Goal: Task Accomplishment & Management: Use online tool/utility

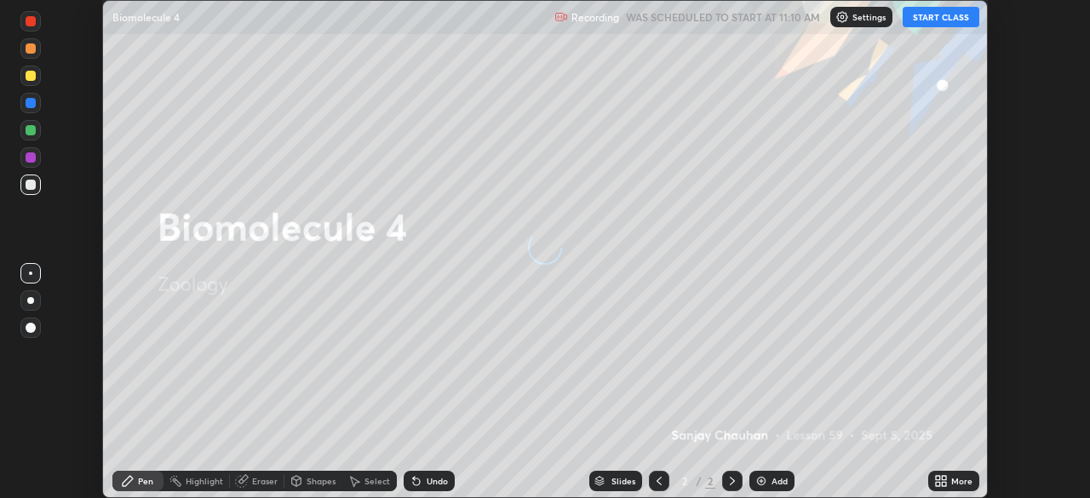
scroll to position [498, 1090]
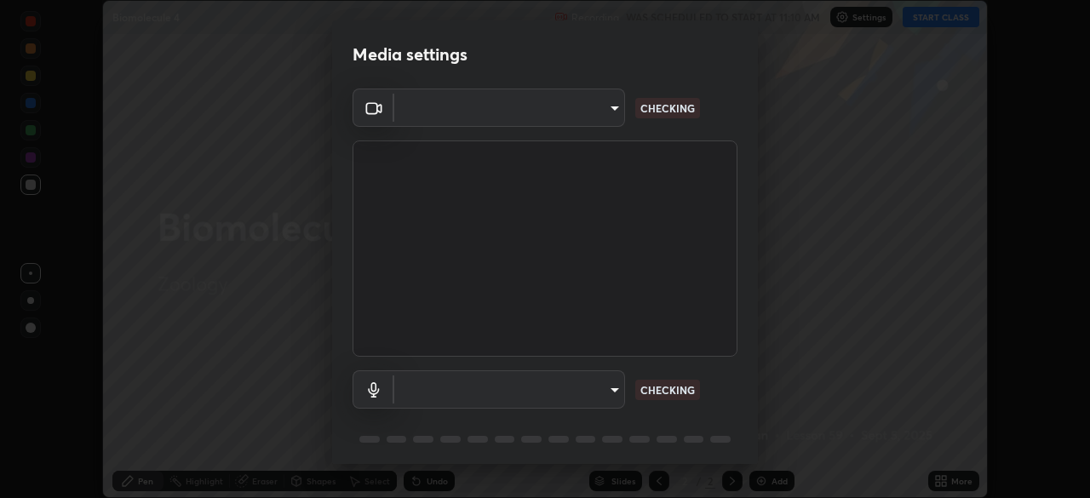
type input "51d019597c161c0694d5583d1f2c643560fde39fe8f4b4da8ea140d4d4830f4c"
click at [615, 393] on body "Erase all Biomolecule 4 Recording WAS SCHEDULED TO START AT 11:10 AM Settings S…" at bounding box center [545, 249] width 1090 height 498
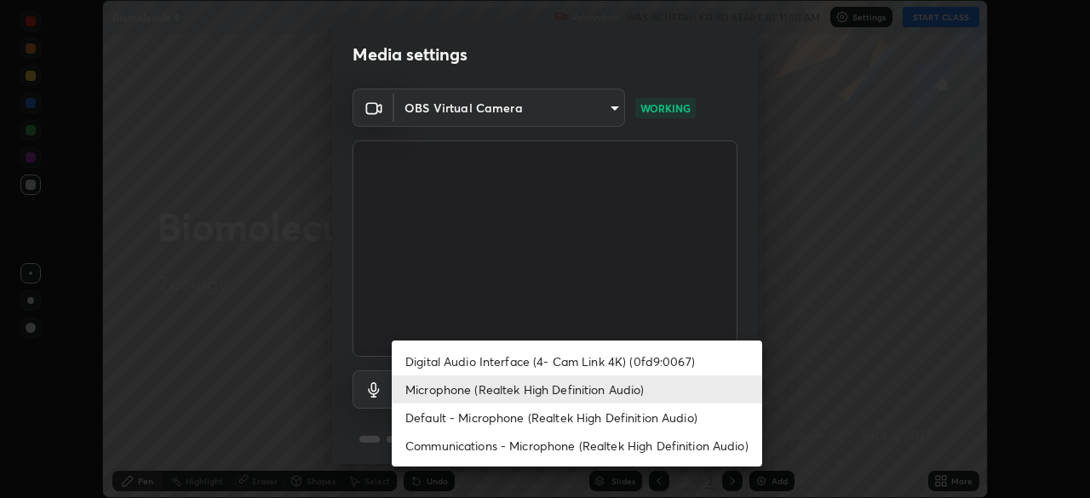
click at [629, 394] on li "Microphone (Realtek High Definition Audio)" at bounding box center [577, 390] width 370 height 28
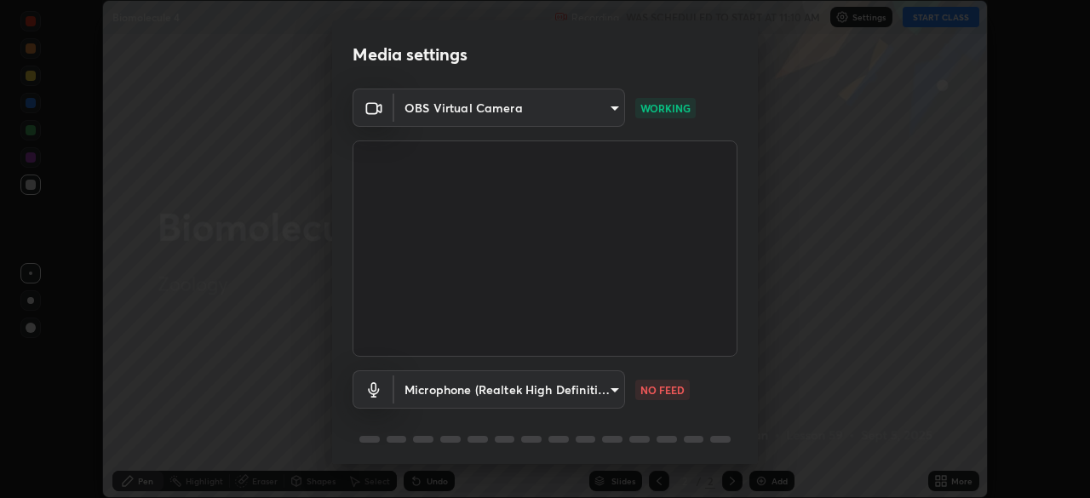
scroll to position [60, 0]
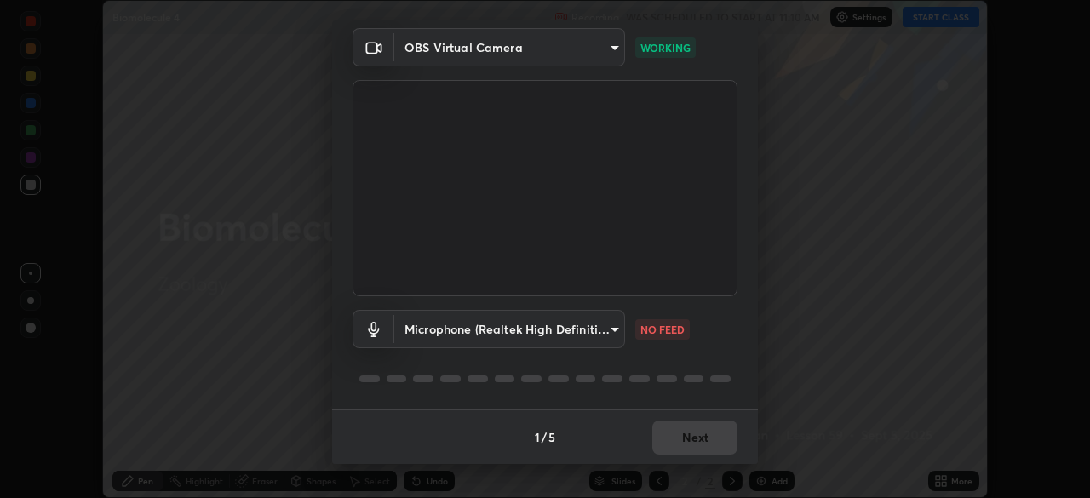
click at [602, 335] on body "Erase all Biomolecule 4 Recording WAS SCHEDULED TO START AT 11:10 AM Settings S…" at bounding box center [545, 249] width 1090 height 498
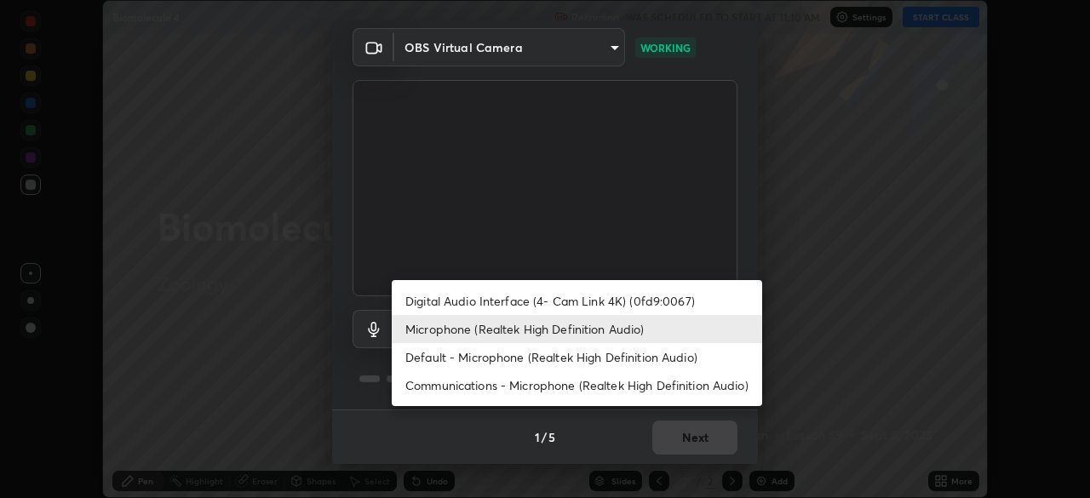
click at [592, 353] on li "Default - Microphone (Realtek High Definition Audio)" at bounding box center [577, 357] width 370 height 28
type input "default"
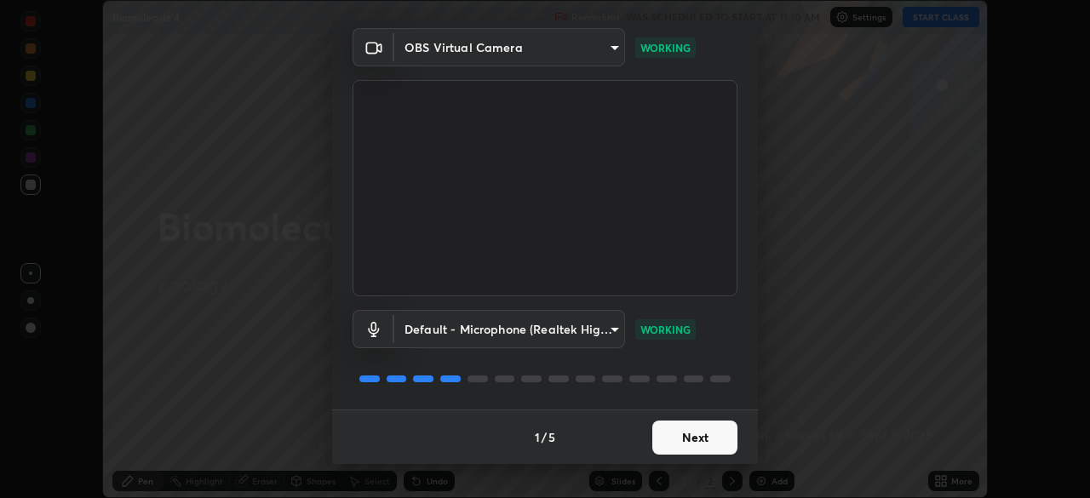
click at [705, 439] on button "Next" at bounding box center [694, 438] width 85 height 34
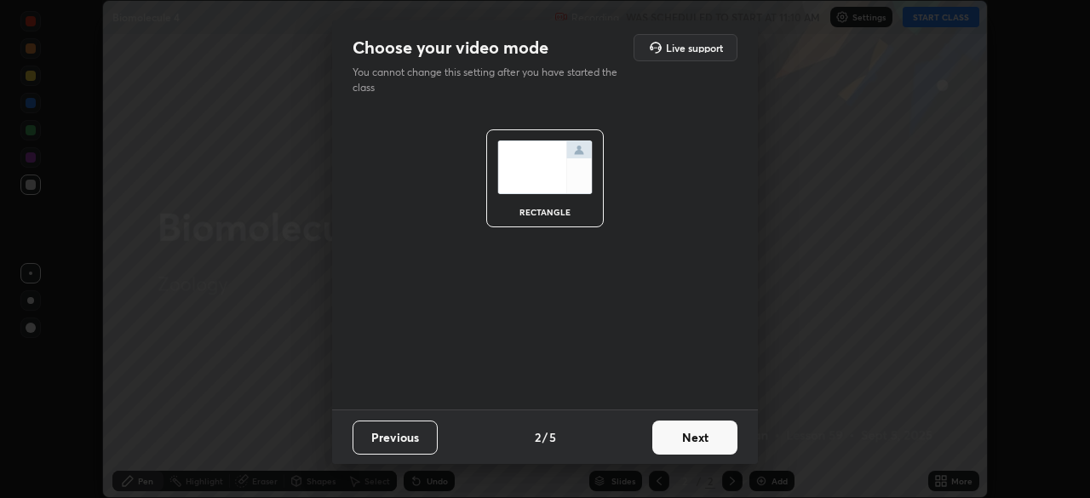
click at [725, 445] on button "Next" at bounding box center [694, 438] width 85 height 34
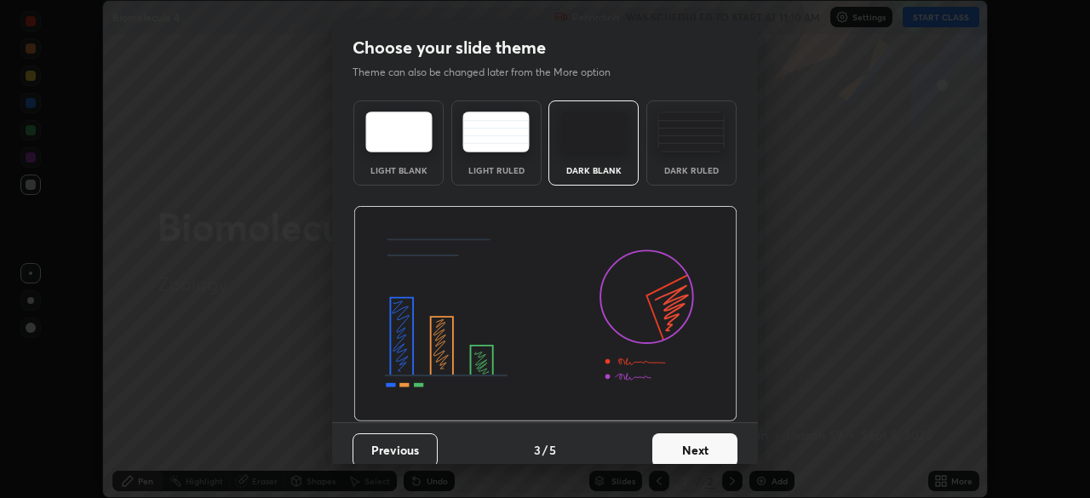
click at [709, 458] on button "Next" at bounding box center [694, 451] width 85 height 34
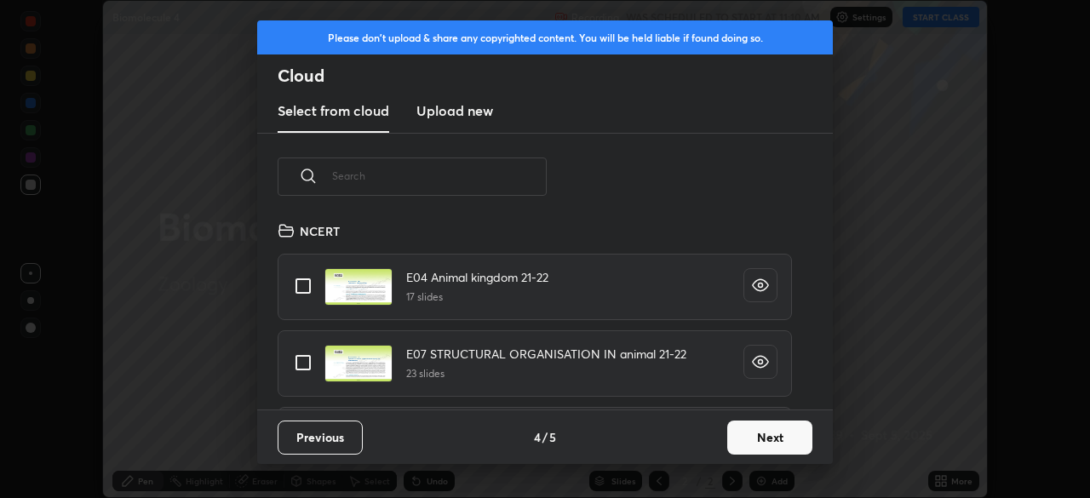
scroll to position [189, 547]
click at [454, 169] on input "text" at bounding box center [439, 176] width 215 height 72
click at [462, 177] on input "text" at bounding box center [439, 176] width 215 height 72
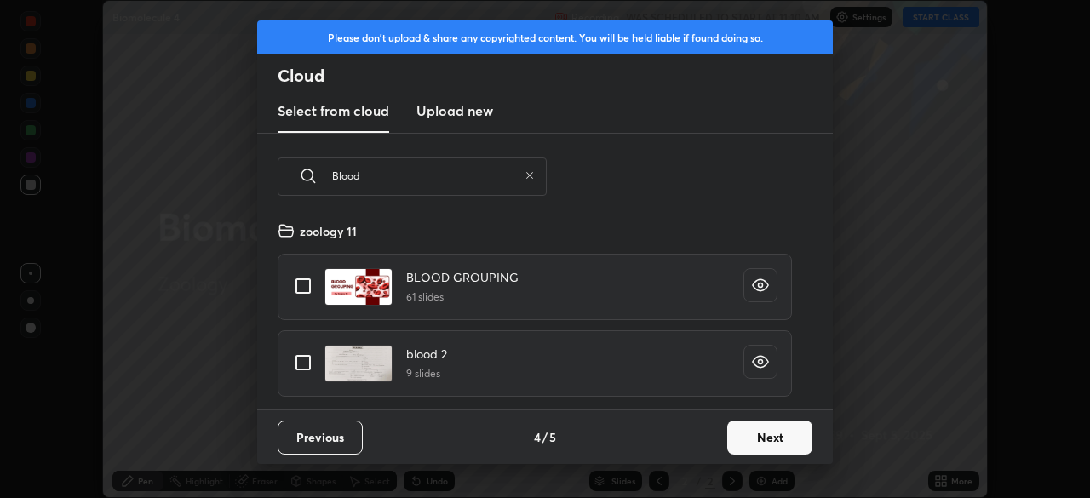
type input "Blood"
click at [304, 359] on input "grid" at bounding box center [303, 363] width 36 height 36
checkbox input "true"
click at [300, 293] on input "grid" at bounding box center [303, 286] width 36 height 36
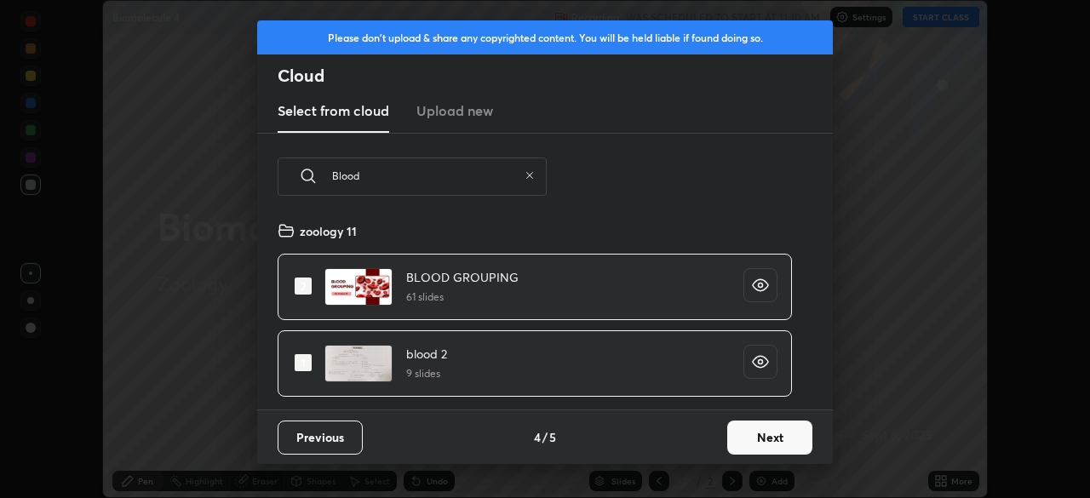
click at [302, 290] on input "grid" at bounding box center [303, 286] width 36 height 36
checkbox input "false"
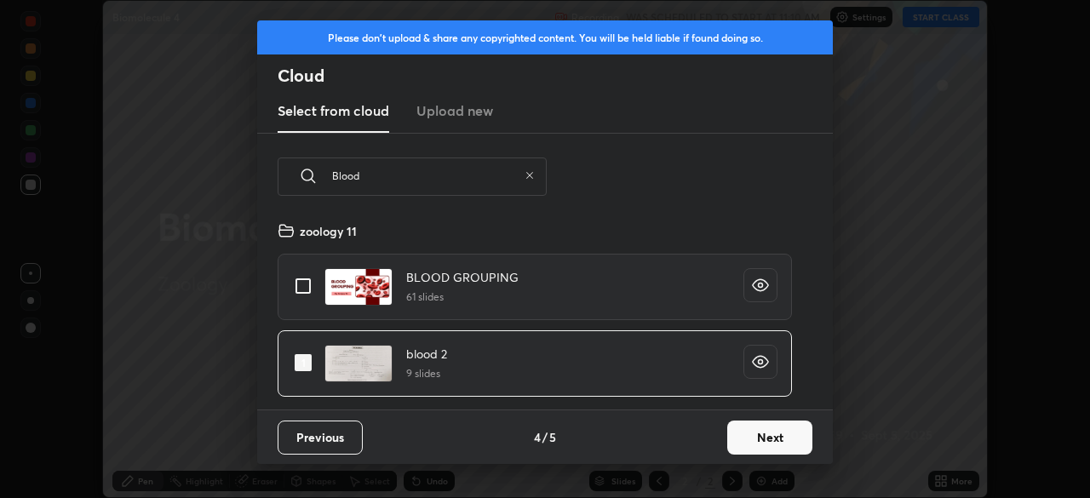
click at [773, 439] on button "Next" at bounding box center [769, 438] width 85 height 34
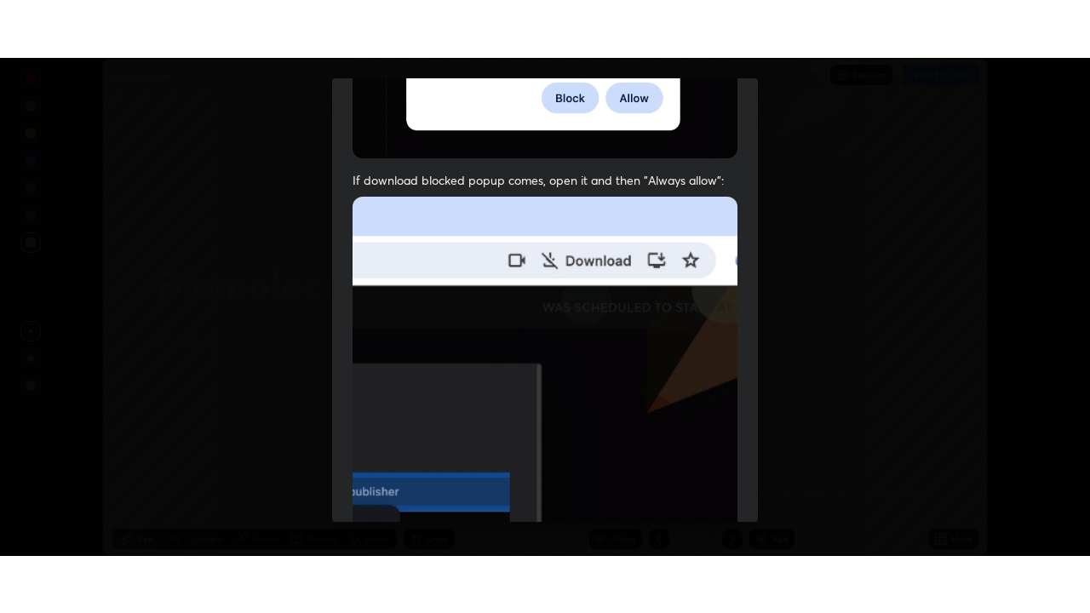
scroll to position [408, 0]
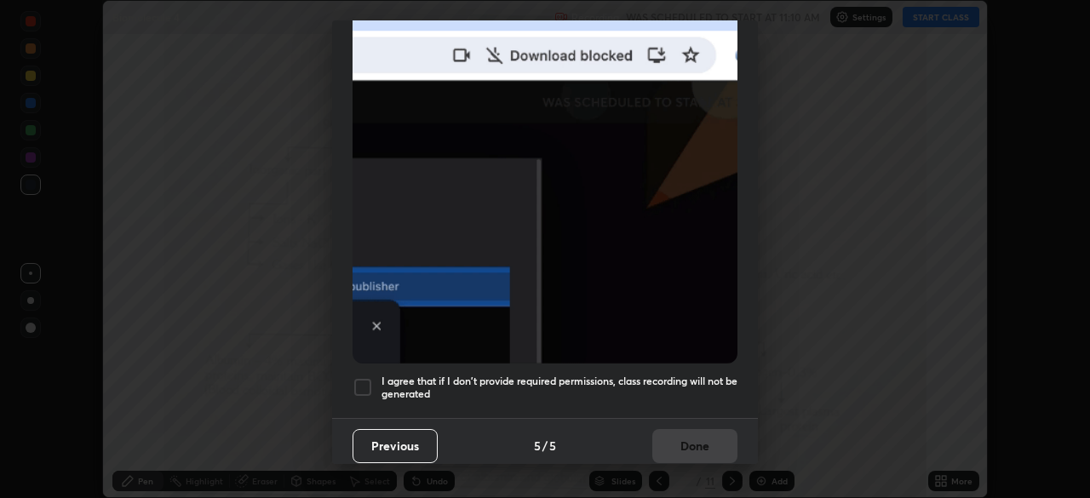
click at [362, 382] on div at bounding box center [363, 387] width 20 height 20
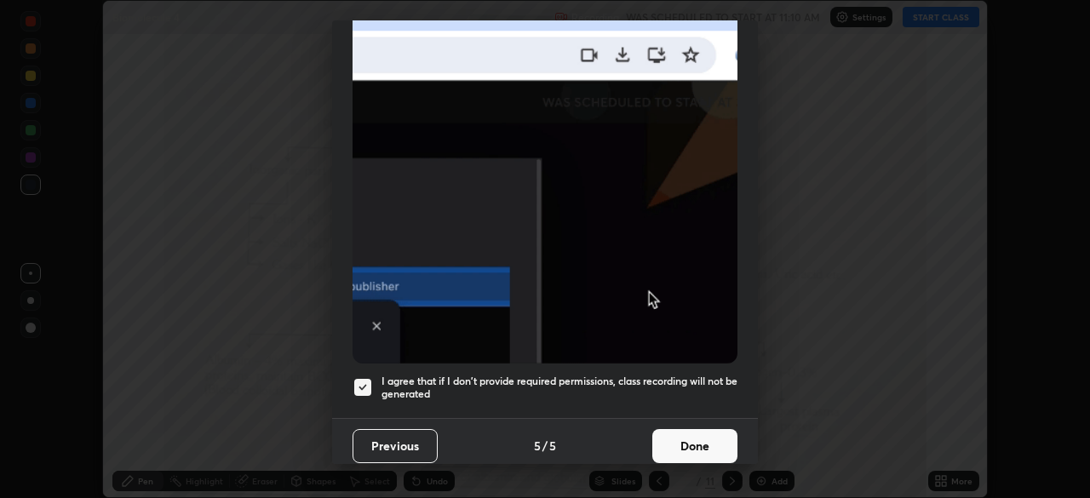
click at [691, 441] on button "Done" at bounding box center [694, 446] width 85 height 34
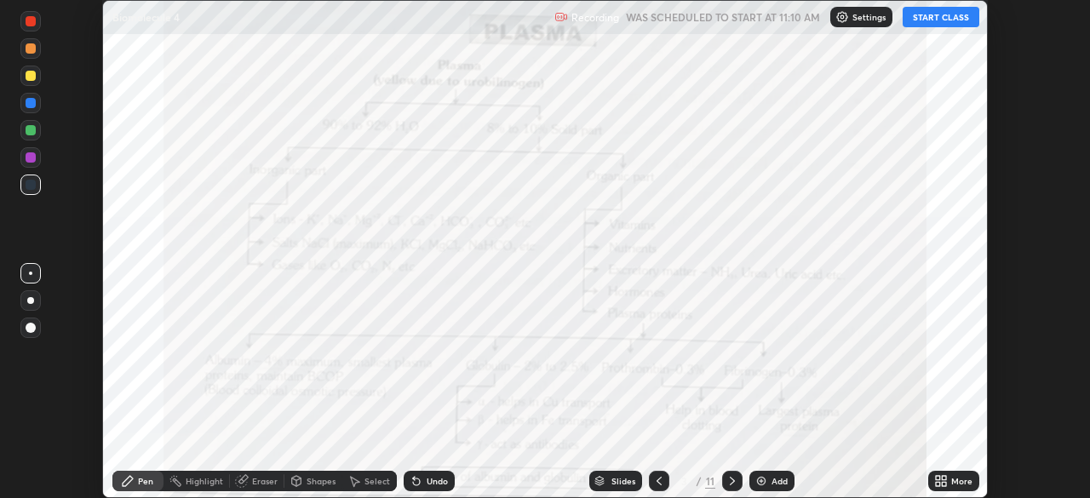
click at [937, 20] on button "START CLASS" at bounding box center [941, 17] width 77 height 20
click at [951, 480] on div "More" at bounding box center [961, 481] width 21 height 9
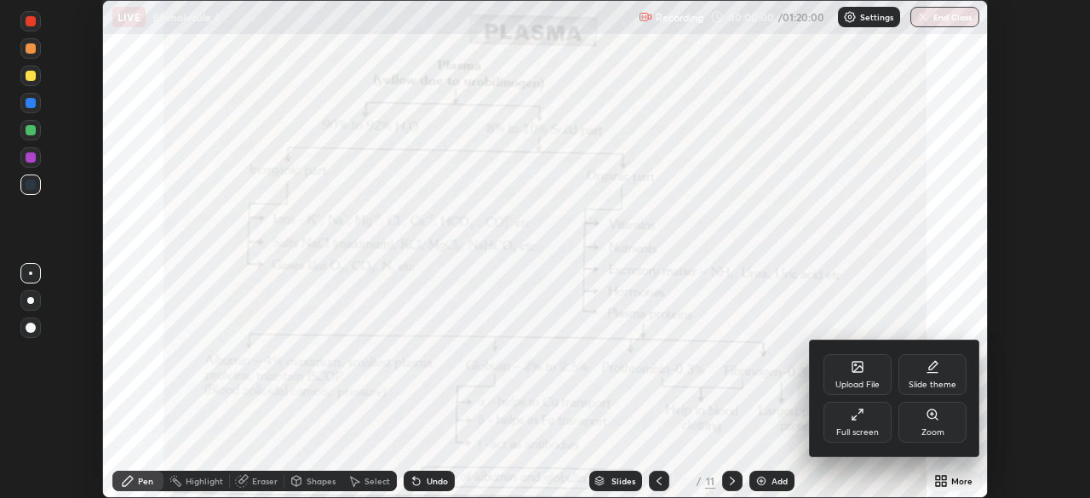
click at [856, 428] on div "Full screen" at bounding box center [857, 432] width 43 height 9
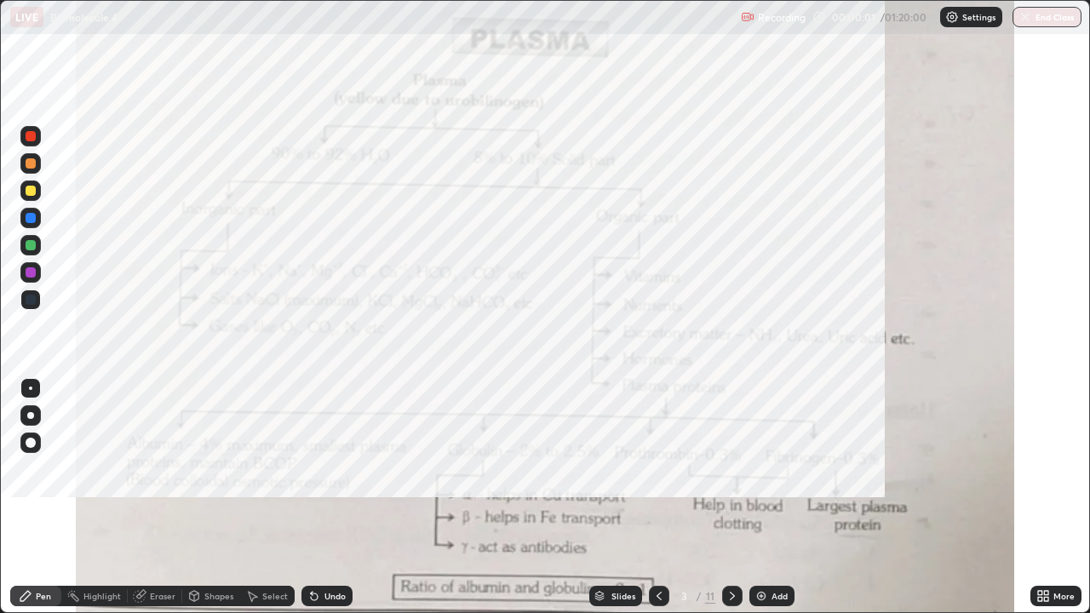
scroll to position [613, 1090]
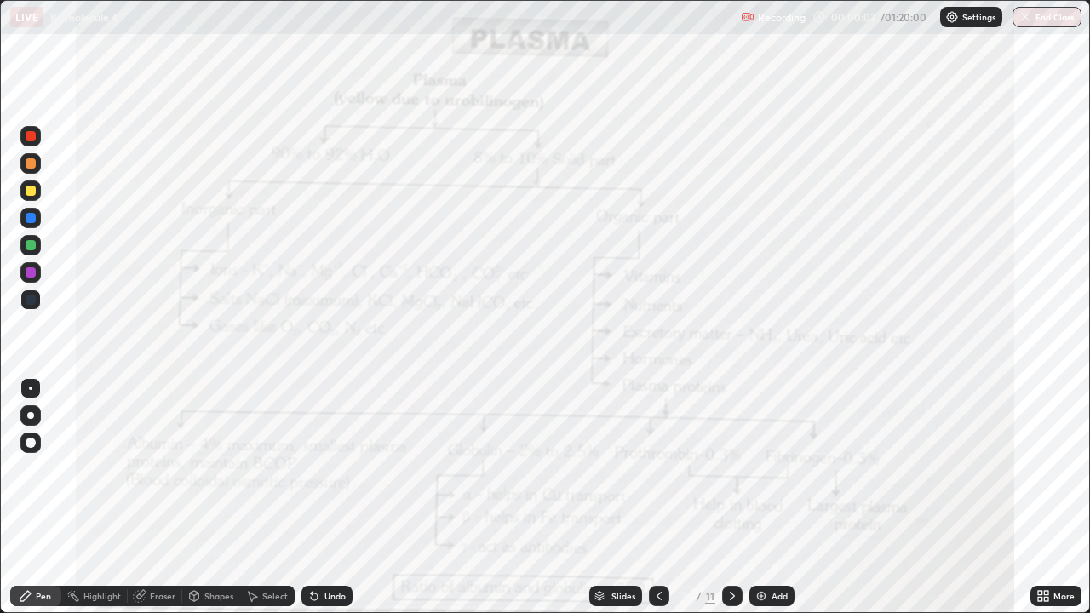
click at [656, 497] on icon at bounding box center [659, 596] width 14 height 14
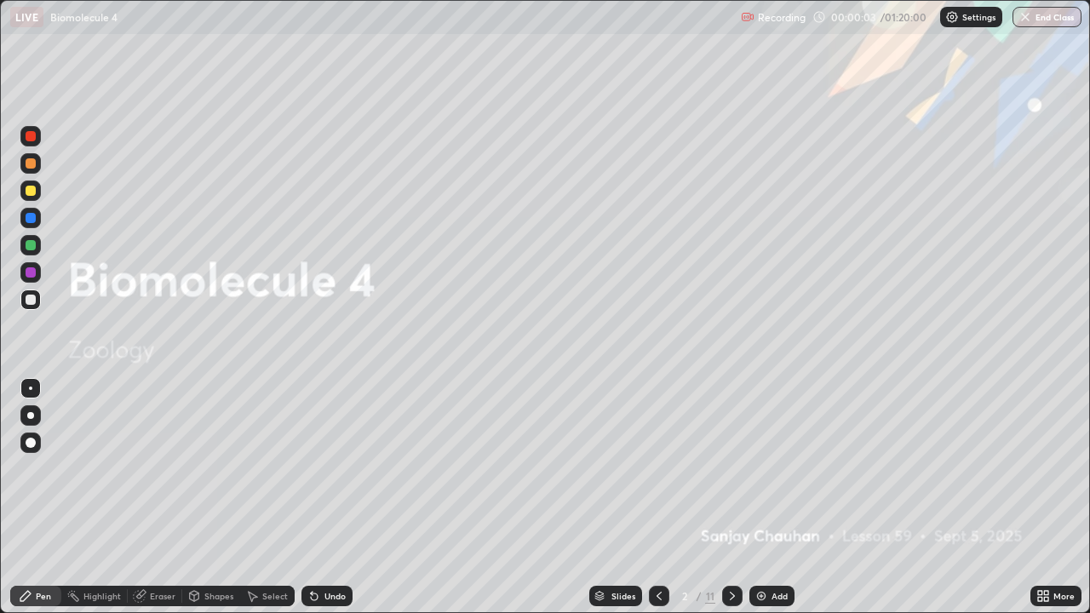
click at [1046, 497] on icon at bounding box center [1046, 593] width 4 height 4
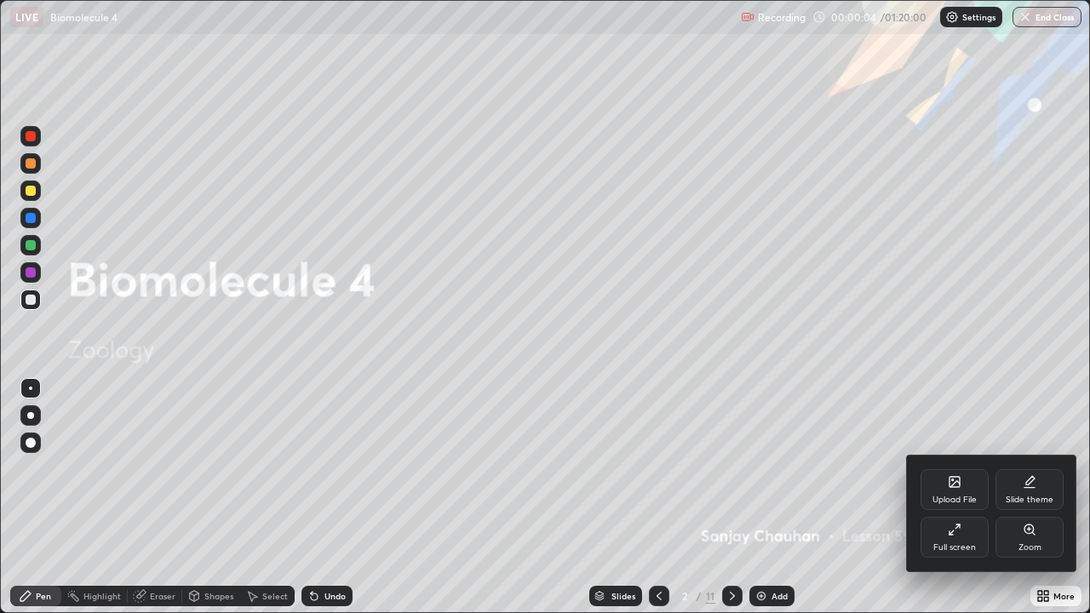
click at [950, 496] on div "Upload File" at bounding box center [955, 500] width 44 height 9
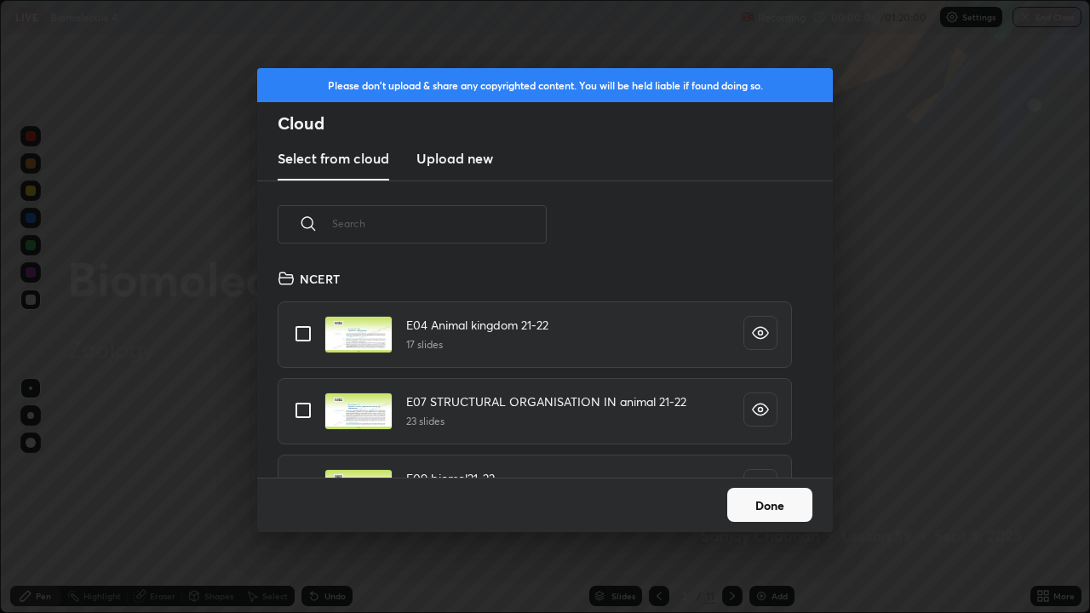
scroll to position [210, 547]
click at [473, 226] on input "text" at bounding box center [439, 223] width 215 height 72
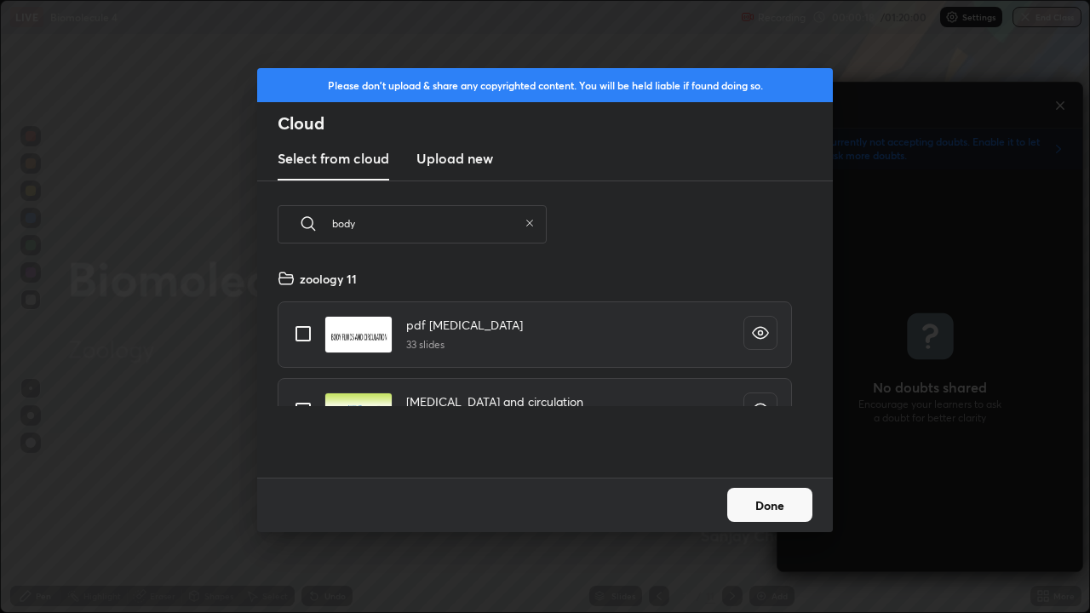
type input "body"
click at [301, 403] on input "grid" at bounding box center [303, 411] width 36 height 36
checkbox input "true"
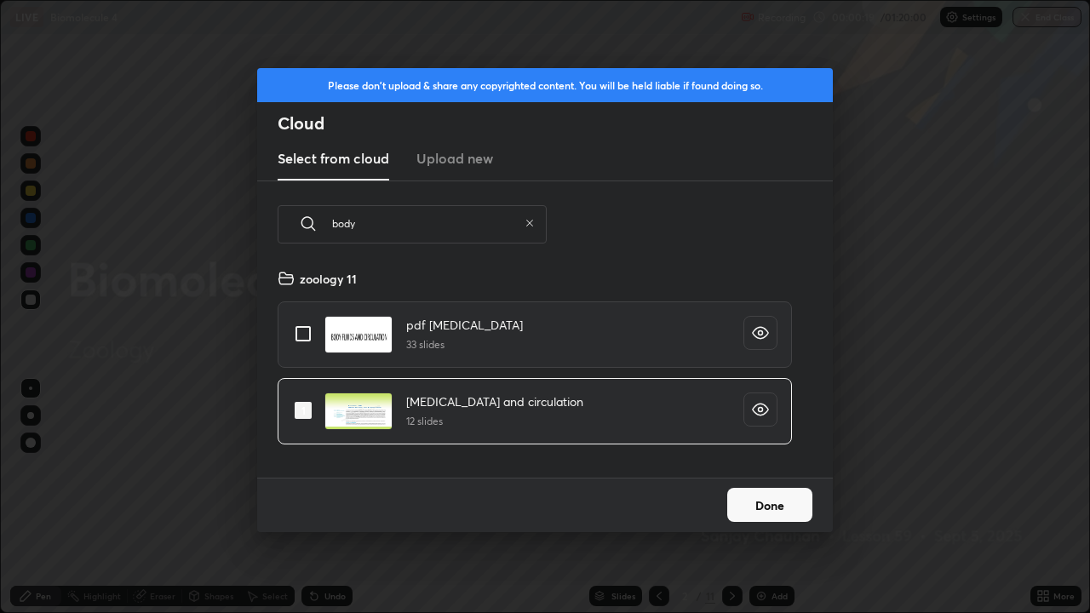
click at [778, 497] on button "Done" at bounding box center [769, 505] width 85 height 34
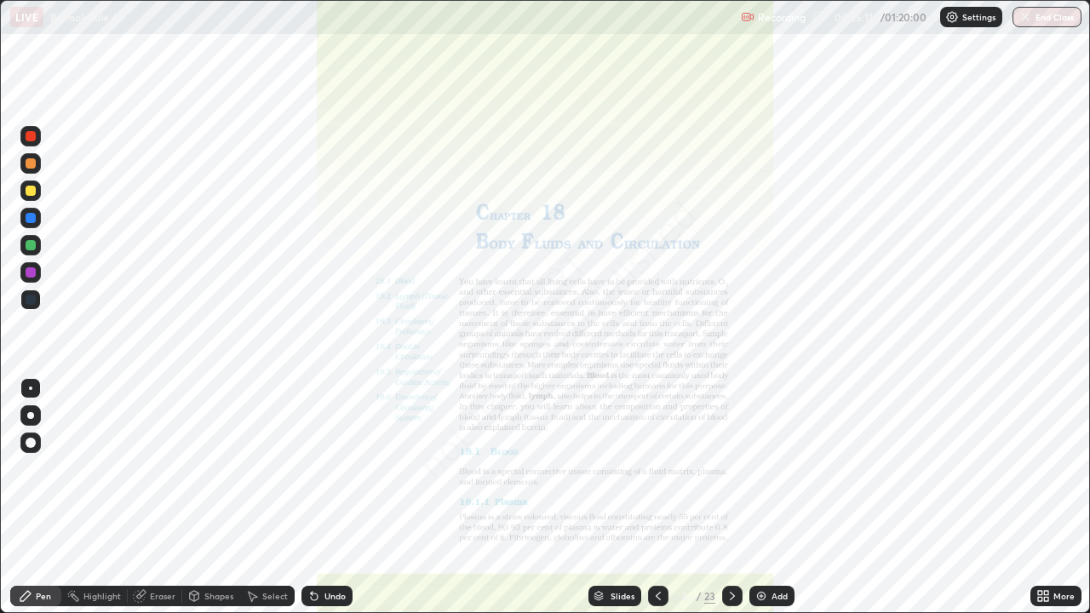
click at [34, 273] on div at bounding box center [31, 272] width 10 height 10
click at [30, 215] on div at bounding box center [31, 218] width 10 height 10
click at [30, 217] on div at bounding box center [31, 218] width 10 height 10
click at [39, 300] on div at bounding box center [30, 300] width 20 height 20
click at [34, 272] on div at bounding box center [31, 272] width 10 height 10
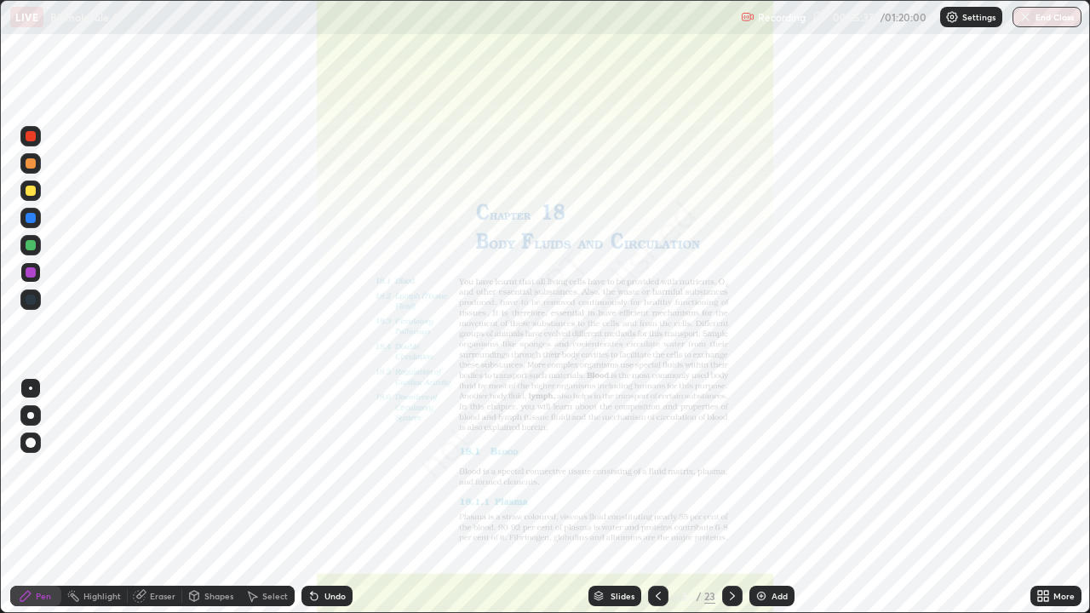
click at [164, 497] on div "Eraser" at bounding box center [163, 596] width 26 height 9
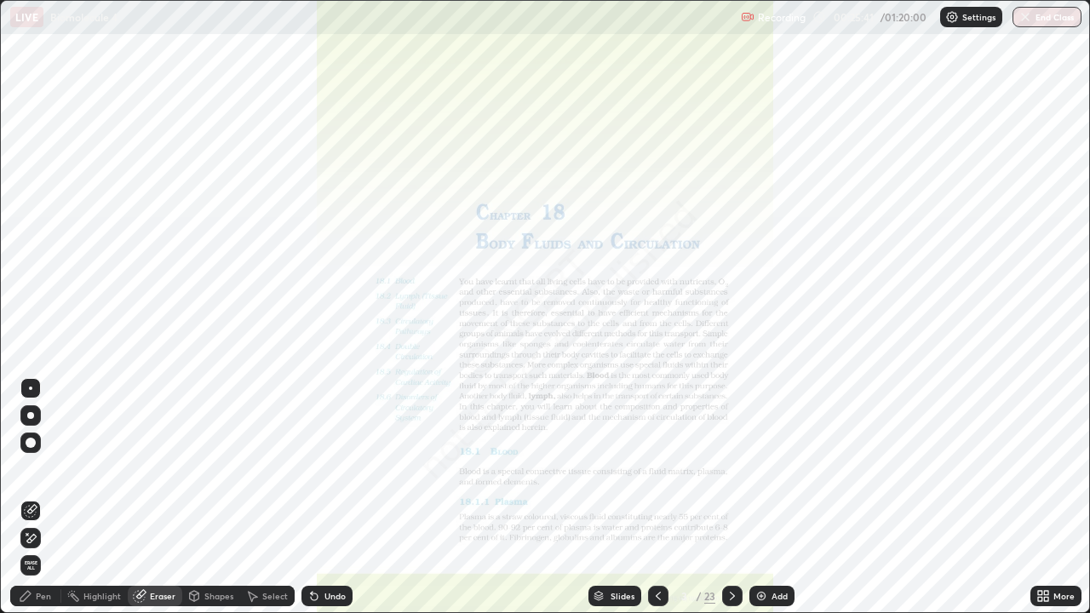
click at [51, 497] on div "Pen" at bounding box center [35, 596] width 51 height 20
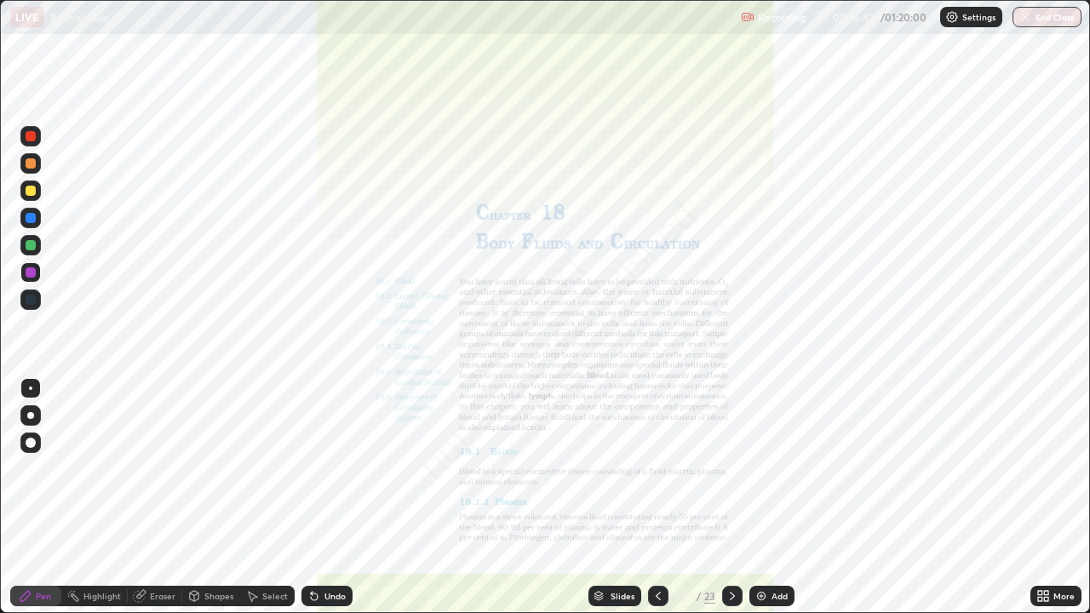
click at [33, 264] on div at bounding box center [30, 272] width 20 height 20
click at [30, 273] on div at bounding box center [31, 272] width 10 height 10
click at [31, 274] on div at bounding box center [31, 272] width 10 height 10
click at [30, 248] on div at bounding box center [31, 245] width 10 height 10
click at [33, 273] on div at bounding box center [31, 272] width 10 height 10
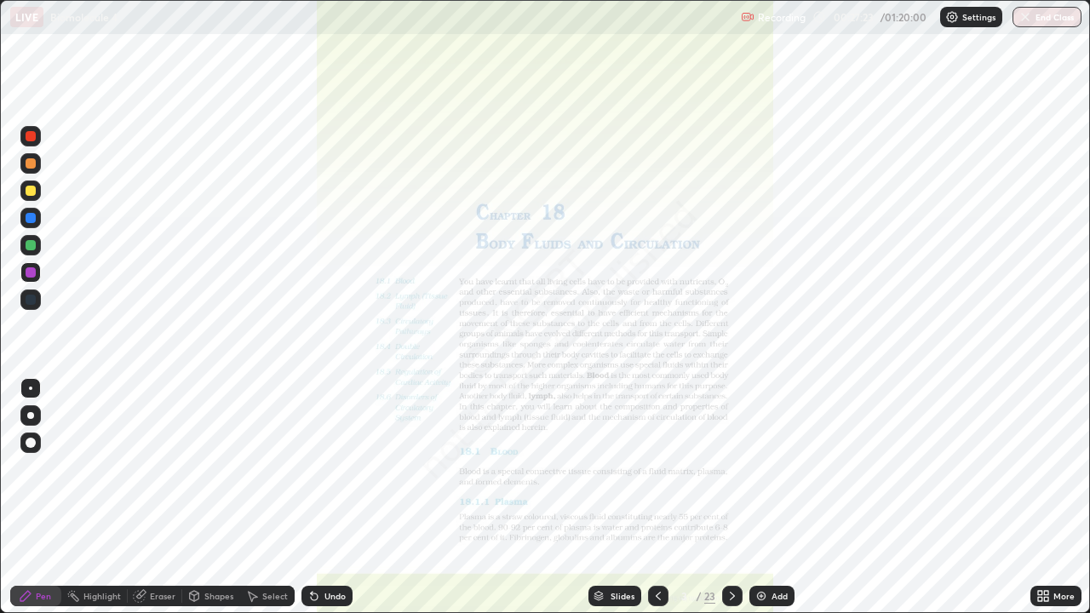
click at [28, 300] on div at bounding box center [31, 300] width 10 height 10
click at [28, 272] on div at bounding box center [31, 272] width 10 height 10
click at [32, 271] on div at bounding box center [31, 272] width 10 height 10
click at [31, 217] on div at bounding box center [31, 218] width 10 height 10
click at [28, 244] on div at bounding box center [31, 245] width 10 height 10
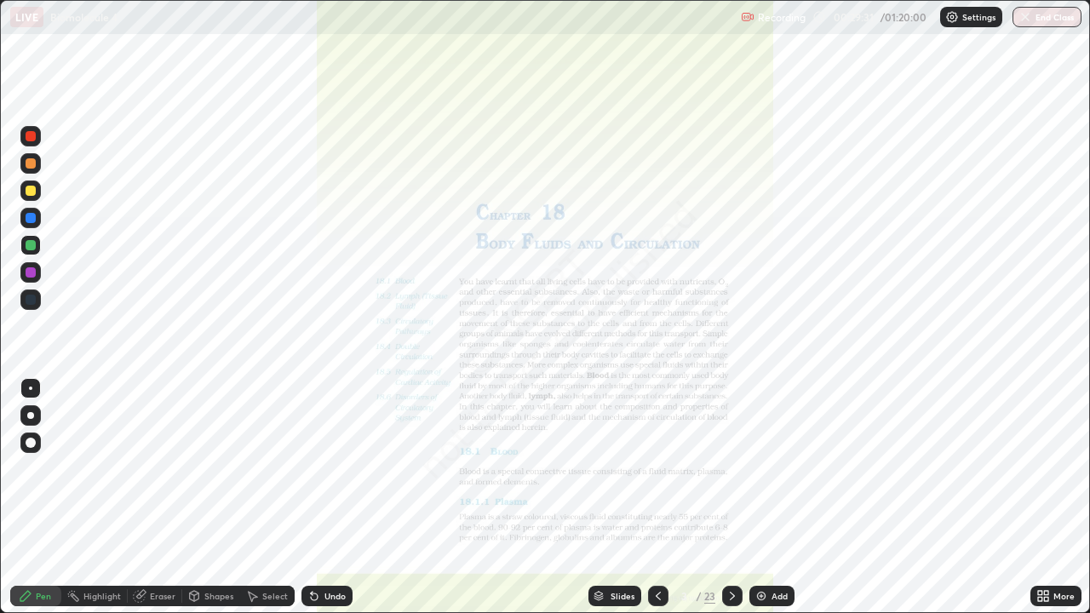
click at [29, 267] on div at bounding box center [31, 272] width 10 height 10
click at [31, 301] on div at bounding box center [31, 300] width 10 height 10
click at [158, 497] on div "Eraser" at bounding box center [163, 596] width 26 height 9
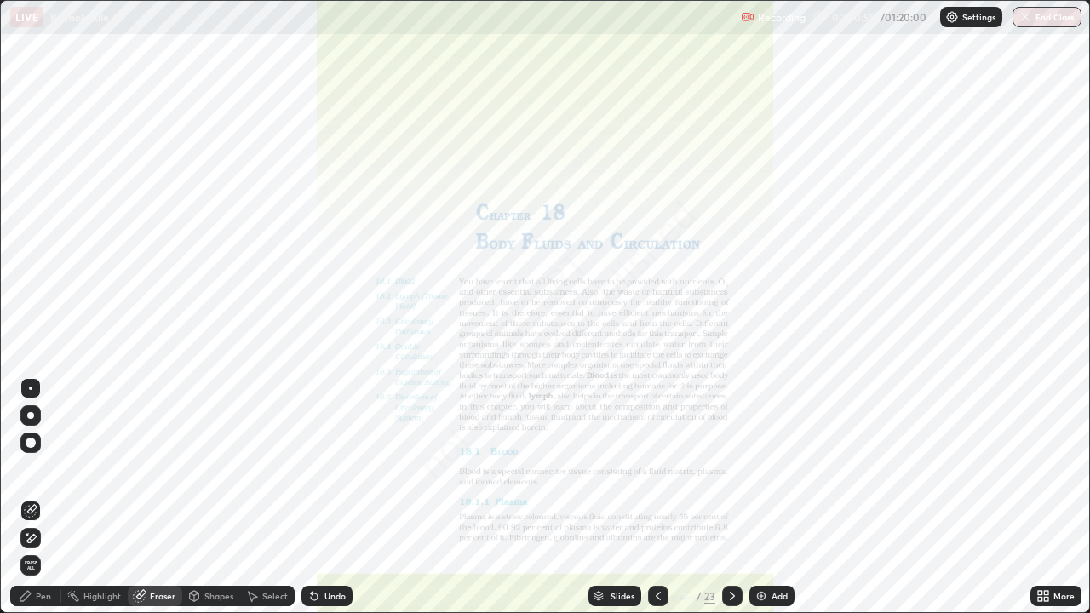
click at [31, 497] on span "Erase all" at bounding box center [30, 565] width 19 height 10
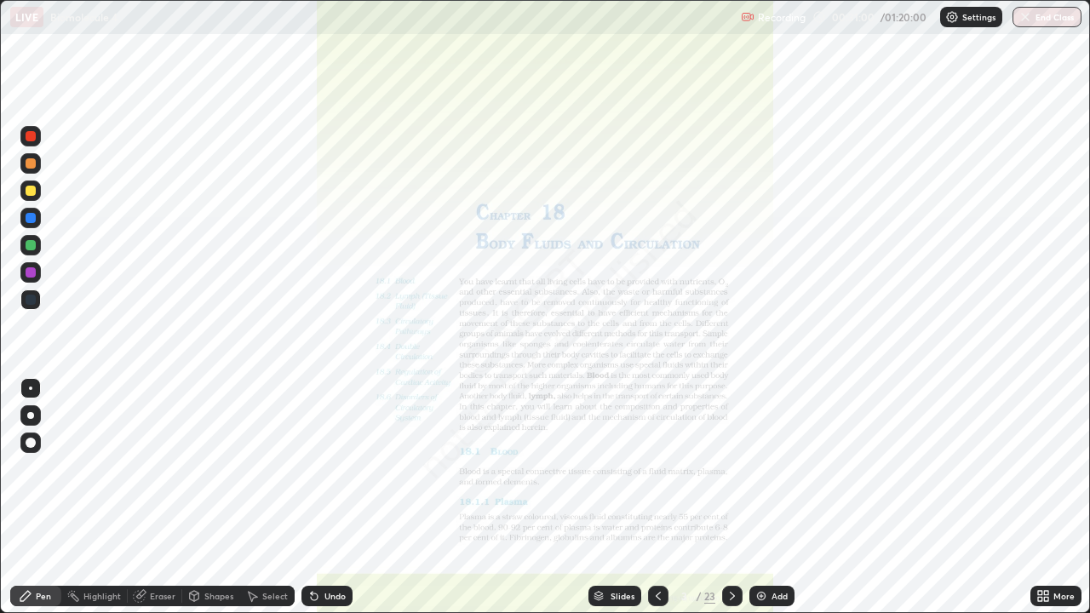
click at [41, 497] on div "Pen" at bounding box center [43, 596] width 15 height 9
click at [34, 292] on div at bounding box center [30, 300] width 20 height 20
click at [157, 497] on div "Eraser" at bounding box center [163, 596] width 26 height 9
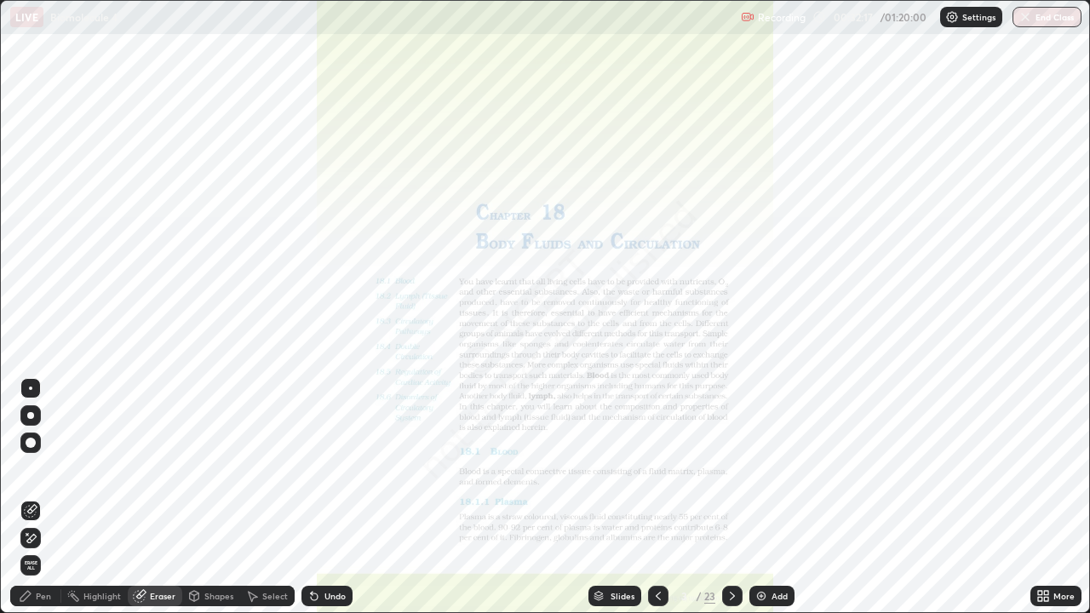
click at [30, 497] on span "Erase all" at bounding box center [30, 565] width 19 height 10
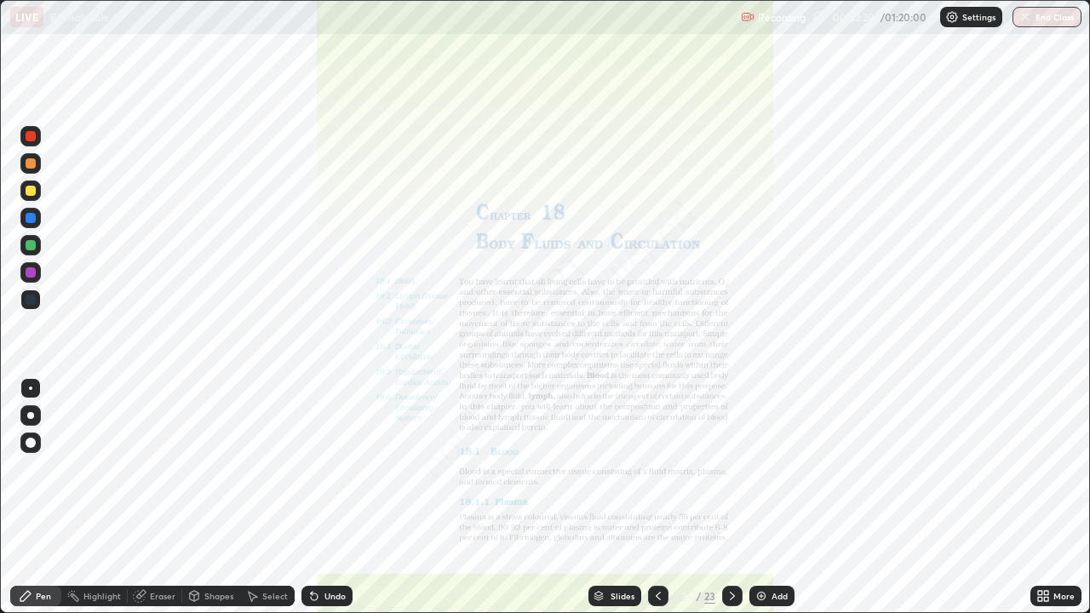
click at [35, 272] on div at bounding box center [31, 272] width 10 height 10
click at [153, 497] on div "Eraser" at bounding box center [163, 596] width 26 height 9
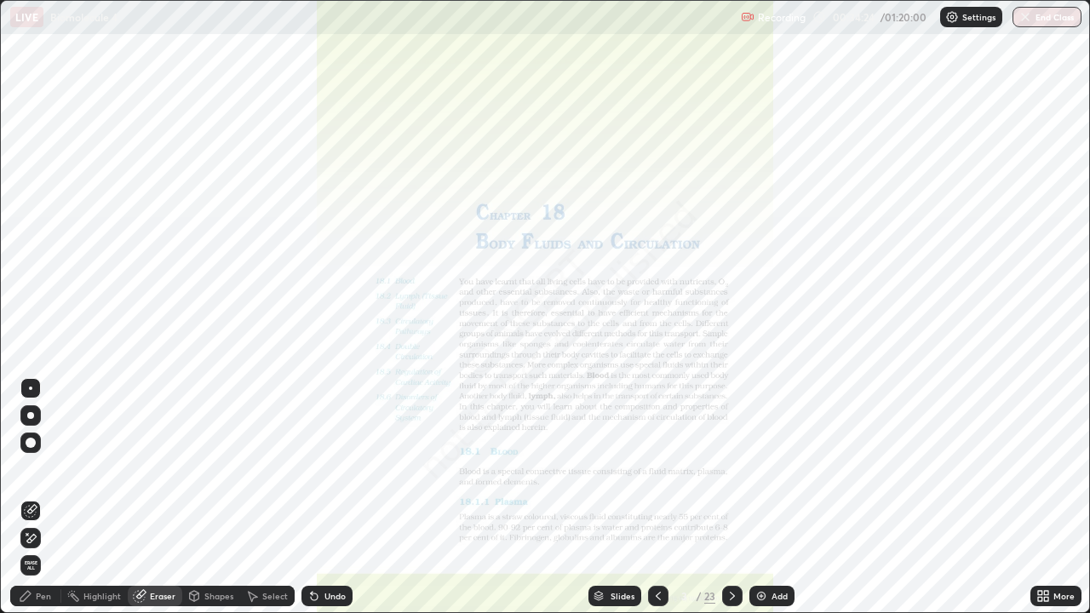
click at [31, 497] on span "Erase all" at bounding box center [30, 565] width 19 height 10
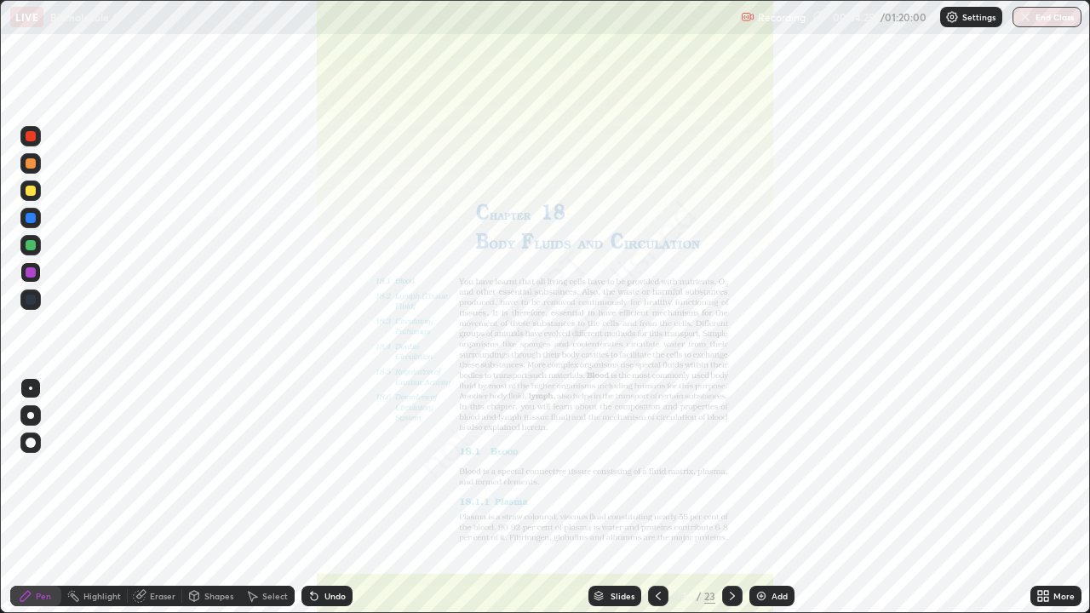
click at [37, 497] on div "Pen" at bounding box center [35, 596] width 51 height 20
click at [32, 270] on div at bounding box center [31, 272] width 10 height 10
click at [33, 220] on div at bounding box center [31, 218] width 10 height 10
click at [32, 273] on div at bounding box center [31, 272] width 10 height 10
click at [31, 270] on div at bounding box center [31, 272] width 10 height 10
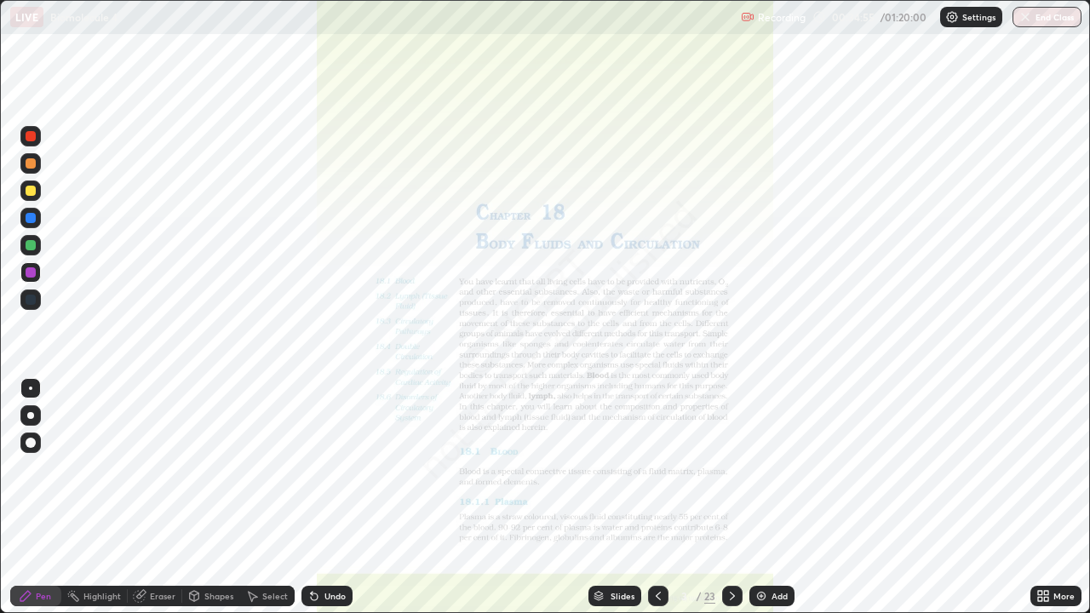
click at [34, 274] on div at bounding box center [31, 272] width 10 height 10
click at [32, 220] on div at bounding box center [31, 218] width 10 height 10
click at [31, 219] on div at bounding box center [31, 218] width 10 height 10
click at [32, 271] on div at bounding box center [31, 272] width 10 height 10
click at [31, 275] on div at bounding box center [31, 272] width 10 height 10
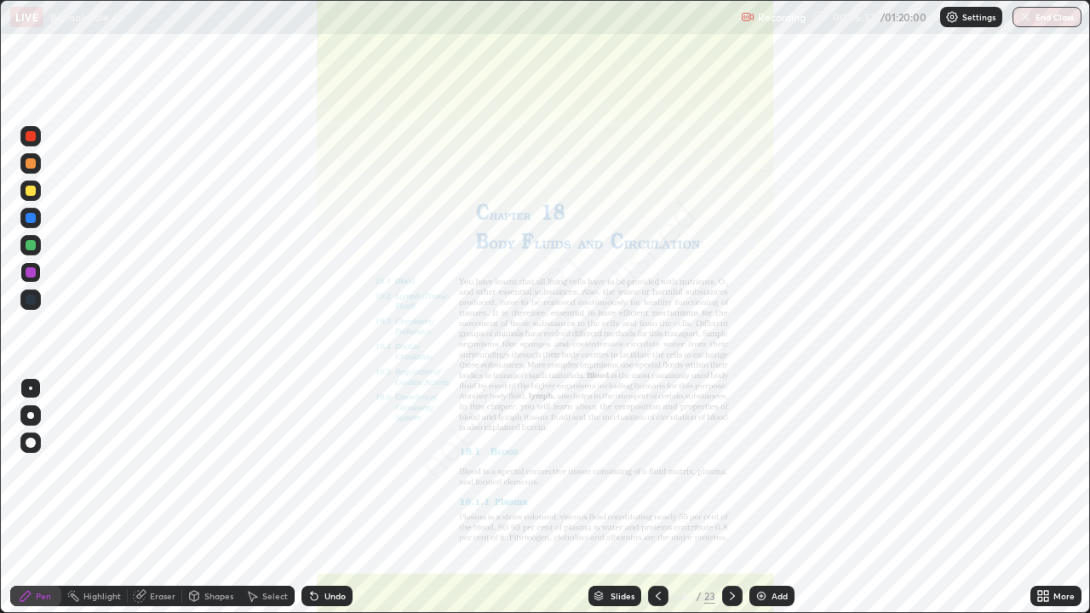
click at [34, 248] on div at bounding box center [31, 245] width 10 height 10
click at [31, 268] on div at bounding box center [31, 272] width 10 height 10
click at [37, 300] on div at bounding box center [30, 300] width 20 height 20
click at [32, 299] on div at bounding box center [31, 300] width 10 height 10
click at [32, 218] on div at bounding box center [31, 218] width 10 height 10
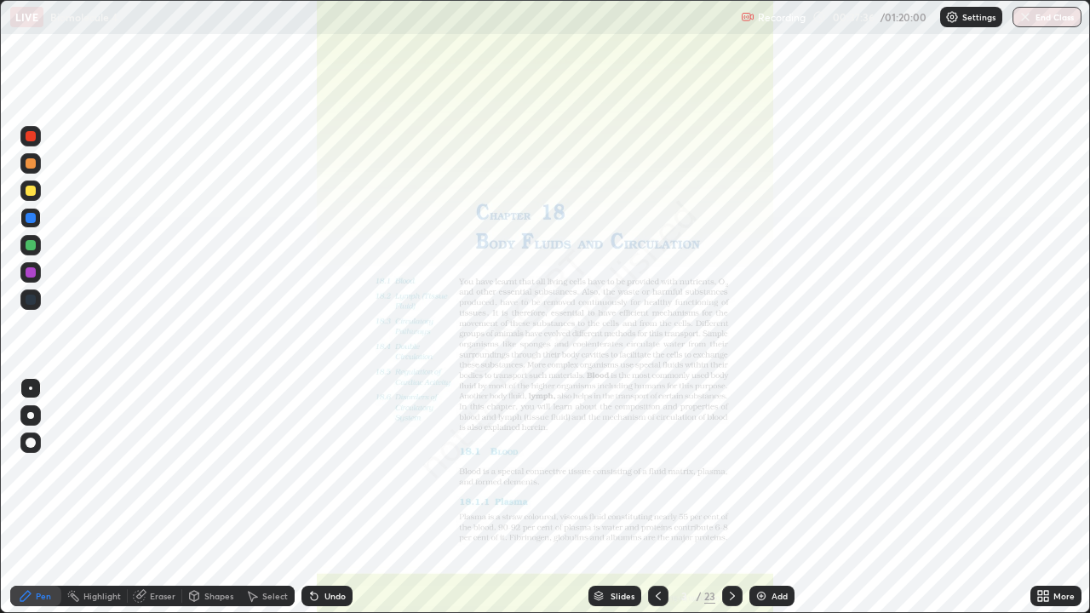
click at [158, 497] on div "Eraser" at bounding box center [163, 596] width 26 height 9
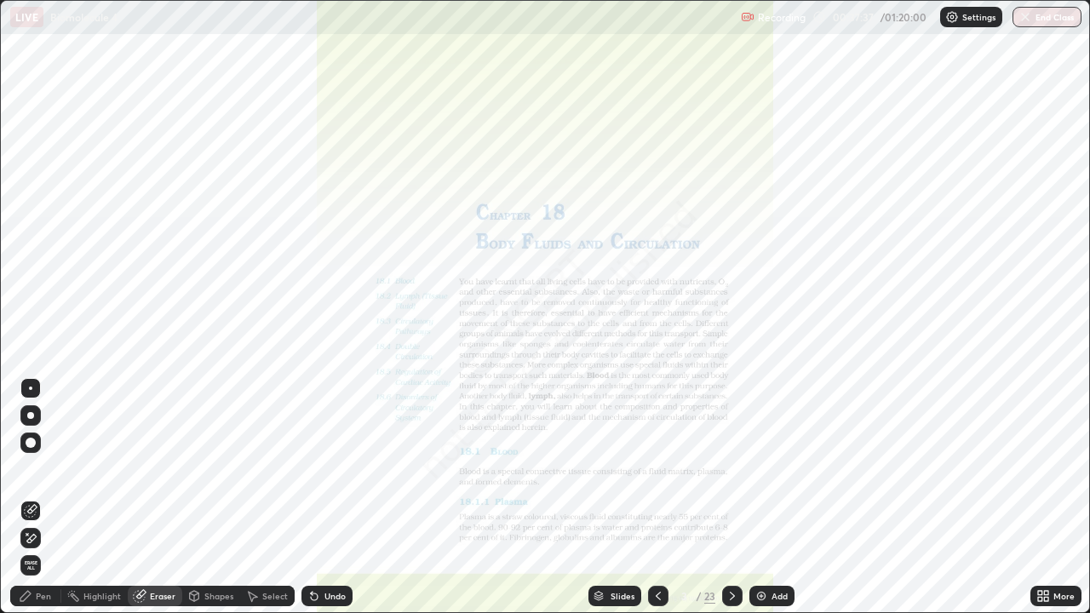
click at [31, 497] on span "Erase all" at bounding box center [30, 565] width 19 height 10
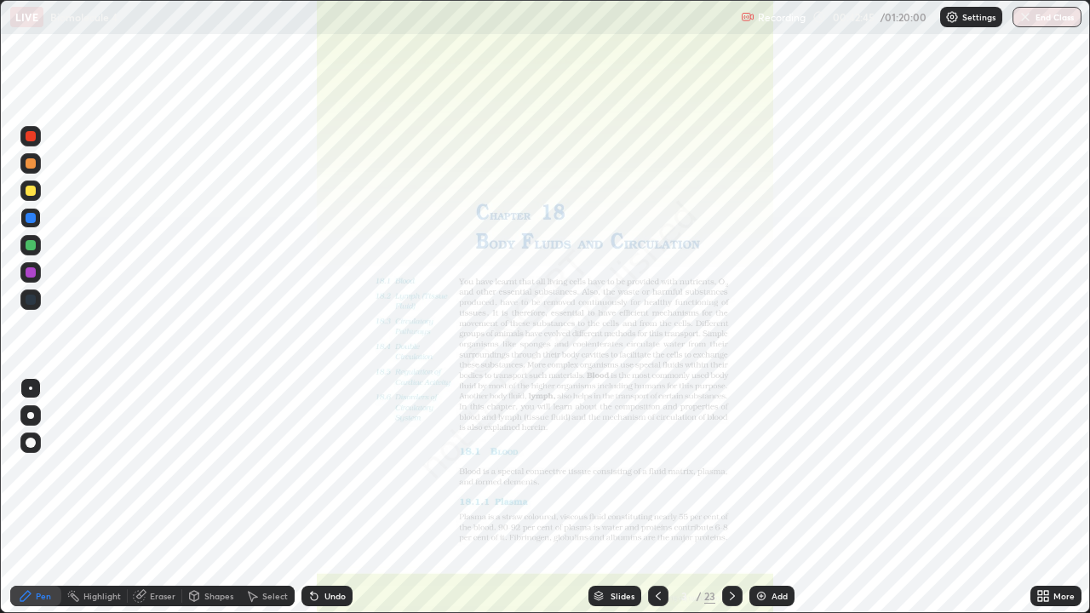
click at [30, 273] on div at bounding box center [31, 272] width 10 height 10
click at [27, 219] on div at bounding box center [31, 218] width 10 height 10
click at [623, 497] on div "Slides" at bounding box center [623, 596] width 24 height 9
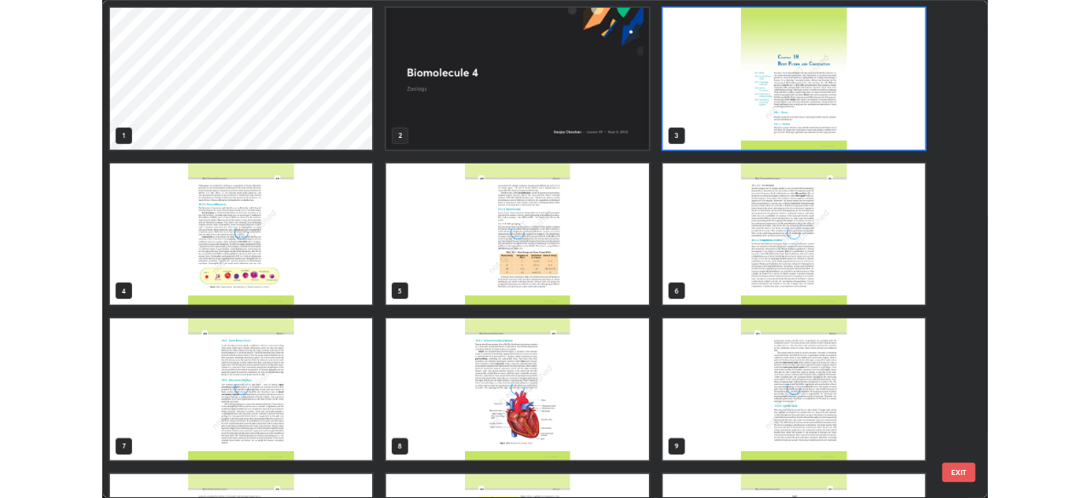
scroll to position [606, 1080]
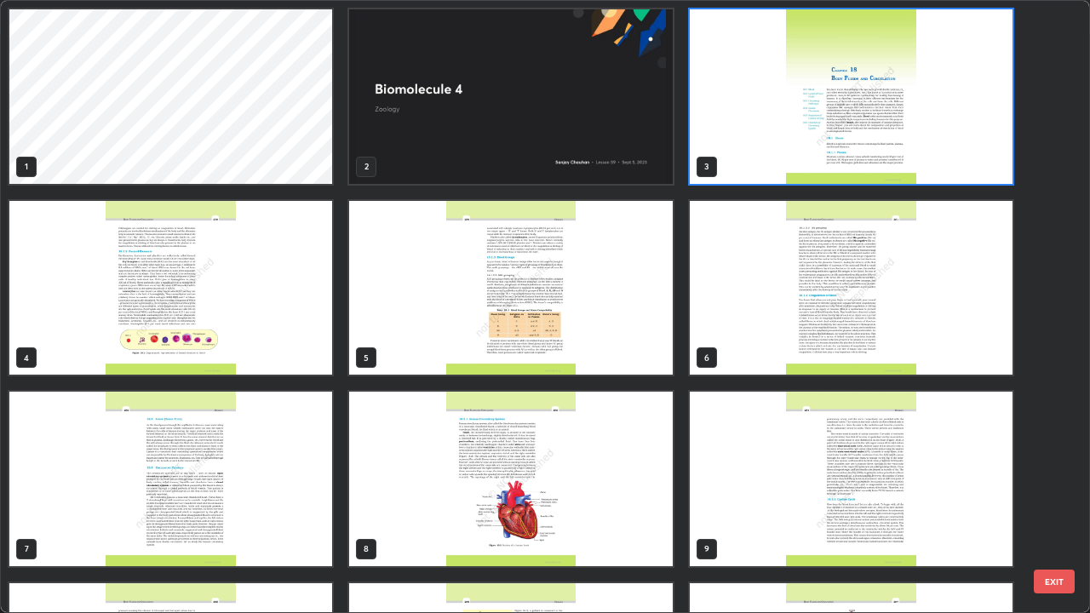
click at [1048, 497] on button "EXIT" at bounding box center [1054, 582] width 41 height 24
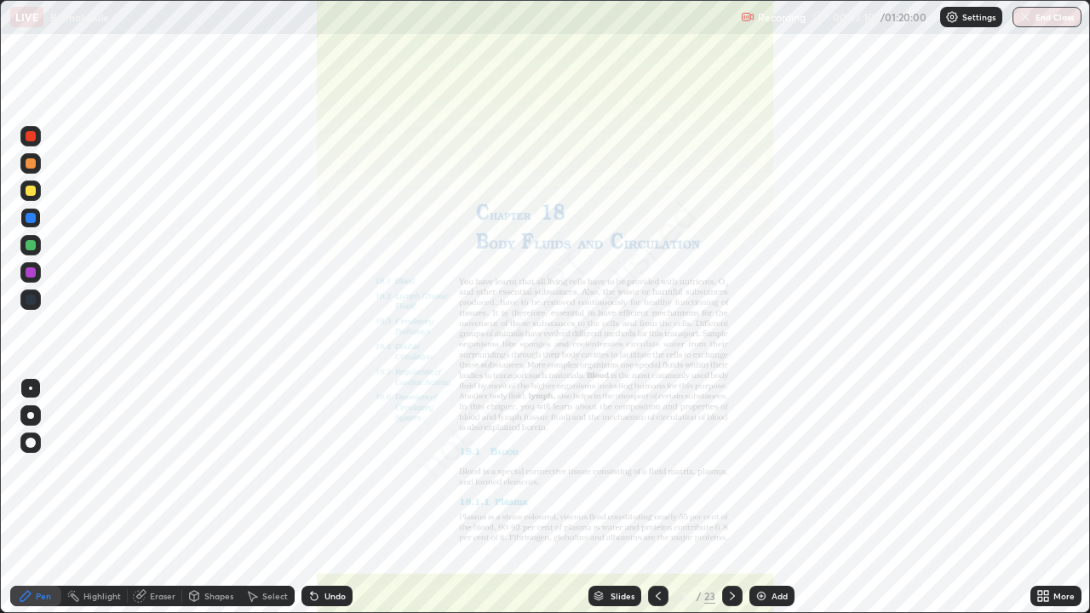
click at [1040, 497] on icon at bounding box center [1040, 599] width 4 height 4
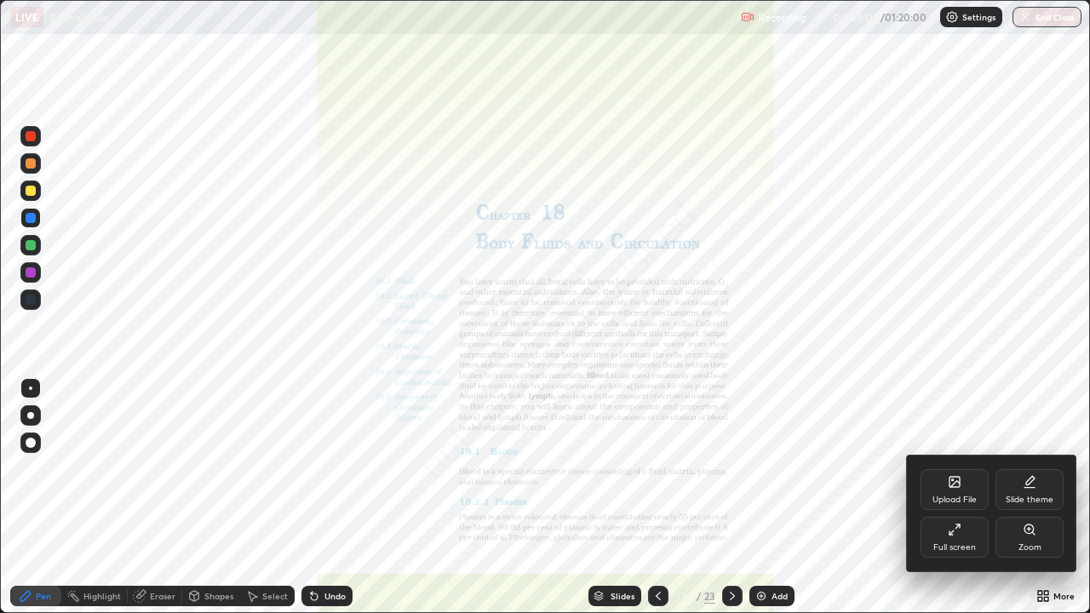
click at [958, 497] on div "Full screen" at bounding box center [955, 537] width 68 height 41
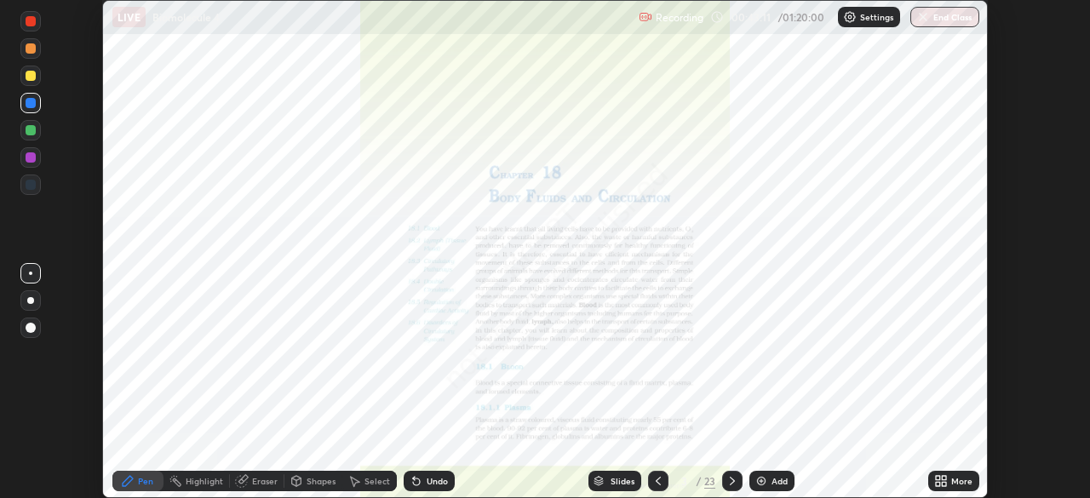
scroll to position [84669, 84077]
click at [955, 481] on div "More" at bounding box center [961, 481] width 21 height 9
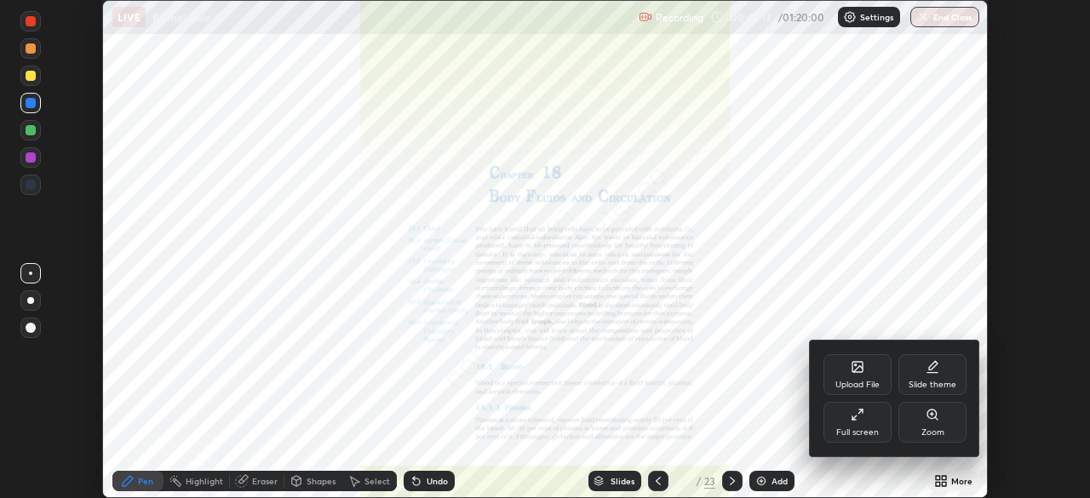
click at [863, 375] on div "Upload File" at bounding box center [858, 374] width 68 height 41
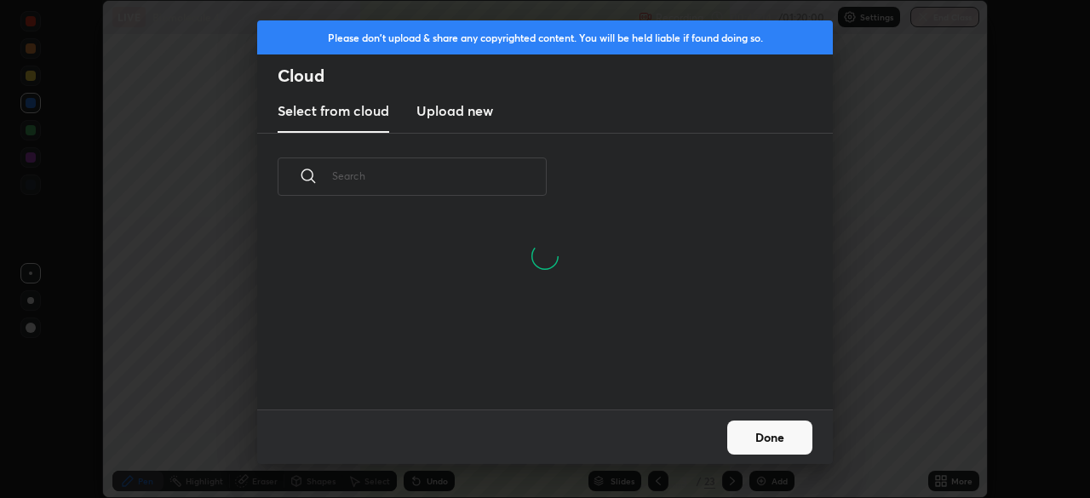
click at [409, 181] on input "text" at bounding box center [439, 176] width 215 height 72
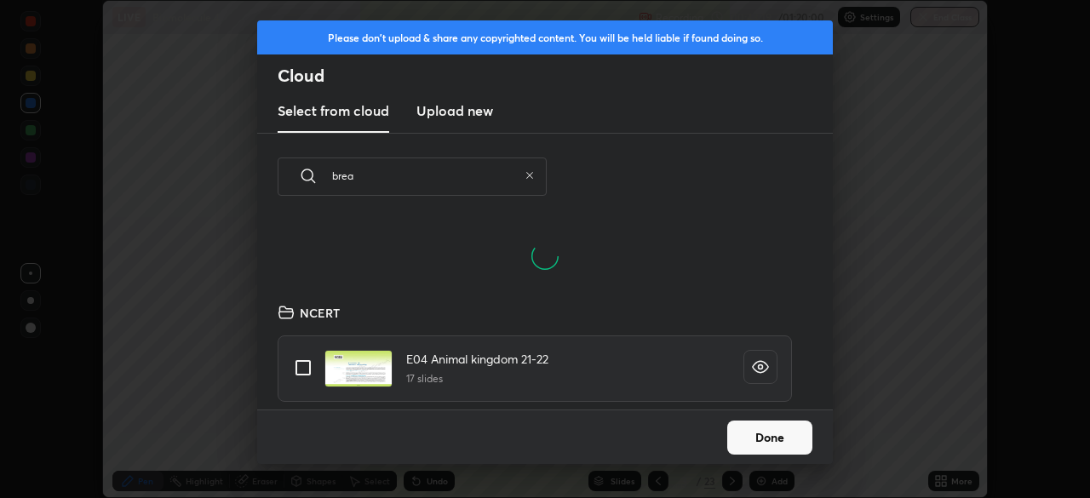
scroll to position [189, 547]
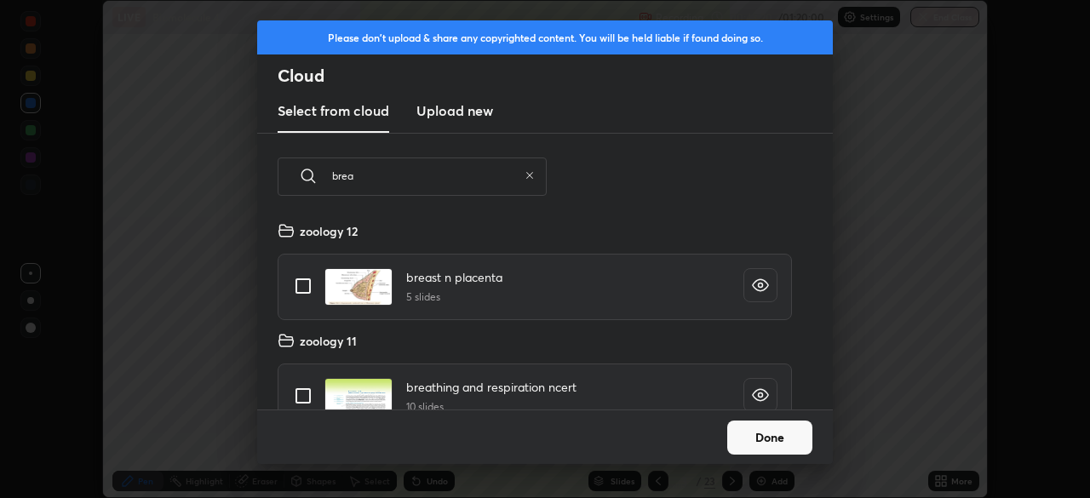
type input "brea"
click at [302, 393] on input "grid" at bounding box center [303, 396] width 36 height 36
checkbox input "true"
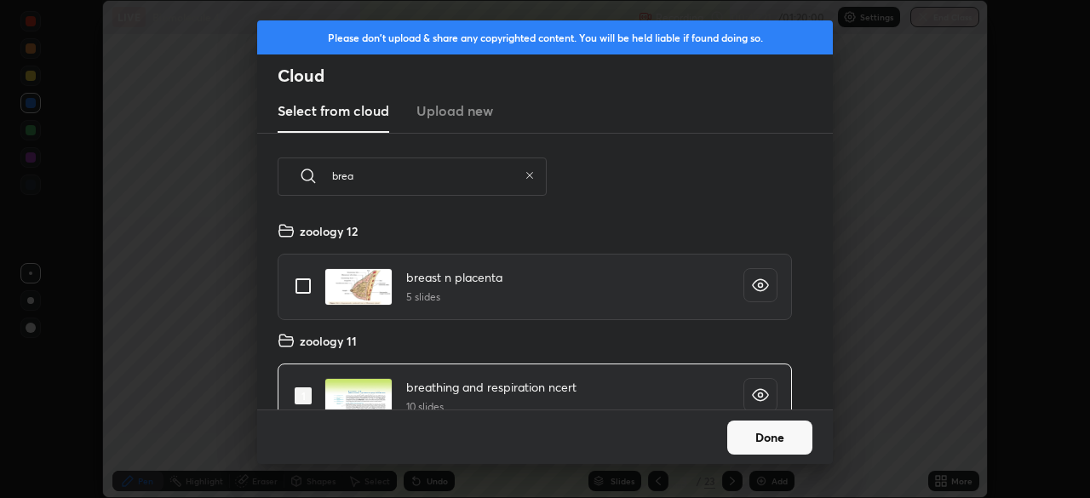
click at [760, 439] on button "Done" at bounding box center [769, 438] width 85 height 34
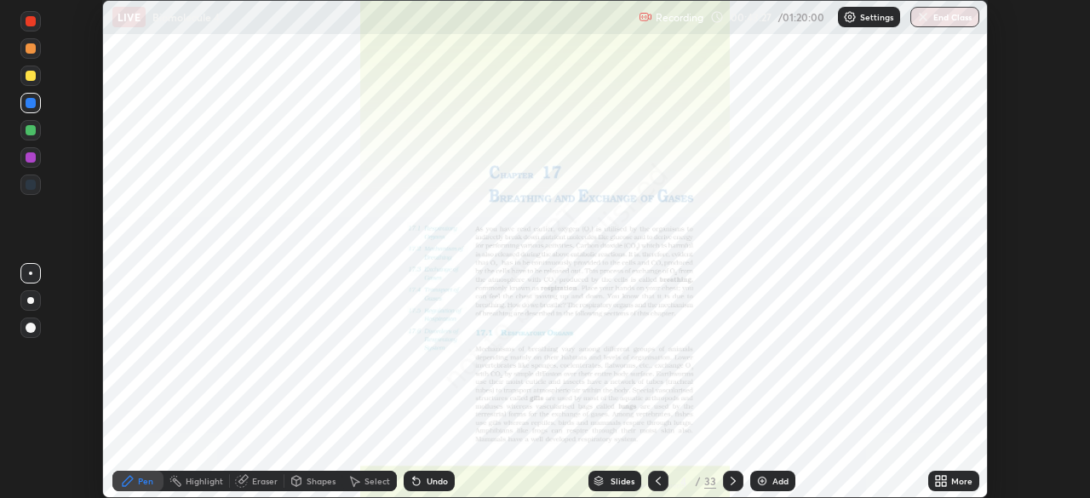
click at [618, 484] on div "Slides" at bounding box center [623, 481] width 24 height 9
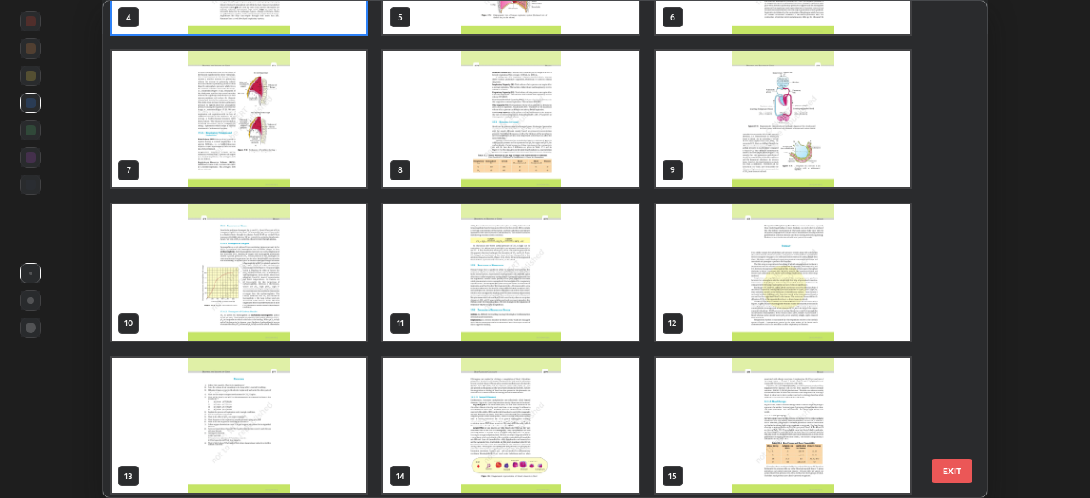
scroll to position [262, 0]
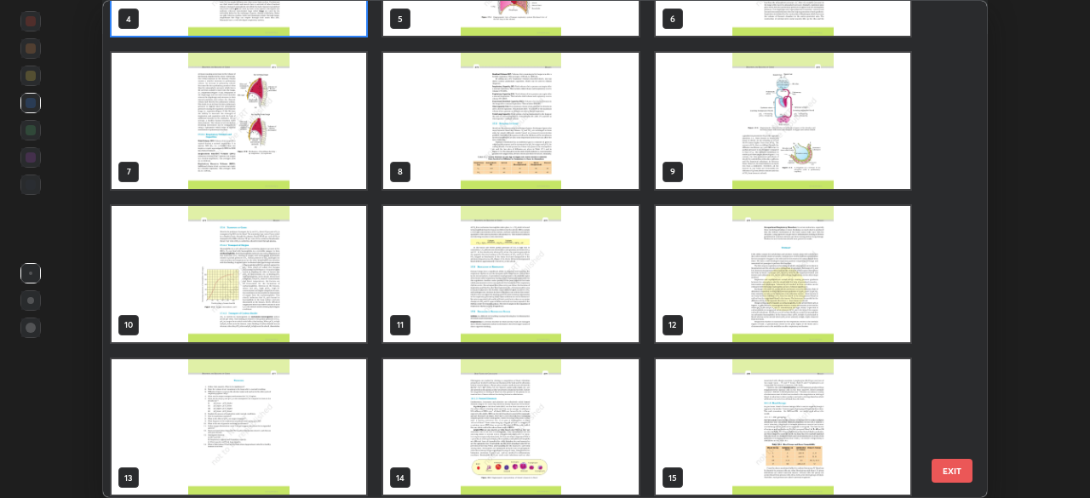
click at [731, 279] on img "grid" at bounding box center [783, 274] width 255 height 136
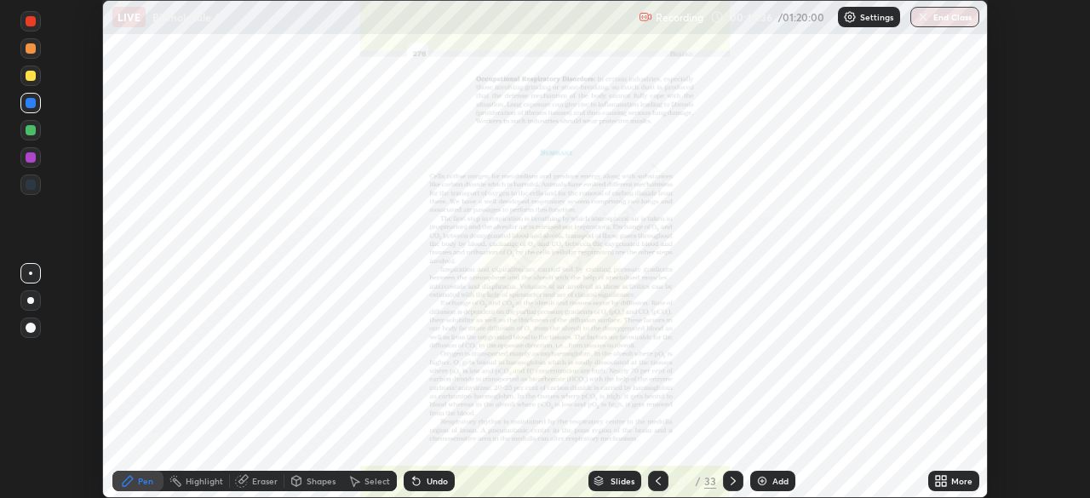
click at [959, 477] on div "More" at bounding box center [961, 481] width 21 height 9
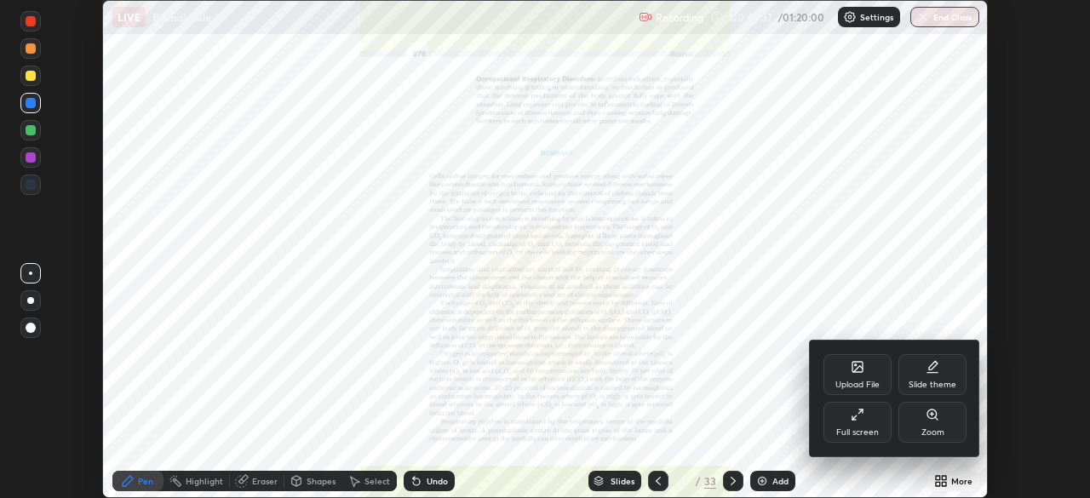
click at [933, 429] on div "Zoom" at bounding box center [933, 432] width 23 height 9
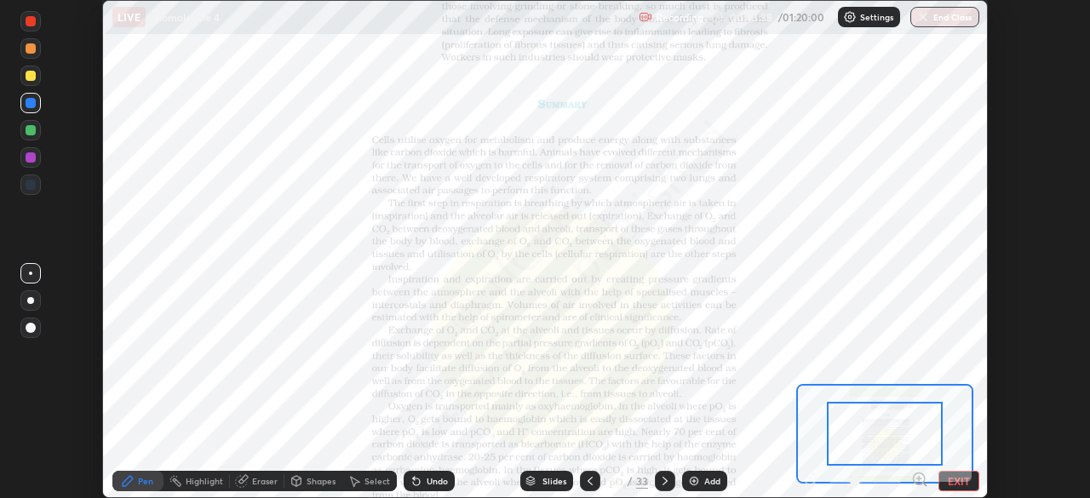
click at [918, 481] on icon at bounding box center [919, 479] width 17 height 17
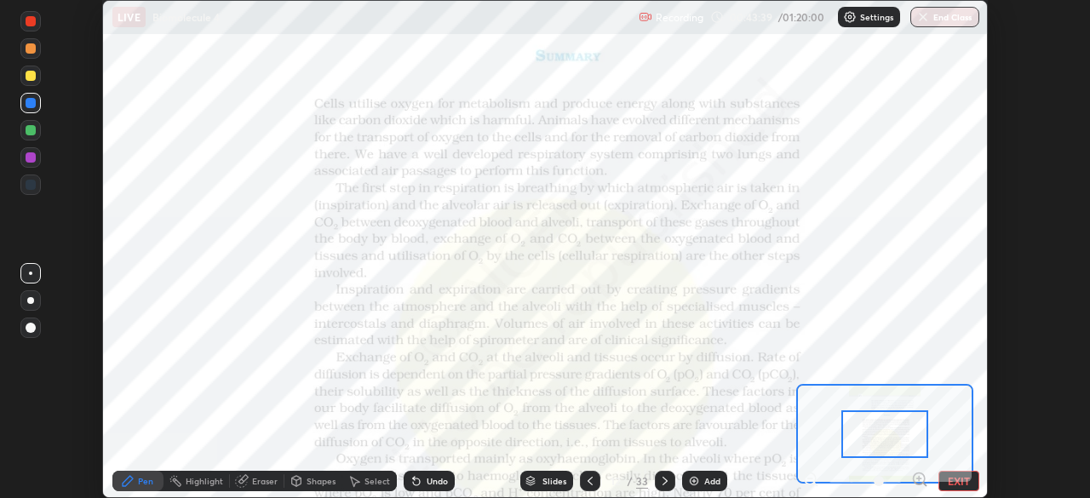
click at [919, 479] on icon at bounding box center [919, 479] width 4 height 0
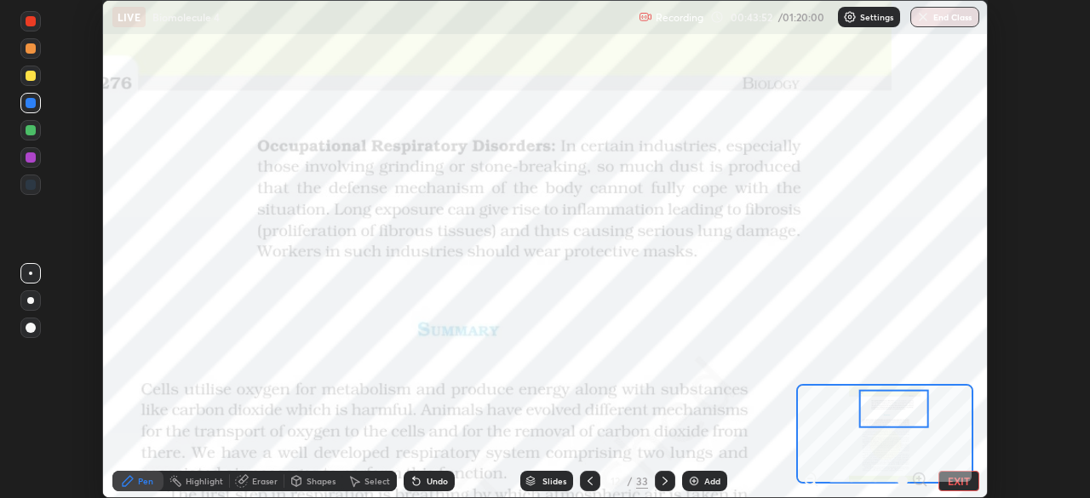
click at [27, 158] on div at bounding box center [31, 157] width 10 height 10
click at [31, 104] on div at bounding box center [31, 103] width 10 height 10
click at [267, 479] on div "Eraser" at bounding box center [265, 481] width 26 height 9
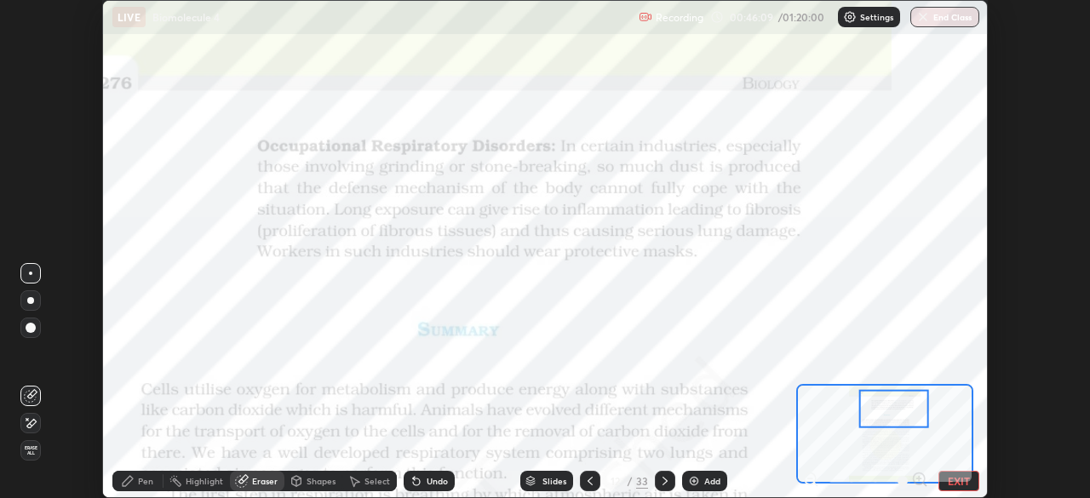
click at [31, 453] on span "Erase all" at bounding box center [30, 450] width 19 height 10
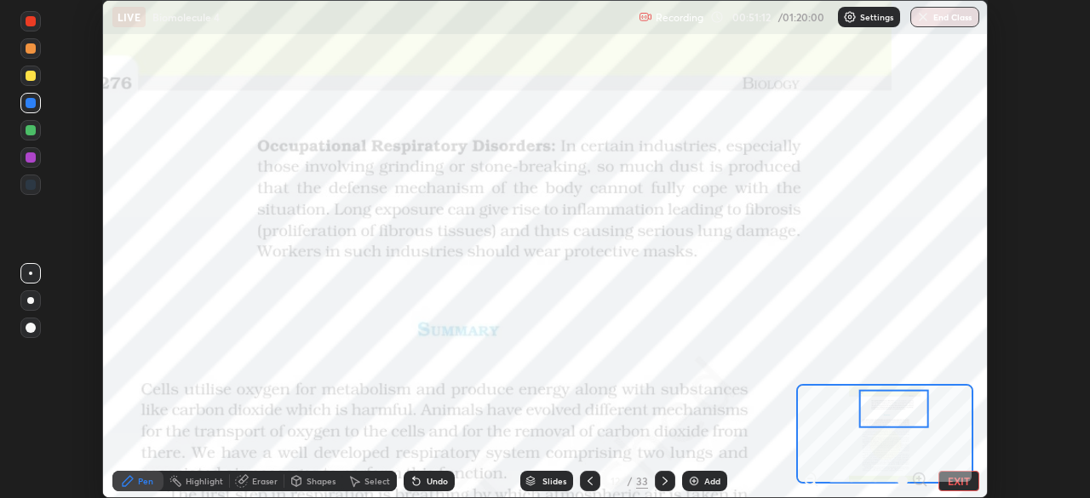
click at [267, 488] on div "Eraser" at bounding box center [257, 481] width 55 height 20
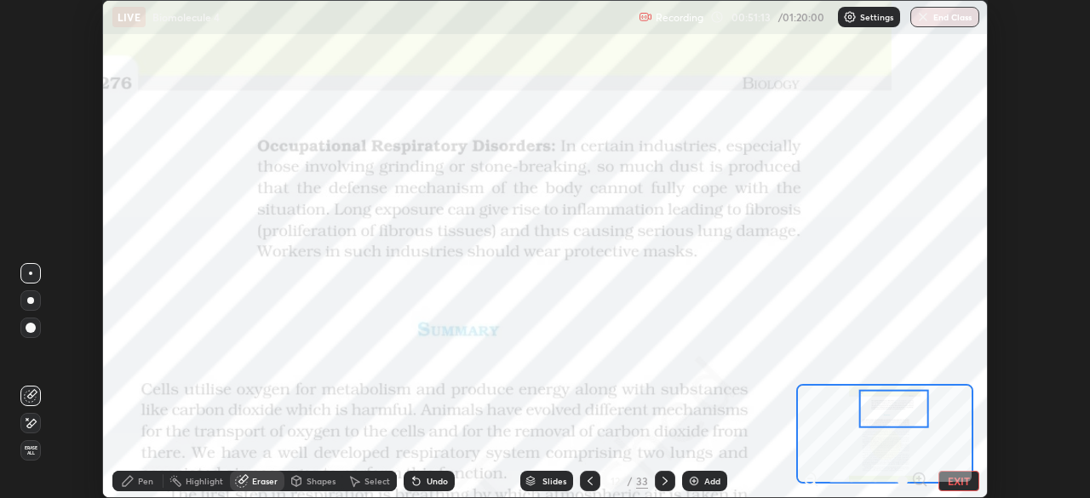
click at [33, 454] on span "Erase all" at bounding box center [30, 450] width 19 height 10
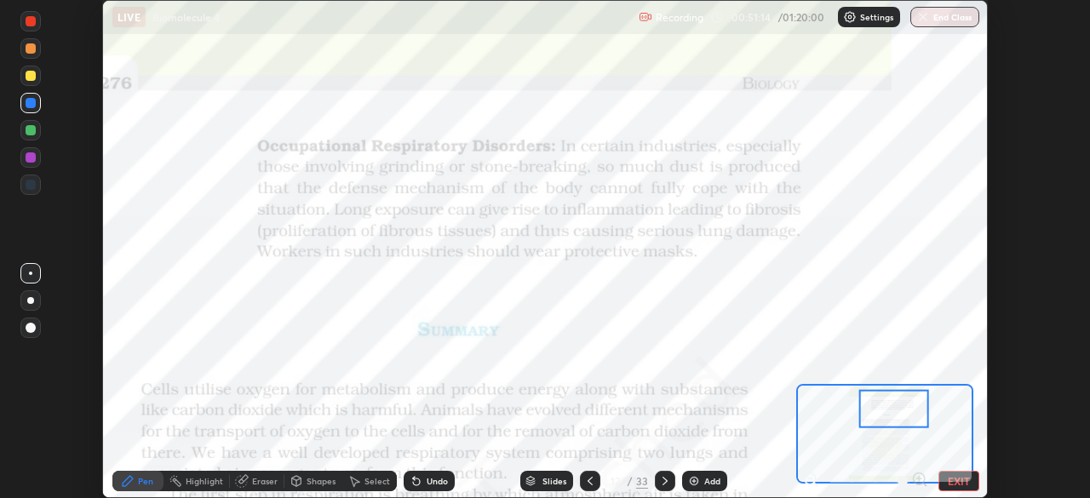
click at [663, 479] on icon at bounding box center [665, 481] width 14 height 14
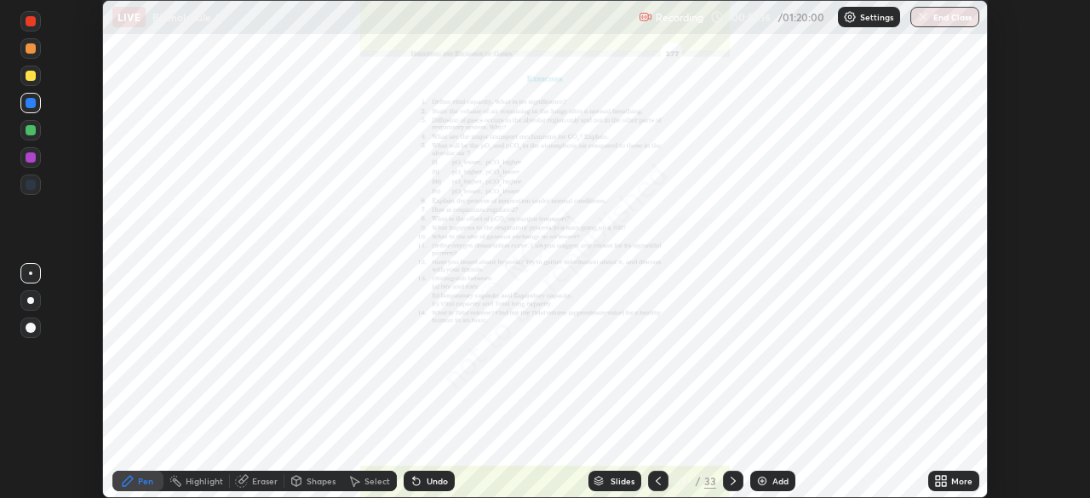
click at [729, 483] on icon at bounding box center [733, 481] width 14 height 14
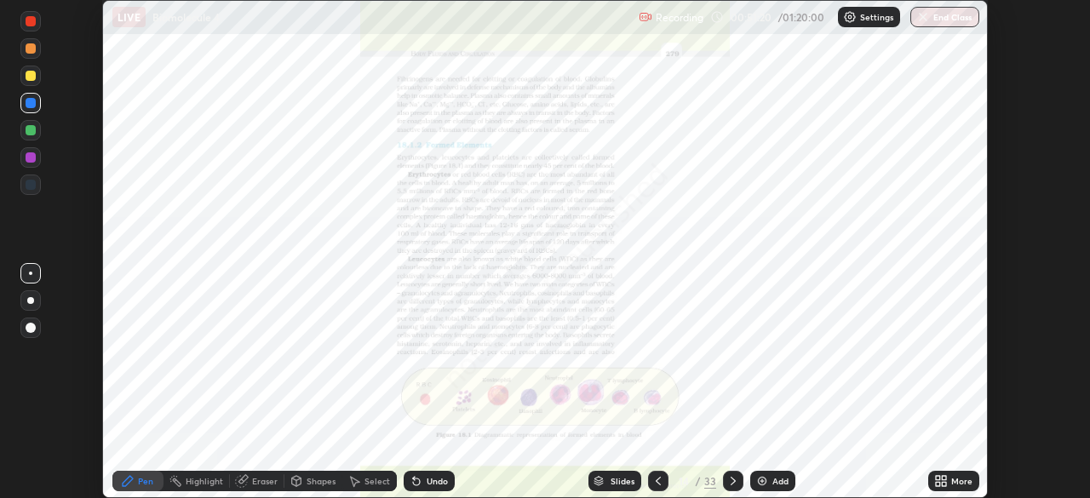
click at [657, 476] on icon at bounding box center [659, 481] width 14 height 14
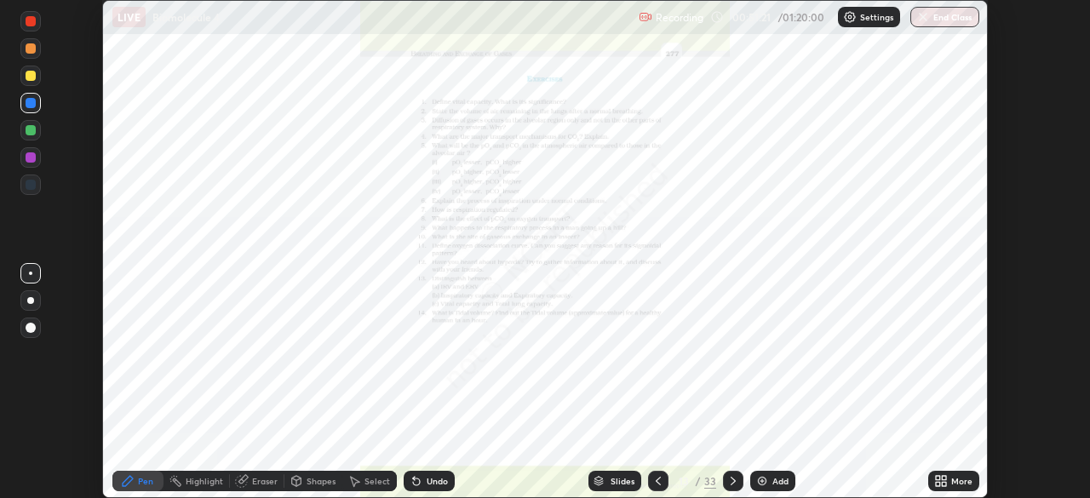
click at [620, 478] on div "Slides" at bounding box center [623, 481] width 24 height 9
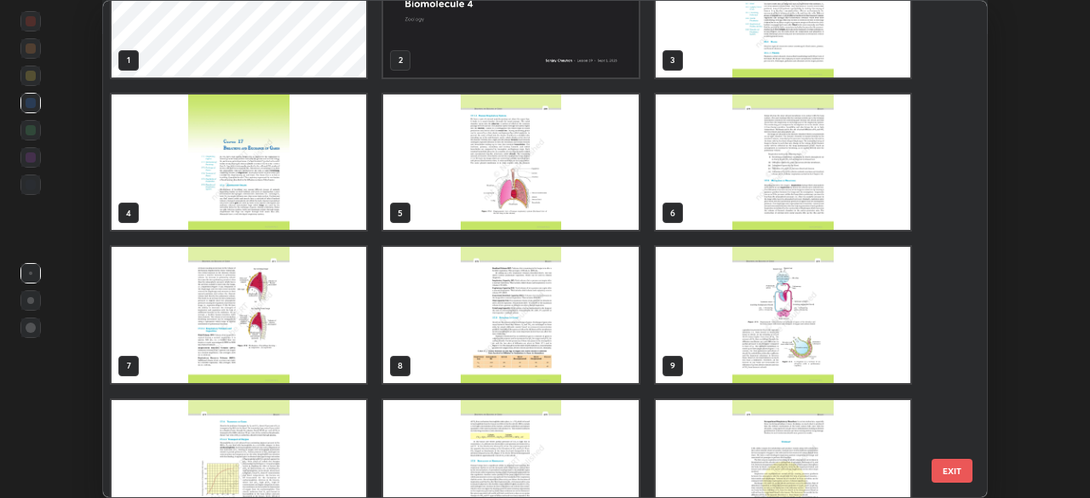
scroll to position [24, 0]
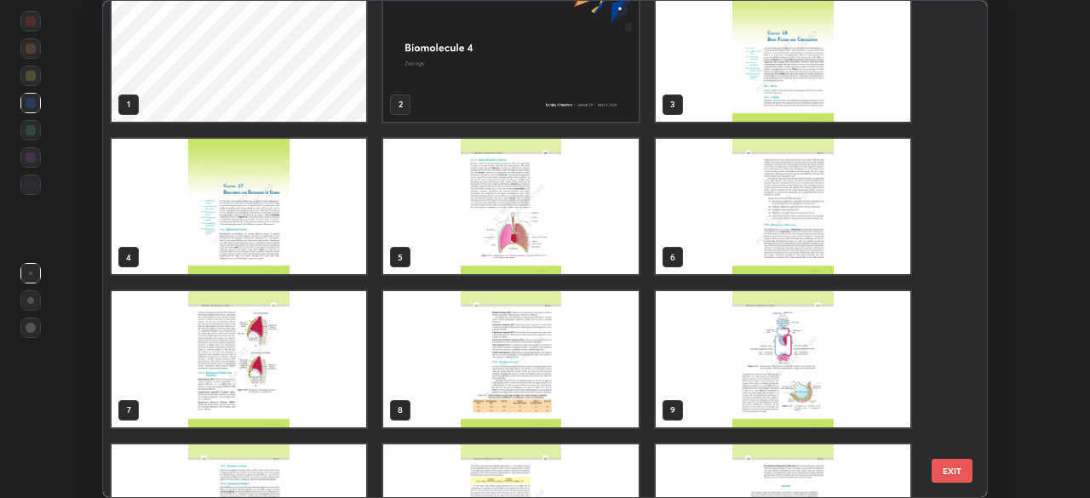
click at [754, 82] on img "grid" at bounding box center [783, 54] width 255 height 136
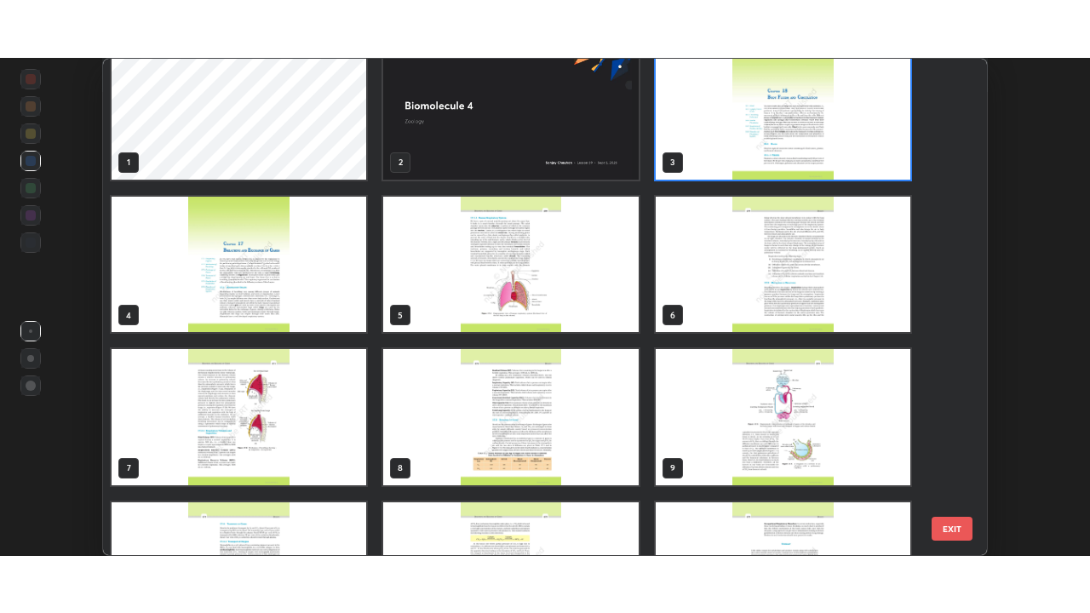
scroll to position [0, 0]
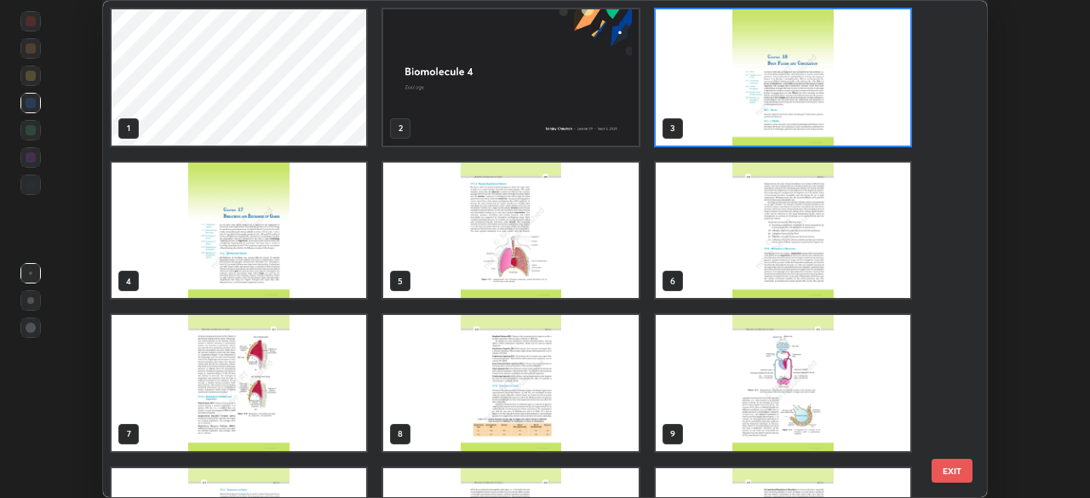
click at [749, 81] on img "grid" at bounding box center [783, 77] width 255 height 136
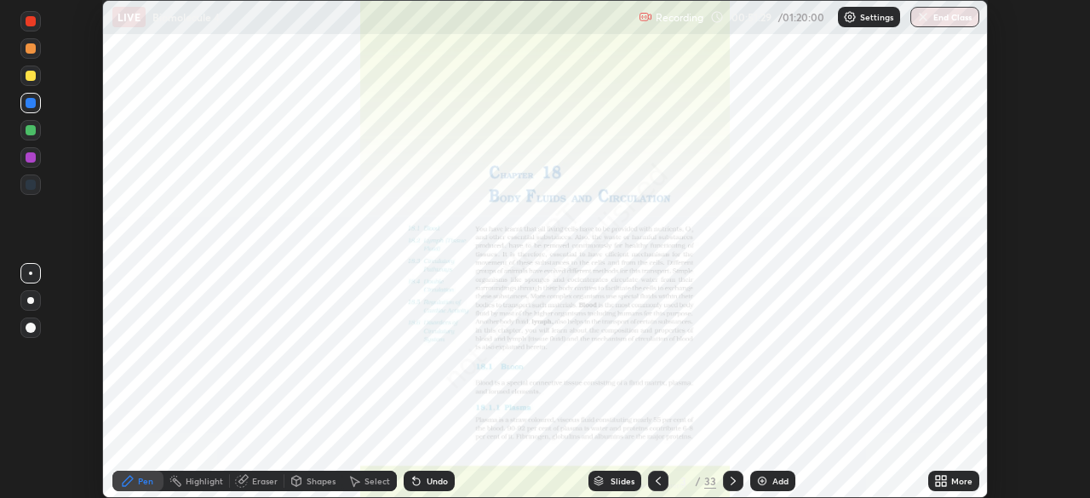
click at [956, 477] on div "More" at bounding box center [961, 481] width 21 height 9
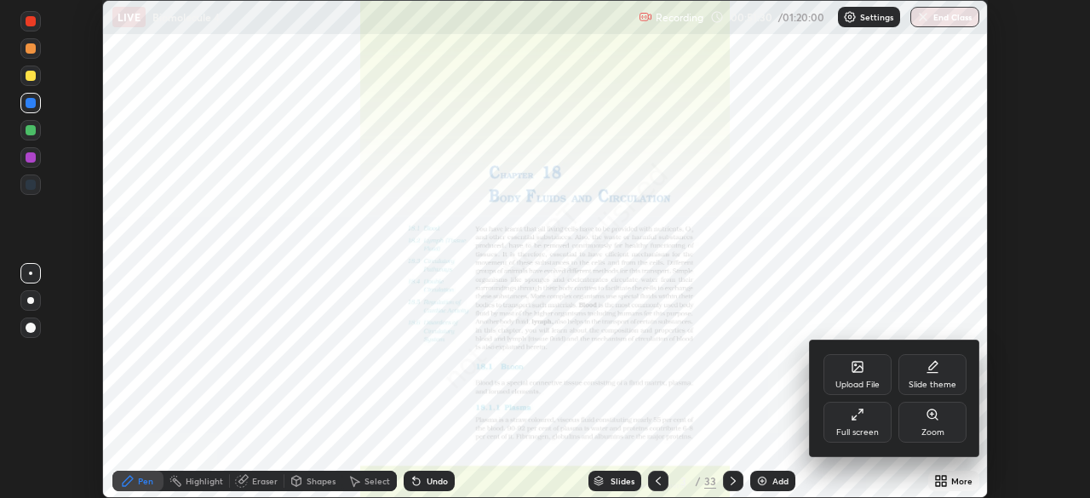
click at [860, 423] on div "Full screen" at bounding box center [858, 422] width 68 height 41
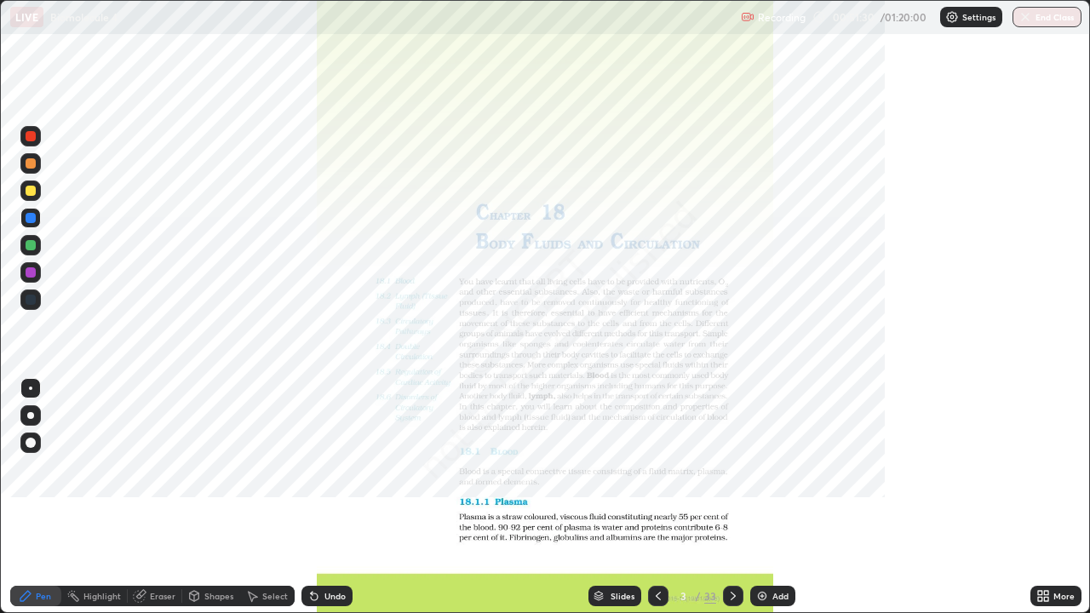
scroll to position [613, 1090]
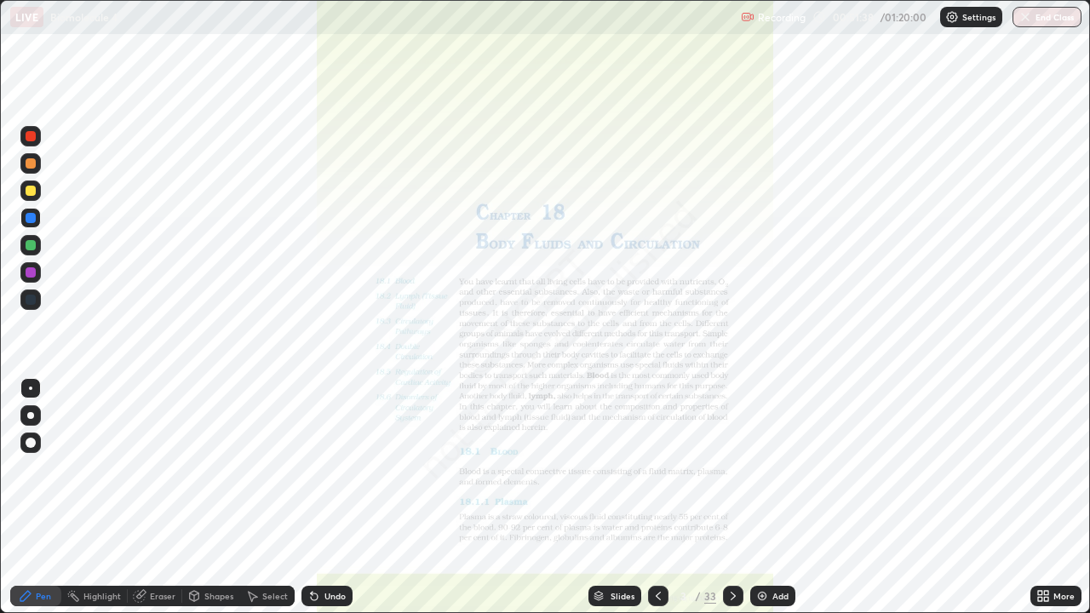
click at [165, 497] on div "Eraser" at bounding box center [163, 596] width 26 height 9
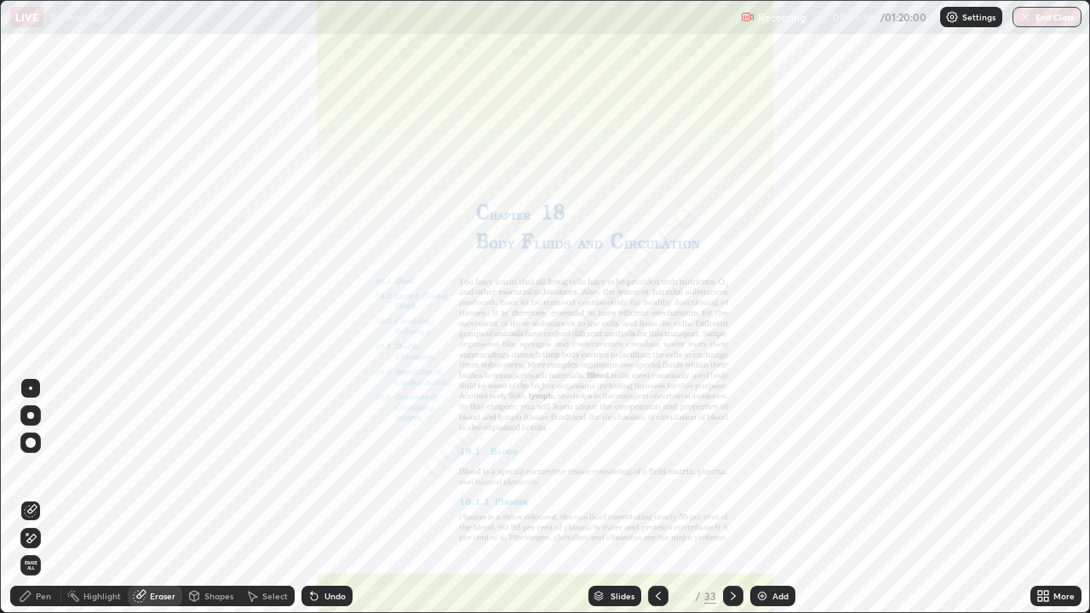
click at [26, 497] on span "Erase all" at bounding box center [30, 565] width 19 height 10
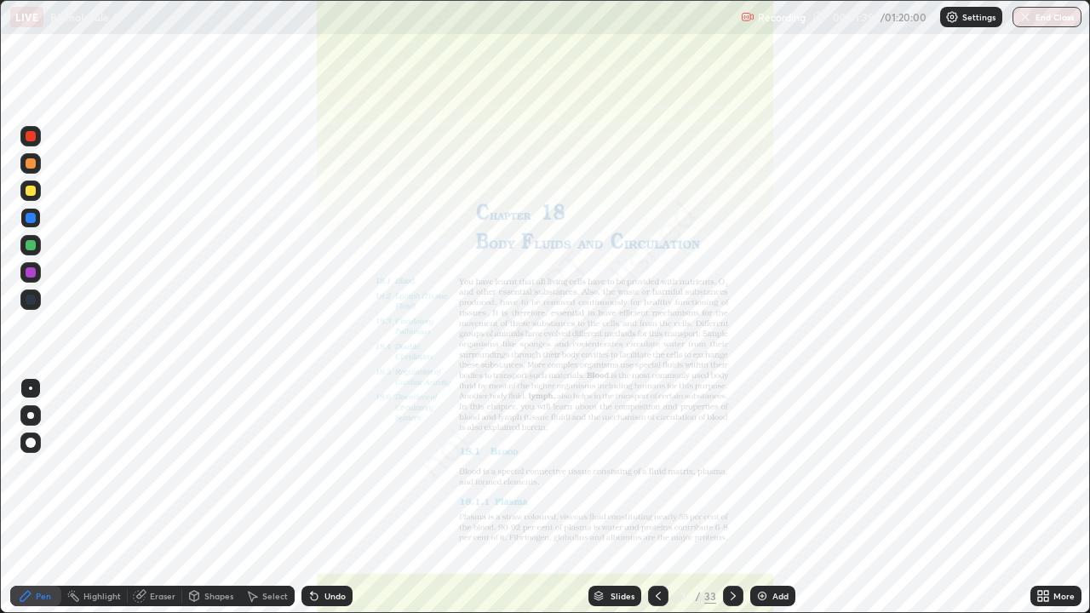
click at [36, 497] on div "Pen" at bounding box center [43, 596] width 15 height 9
click at [26, 299] on div at bounding box center [31, 300] width 10 height 10
click at [169, 497] on div "Eraser" at bounding box center [155, 596] width 55 height 20
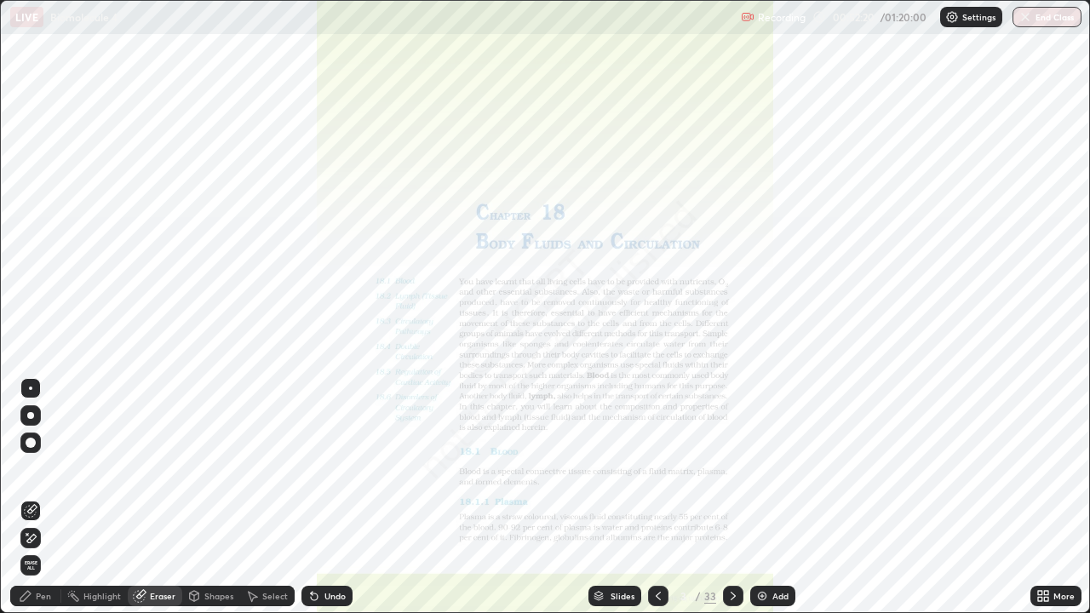
click at [31, 497] on span "Erase all" at bounding box center [30, 565] width 19 height 10
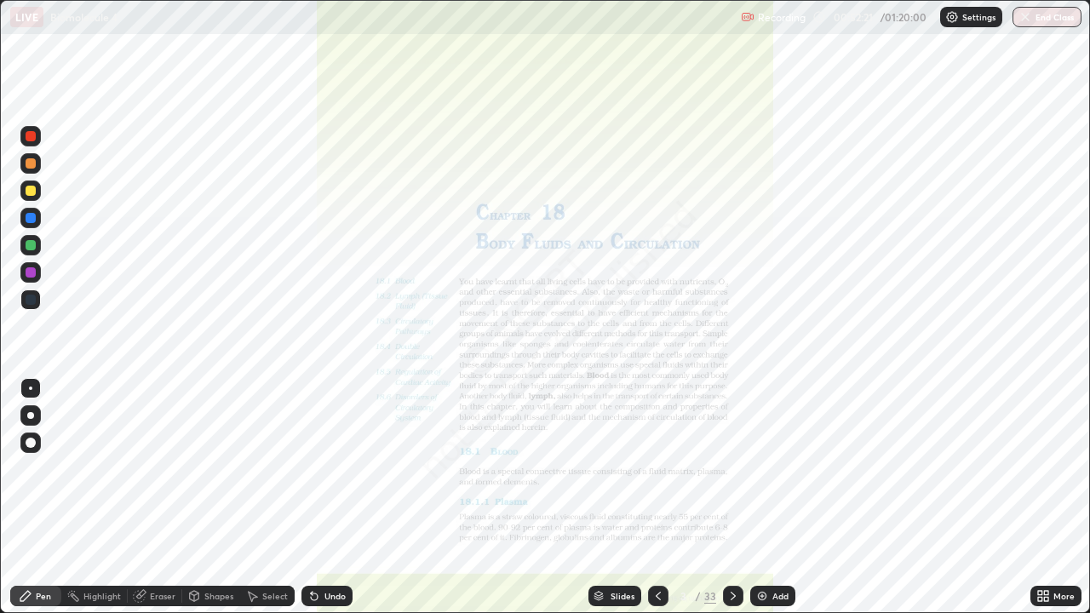
click at [45, 497] on div "Pen" at bounding box center [35, 596] width 51 height 20
click at [30, 301] on div at bounding box center [31, 300] width 10 height 10
click at [32, 218] on div at bounding box center [31, 218] width 10 height 10
click at [33, 136] on div at bounding box center [31, 136] width 10 height 10
click at [32, 246] on div at bounding box center [31, 245] width 10 height 10
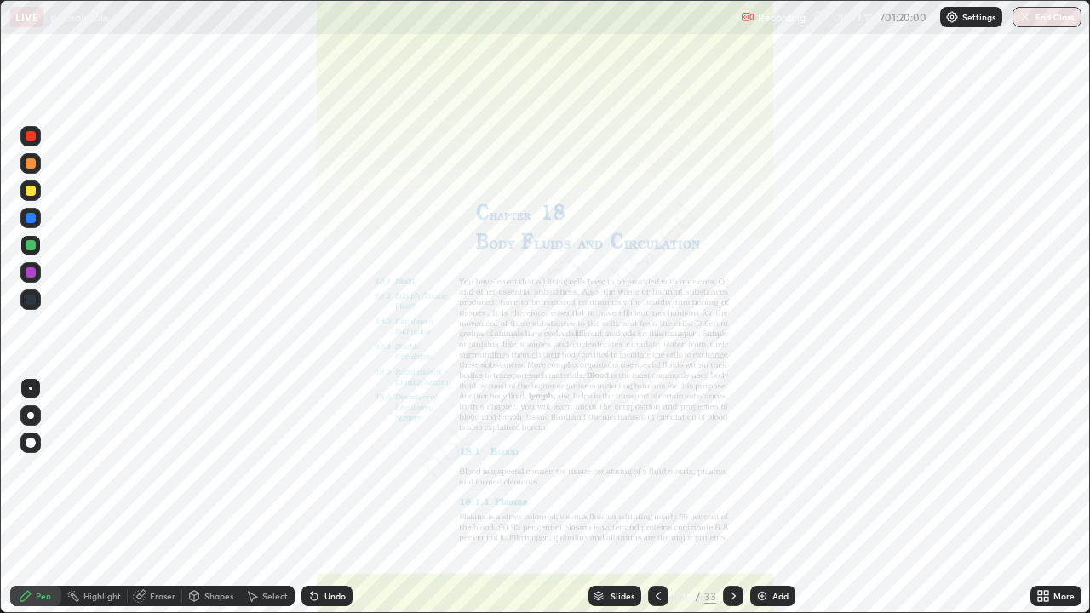
click at [30, 270] on div at bounding box center [31, 272] width 10 height 10
click at [160, 497] on div "Eraser" at bounding box center [163, 596] width 26 height 9
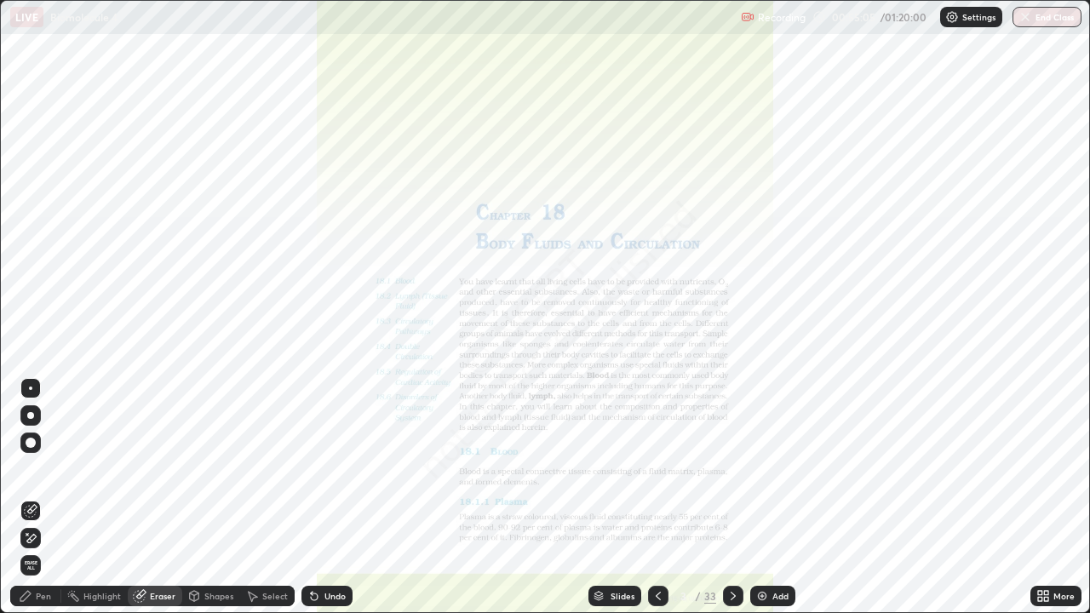
click at [31, 497] on span "Erase all" at bounding box center [30, 565] width 19 height 10
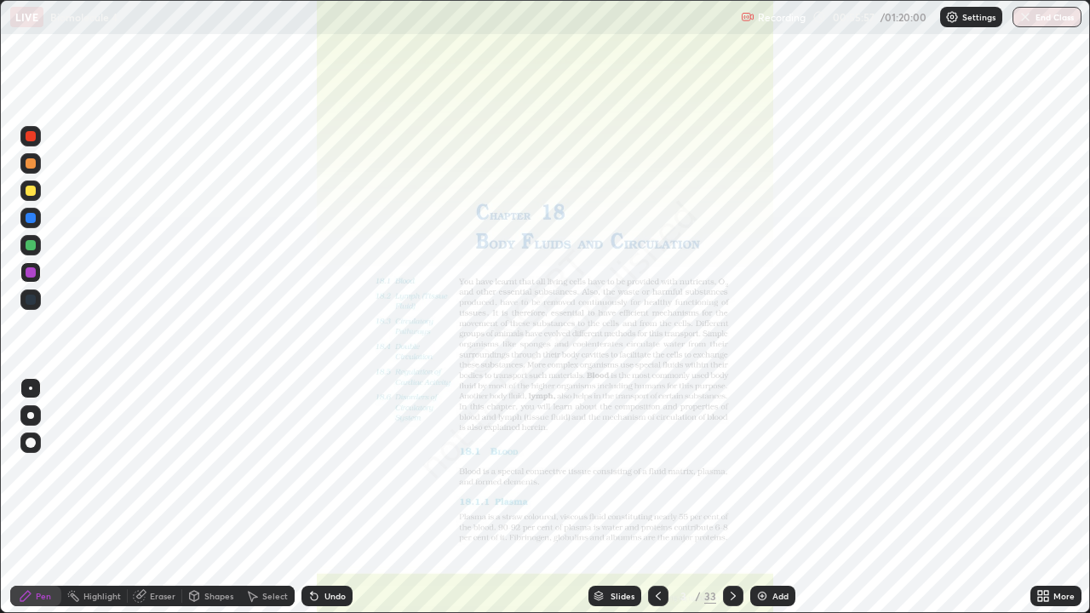
click at [33, 220] on div at bounding box center [31, 218] width 10 height 10
click at [33, 270] on div at bounding box center [31, 272] width 10 height 10
click at [160, 497] on div "Eraser" at bounding box center [163, 596] width 26 height 9
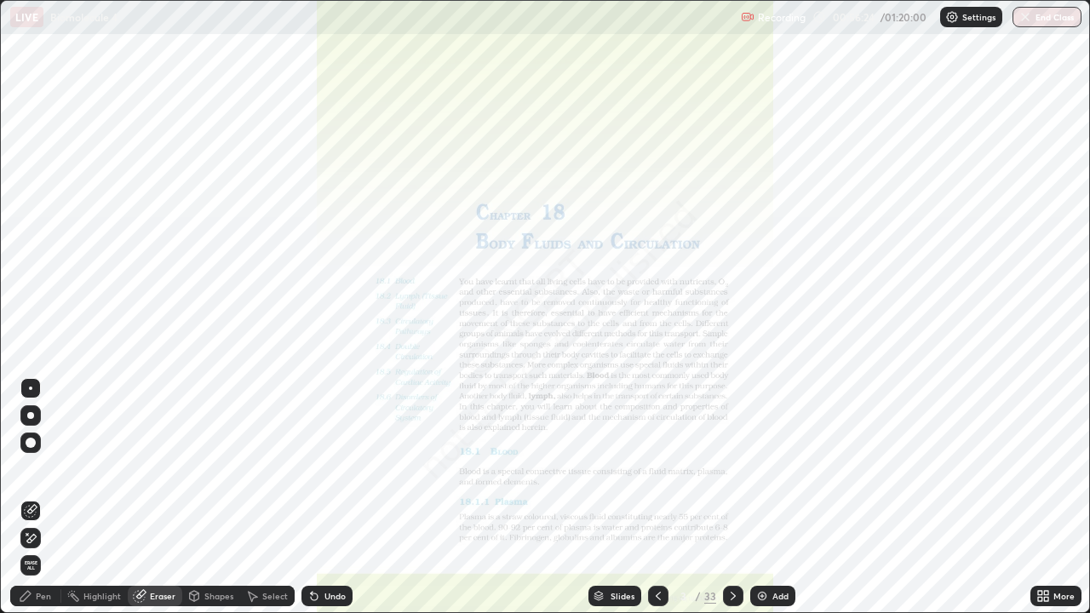
click at [31, 497] on span "Erase all" at bounding box center [30, 565] width 19 height 10
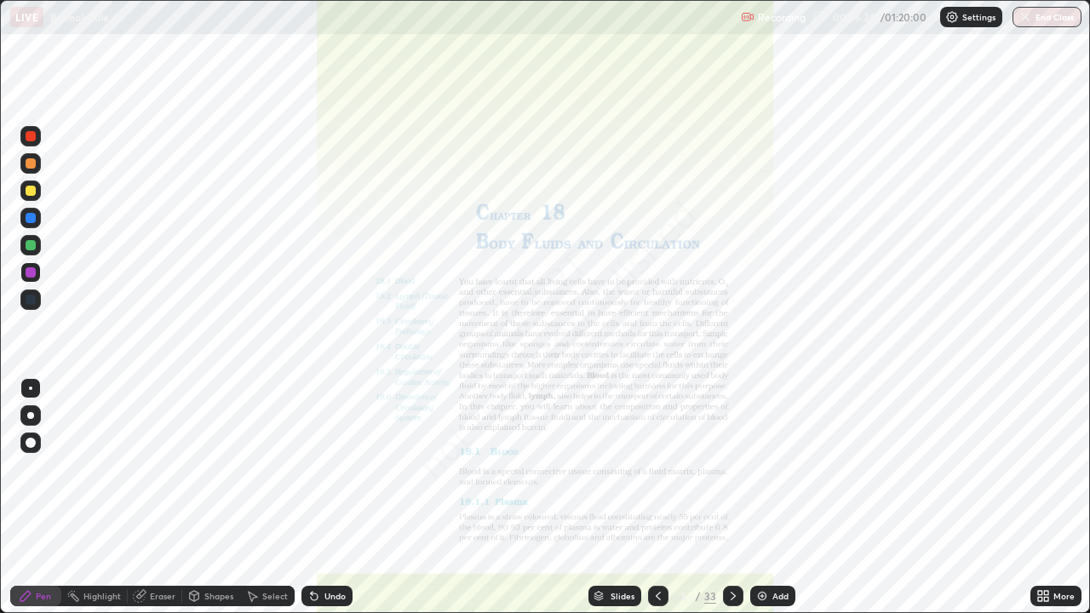
click at [43, 497] on div "Pen" at bounding box center [43, 596] width 15 height 9
click at [30, 297] on div at bounding box center [31, 300] width 10 height 10
click at [166, 497] on div "Eraser" at bounding box center [163, 596] width 26 height 9
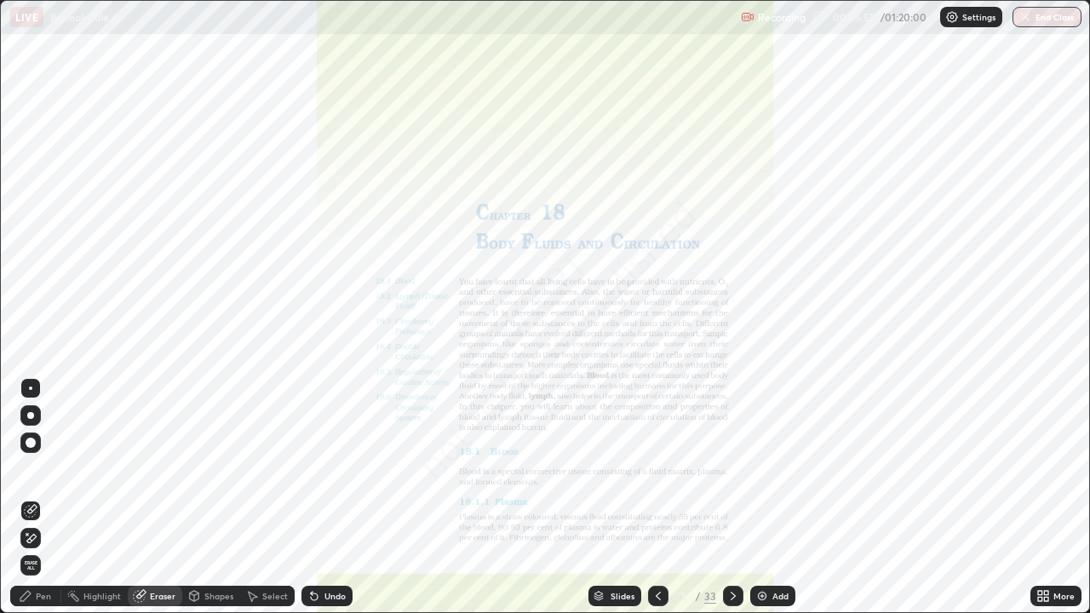
click at [33, 497] on span "Erase all" at bounding box center [30, 565] width 19 height 10
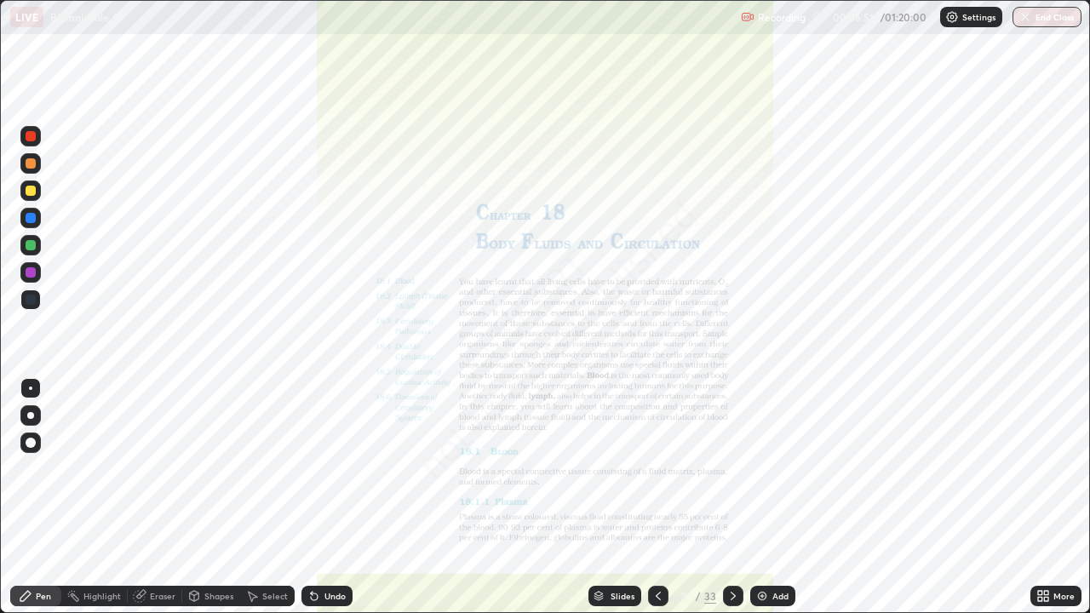
click at [43, 497] on div "Pen" at bounding box center [43, 596] width 15 height 9
click at [27, 296] on div at bounding box center [31, 300] width 10 height 10
click at [29, 297] on div at bounding box center [31, 300] width 10 height 10
click at [33, 301] on div at bounding box center [31, 300] width 10 height 10
click at [156, 497] on div "Eraser" at bounding box center [163, 596] width 26 height 9
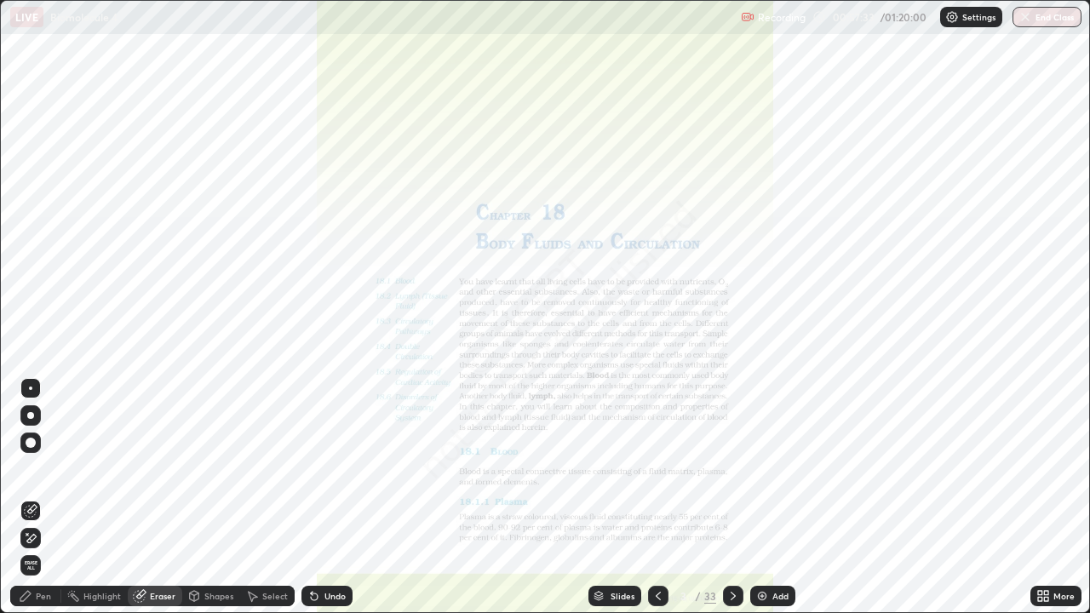
click at [26, 497] on span "Erase all" at bounding box center [30, 565] width 19 height 10
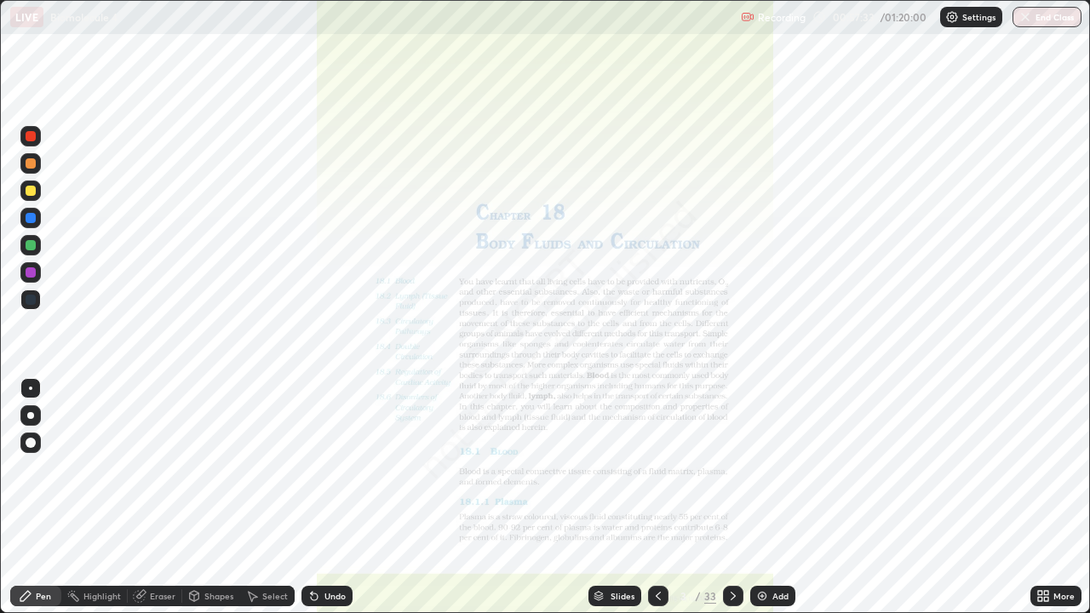
click at [38, 497] on div "Pen" at bounding box center [43, 596] width 15 height 9
click at [33, 300] on div at bounding box center [31, 300] width 10 height 10
click at [30, 270] on div at bounding box center [31, 272] width 10 height 10
click at [32, 219] on div at bounding box center [31, 218] width 10 height 10
click at [35, 299] on div at bounding box center [31, 300] width 10 height 10
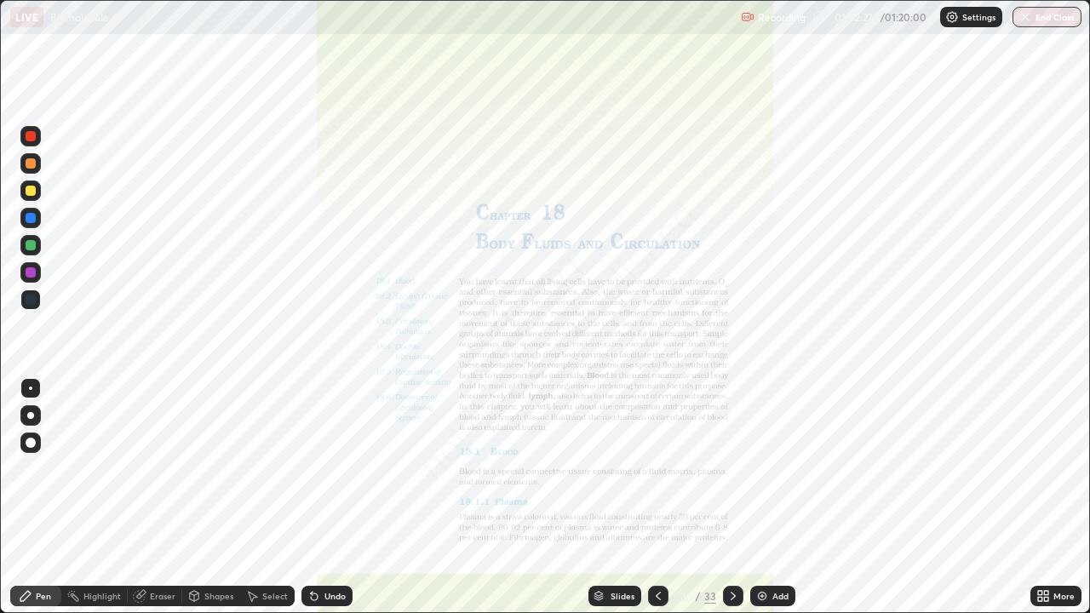
click at [161, 497] on div "Eraser" at bounding box center [163, 596] width 26 height 9
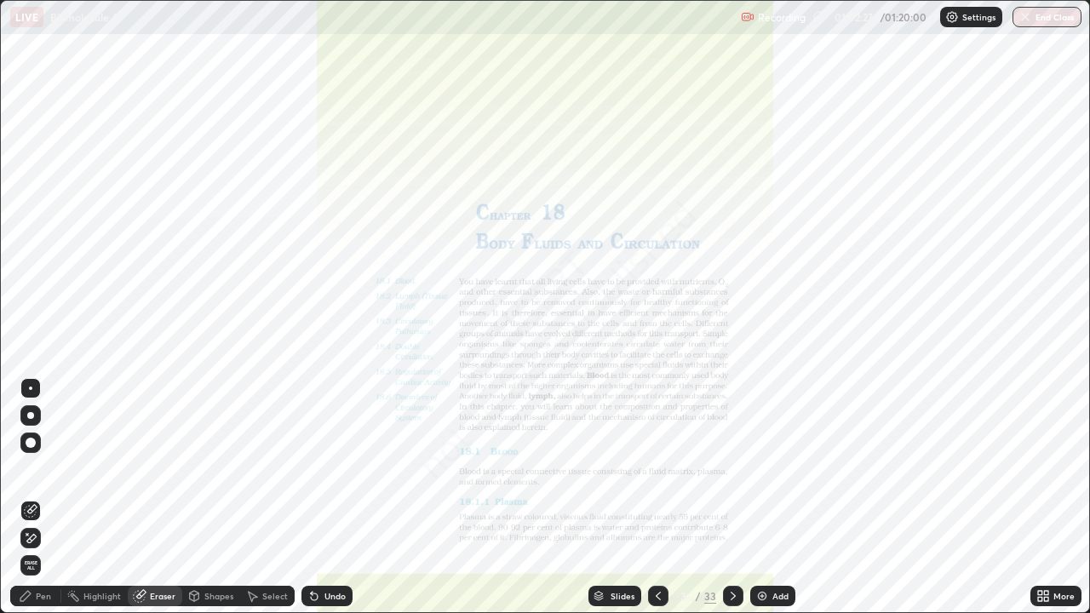
click at [31, 497] on span "Erase all" at bounding box center [30, 565] width 19 height 10
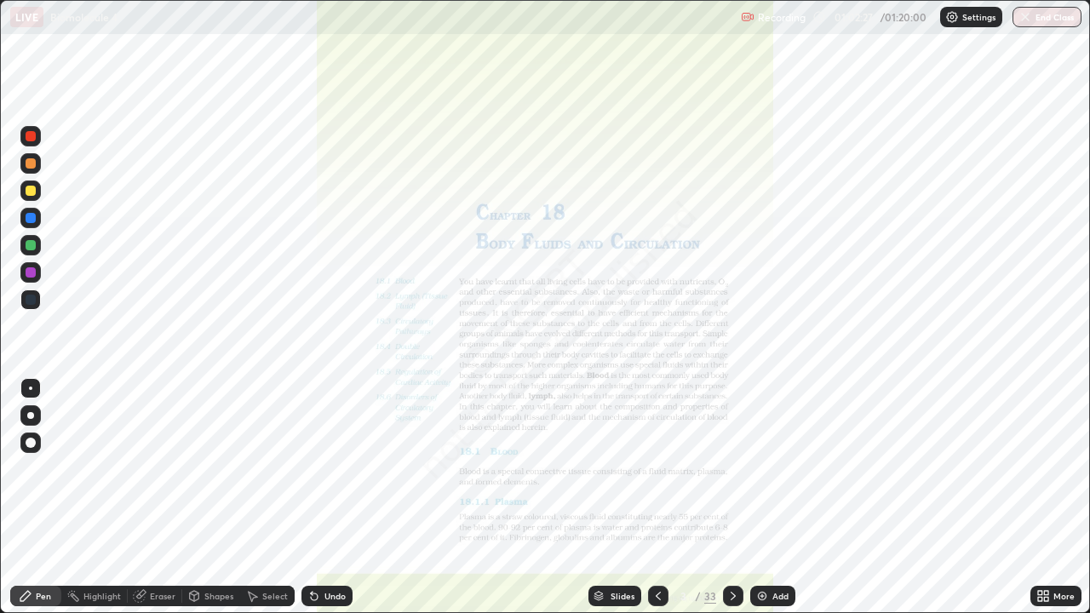
click at [43, 497] on div "Pen" at bounding box center [43, 596] width 15 height 9
click at [32, 301] on div at bounding box center [31, 300] width 10 height 10
click at [29, 270] on div at bounding box center [31, 272] width 10 height 10
click at [1069, 497] on div "More" at bounding box center [1064, 596] width 21 height 9
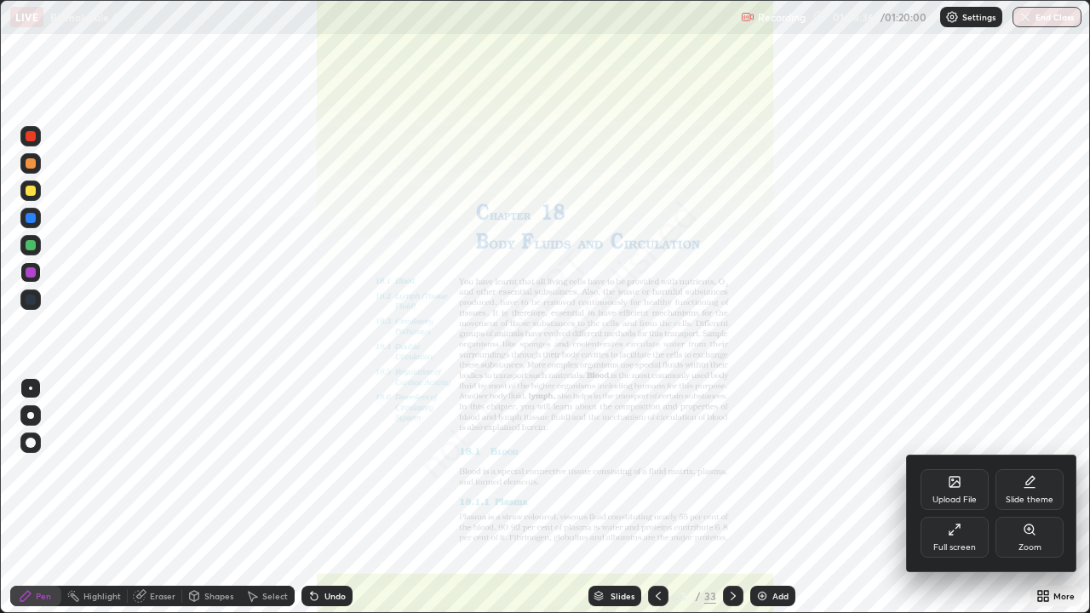
click at [1028, 497] on div "Zoom" at bounding box center [1030, 547] width 23 height 9
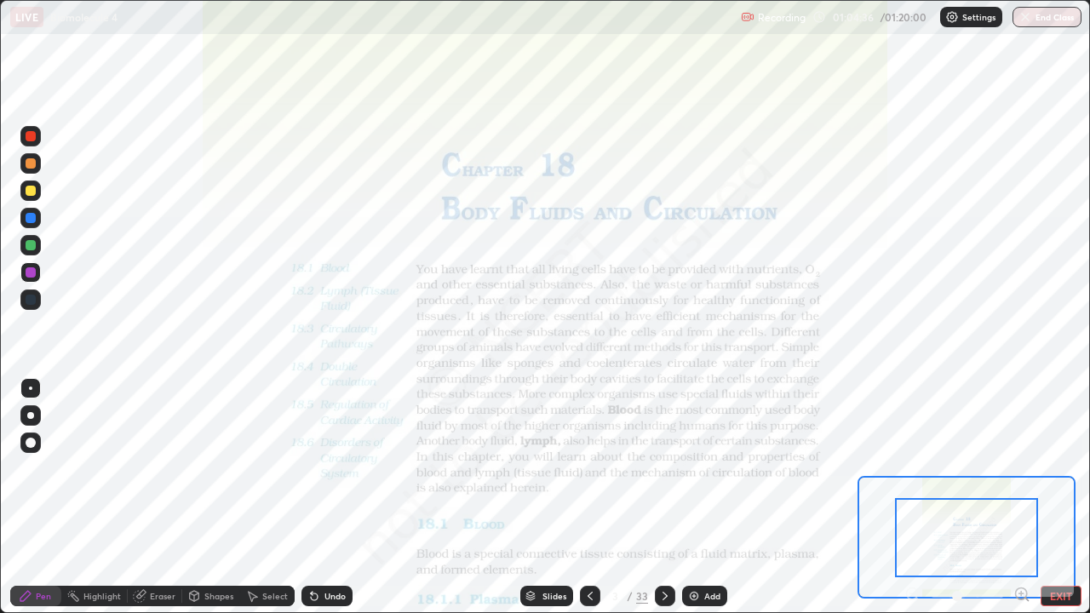
click at [1021, 497] on icon at bounding box center [1021, 594] width 4 height 0
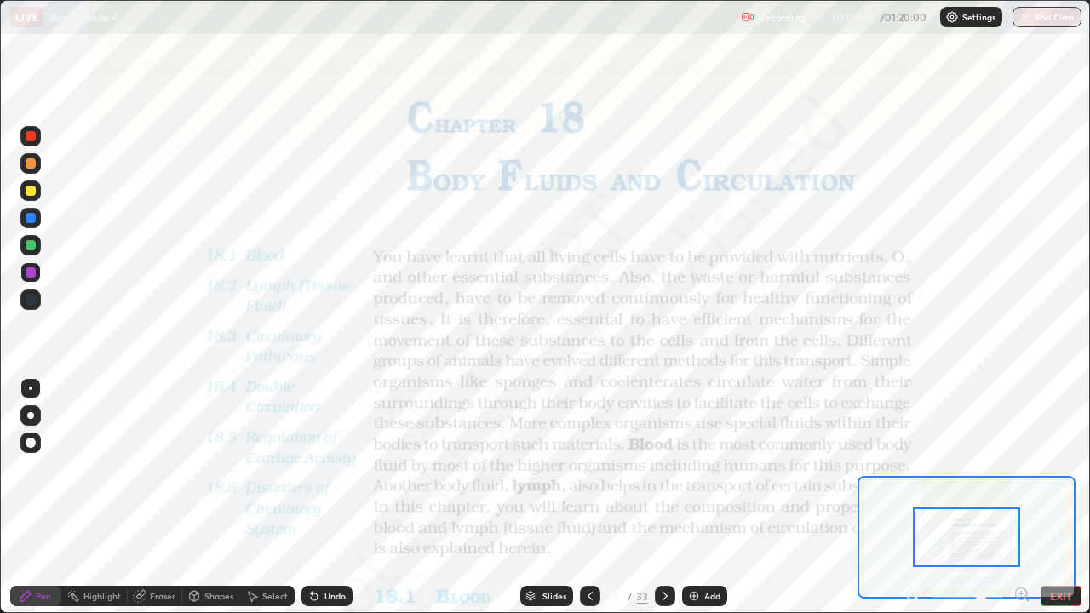
click at [164, 497] on div "Eraser" at bounding box center [163, 596] width 26 height 9
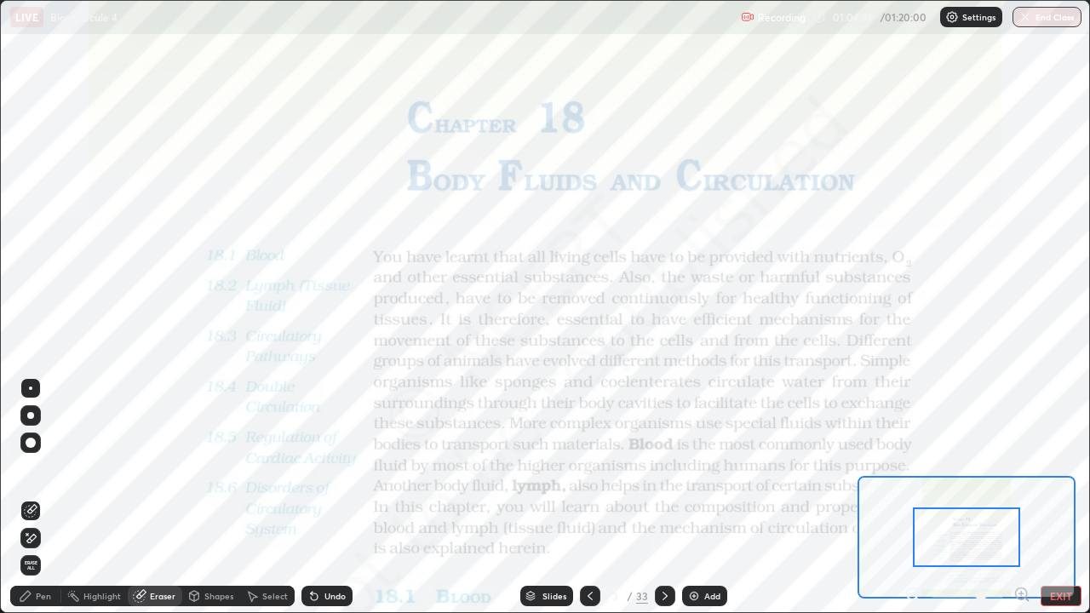
click at [30, 497] on span "Erase all" at bounding box center [30, 565] width 19 height 10
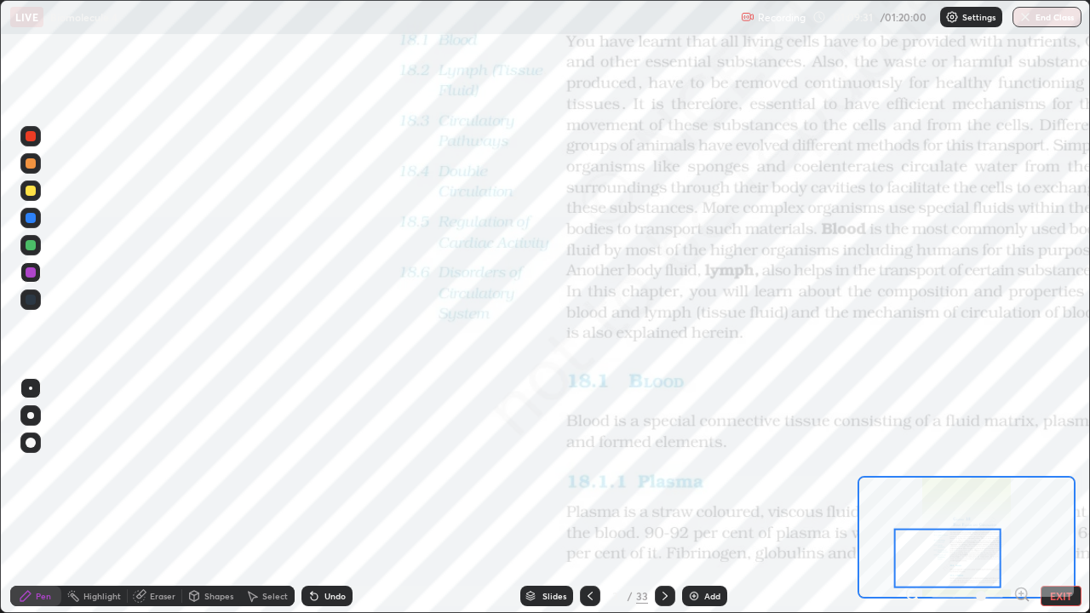
click at [30, 217] on div at bounding box center [31, 218] width 10 height 10
click at [158, 497] on div "Eraser" at bounding box center [163, 596] width 26 height 9
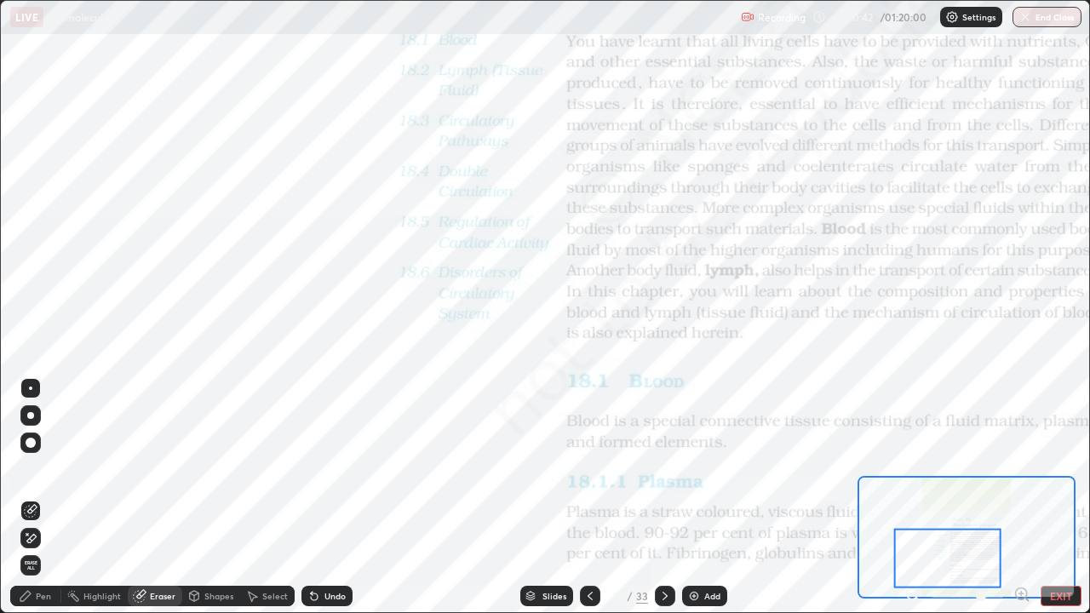
click at [33, 497] on span "Erase all" at bounding box center [30, 565] width 19 height 10
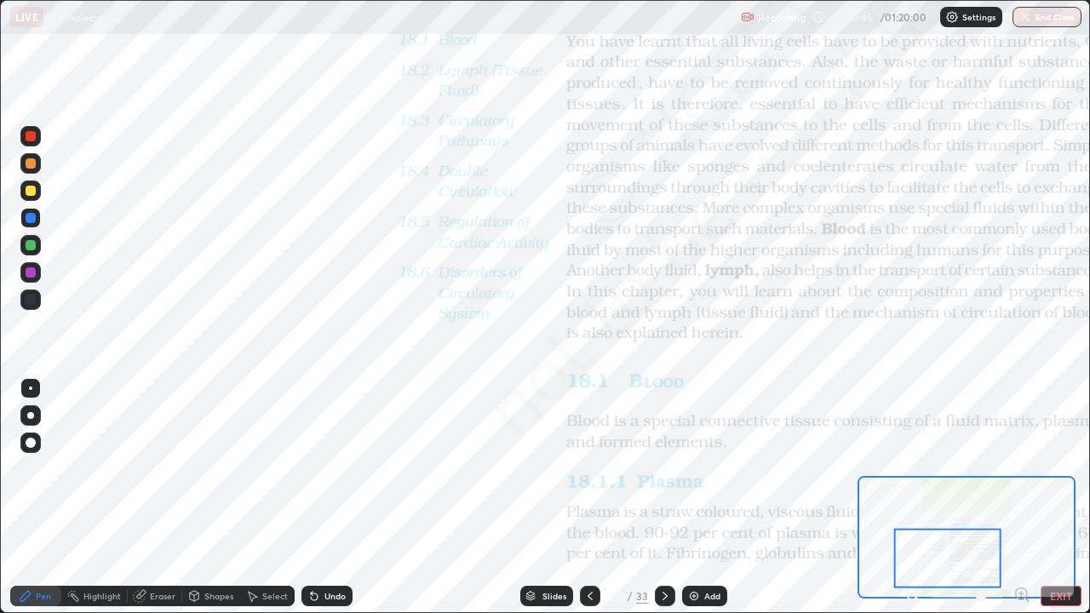
click at [30, 219] on div at bounding box center [31, 218] width 10 height 10
click at [26, 276] on div at bounding box center [31, 272] width 10 height 10
click at [155, 497] on div "Eraser" at bounding box center [163, 596] width 26 height 9
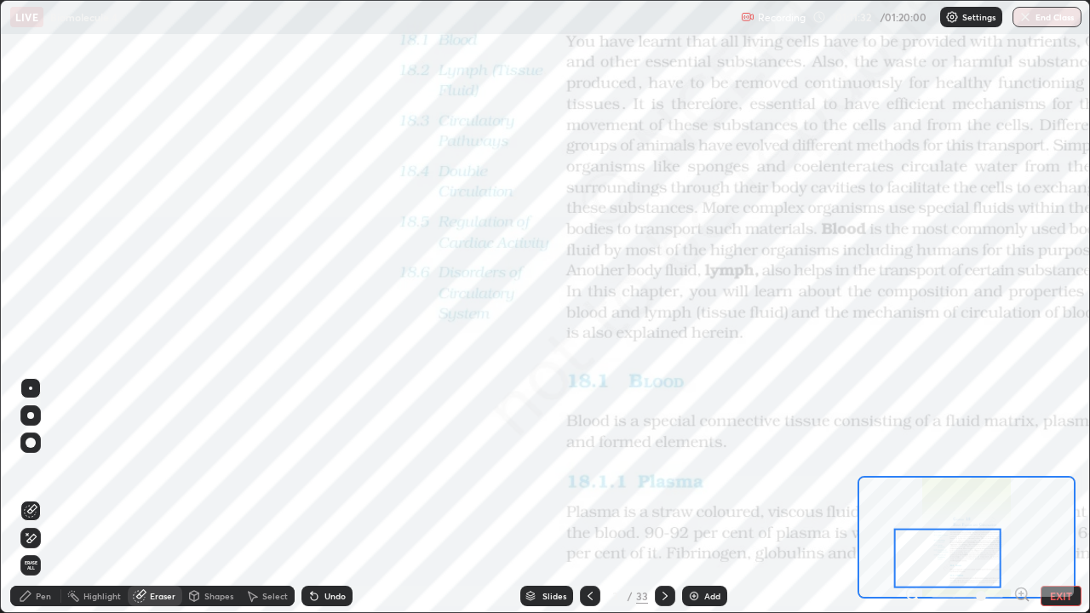
click at [45, 497] on div "Pen" at bounding box center [43, 596] width 15 height 9
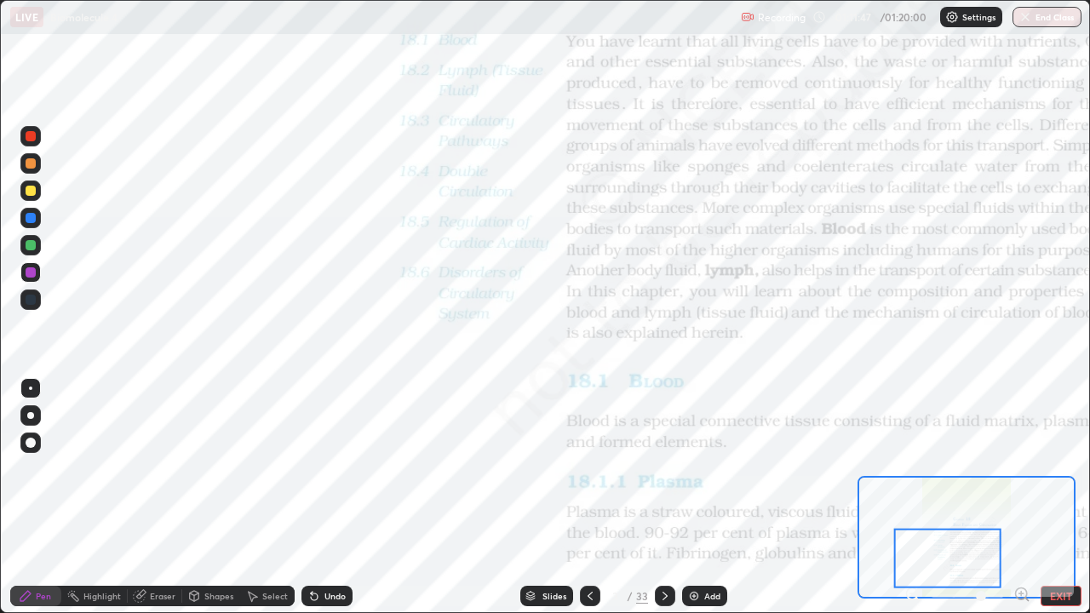
click at [165, 497] on div "Eraser" at bounding box center [163, 596] width 26 height 9
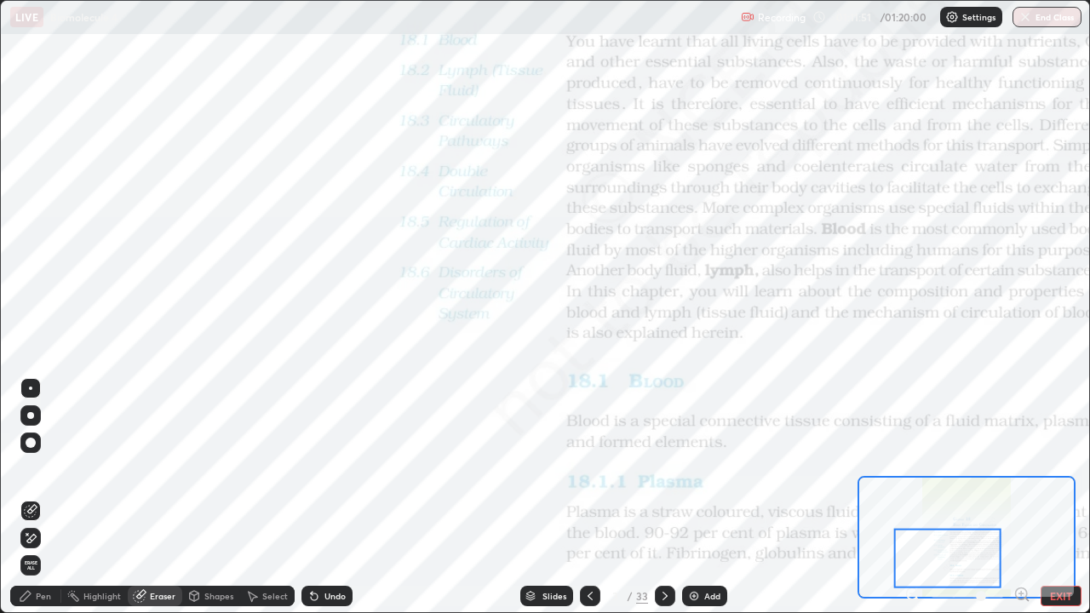
click at [45, 497] on div "Pen" at bounding box center [43, 596] width 15 height 9
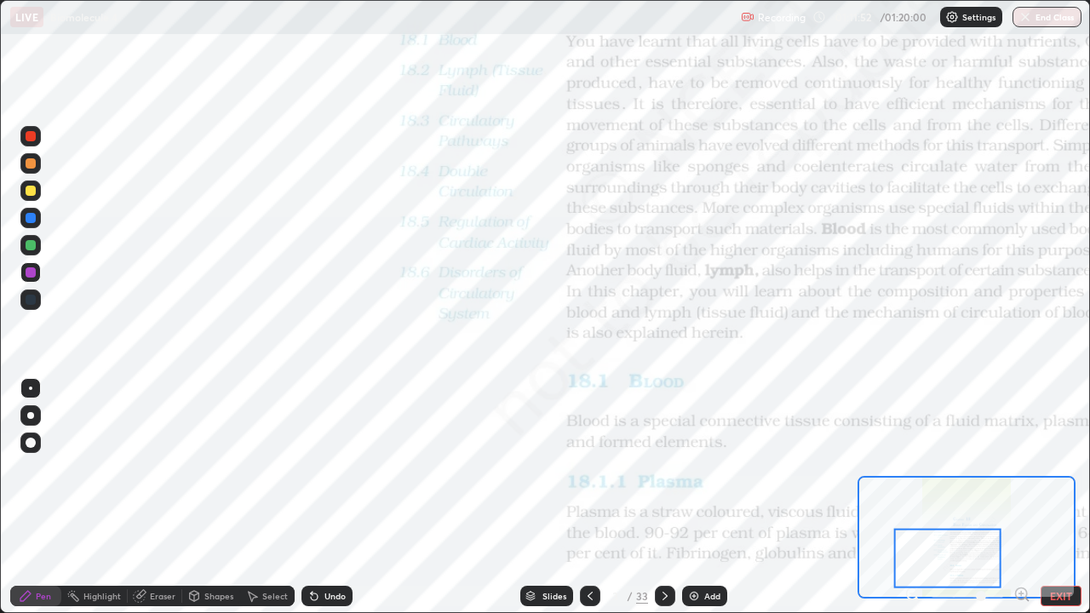
click at [31, 220] on div at bounding box center [31, 218] width 10 height 10
click at [29, 299] on div at bounding box center [31, 300] width 10 height 10
click at [34, 295] on div at bounding box center [30, 300] width 20 height 20
click at [164, 497] on div "Eraser" at bounding box center [163, 596] width 26 height 9
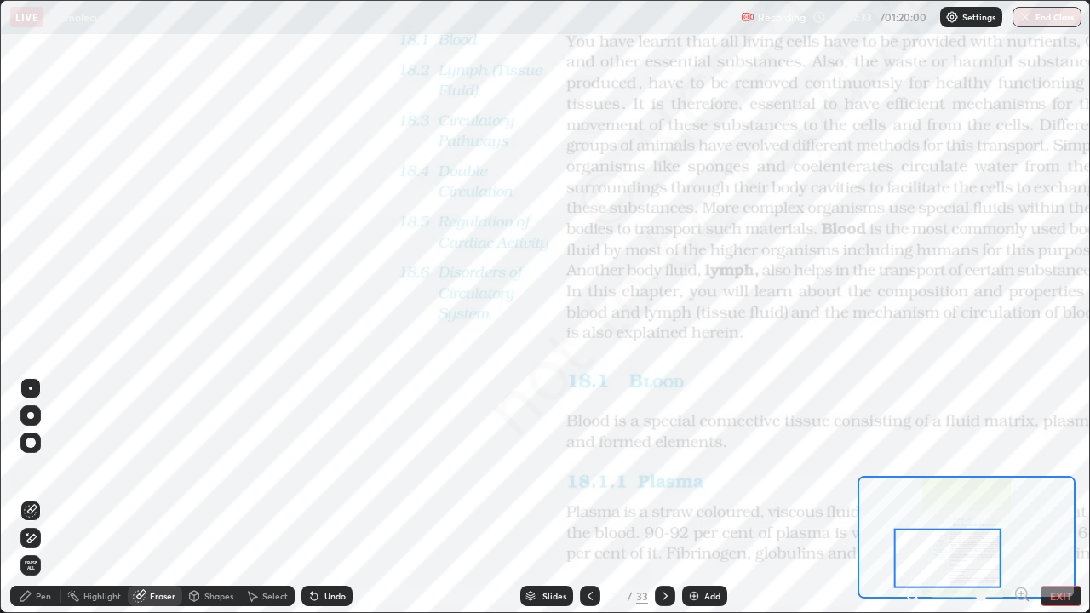
click at [44, 497] on div "Pen" at bounding box center [43, 596] width 15 height 9
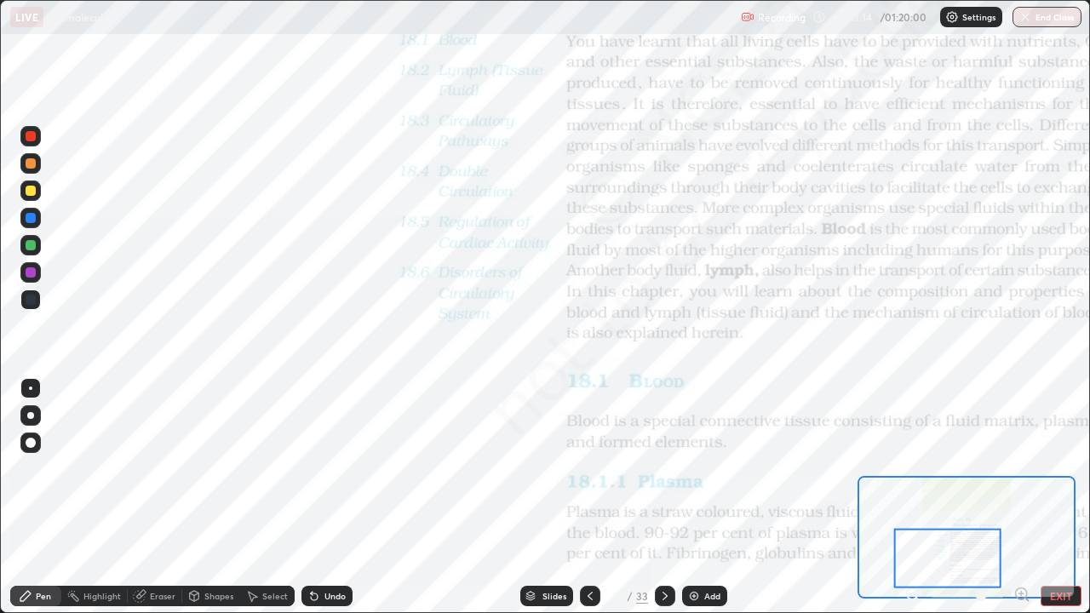
click at [167, 497] on div "Eraser" at bounding box center [163, 596] width 26 height 9
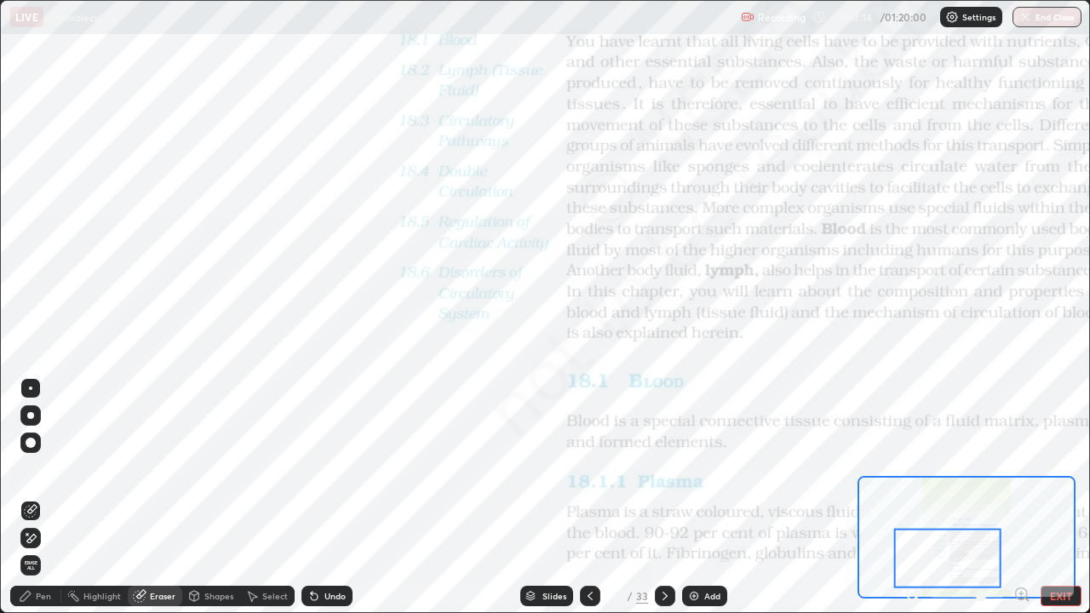
click at [161, 497] on div "Eraser" at bounding box center [163, 596] width 26 height 9
click at [28, 497] on span "Erase all" at bounding box center [30, 565] width 19 height 10
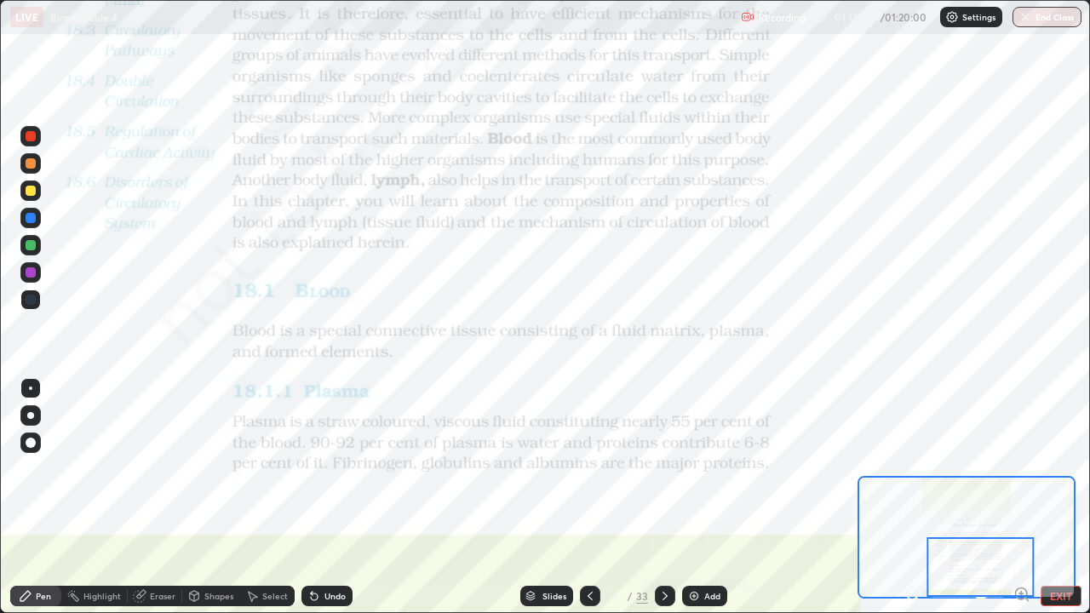
click at [663, 497] on icon at bounding box center [665, 596] width 14 height 14
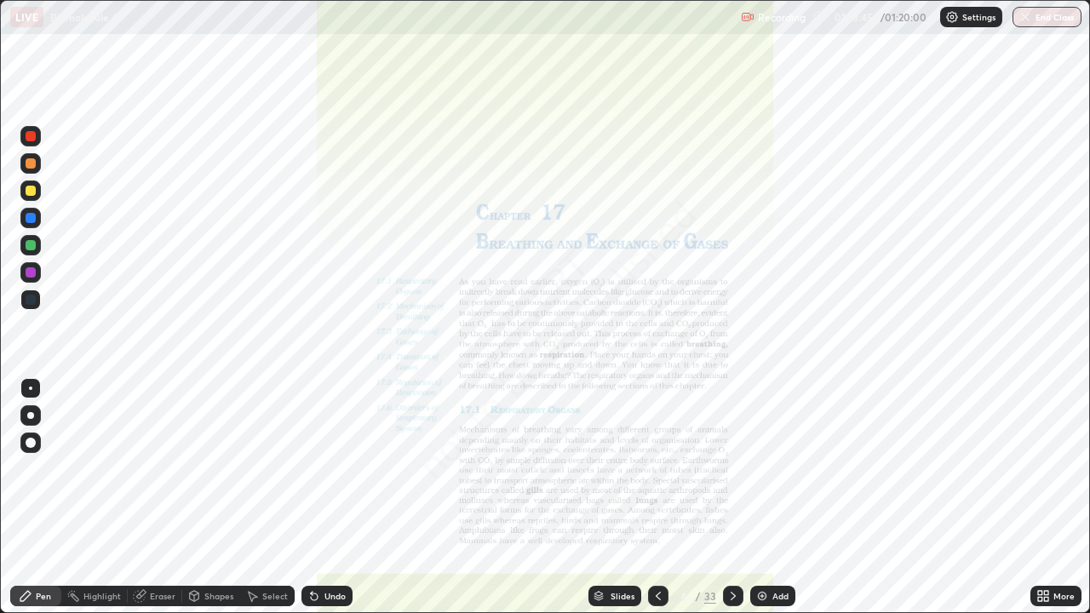
click at [622, 497] on div "Slides" at bounding box center [623, 596] width 24 height 9
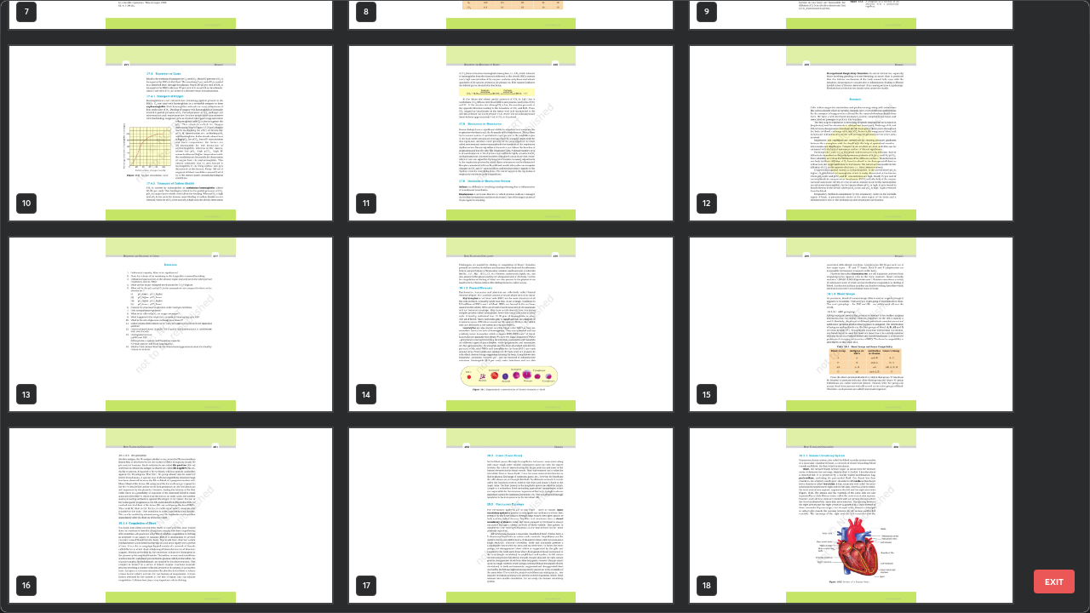
scroll to position [575, 0]
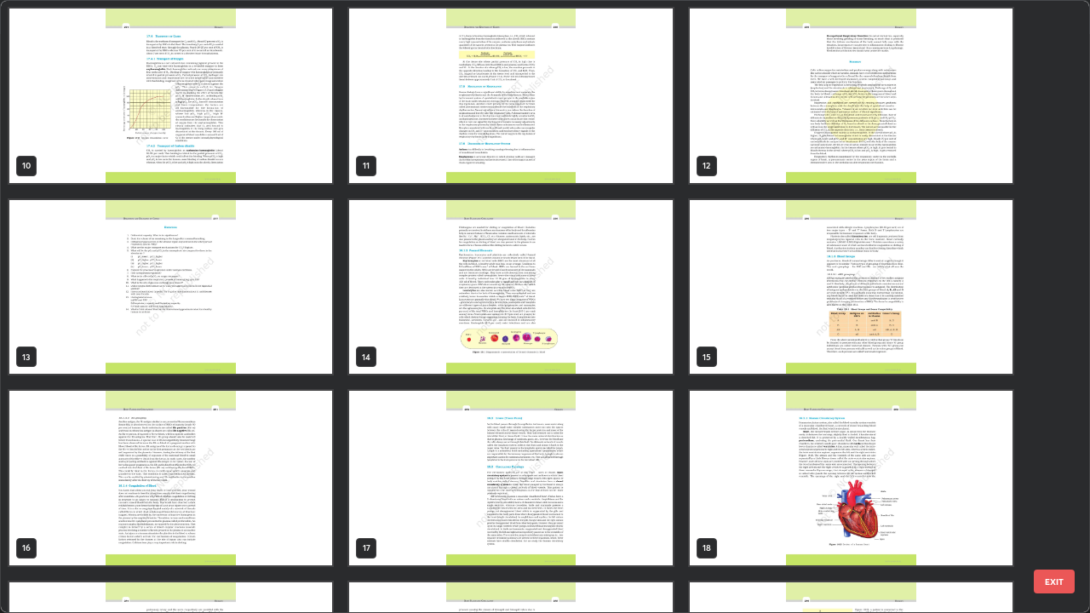
click at [837, 475] on img "grid" at bounding box center [851, 478] width 323 height 175
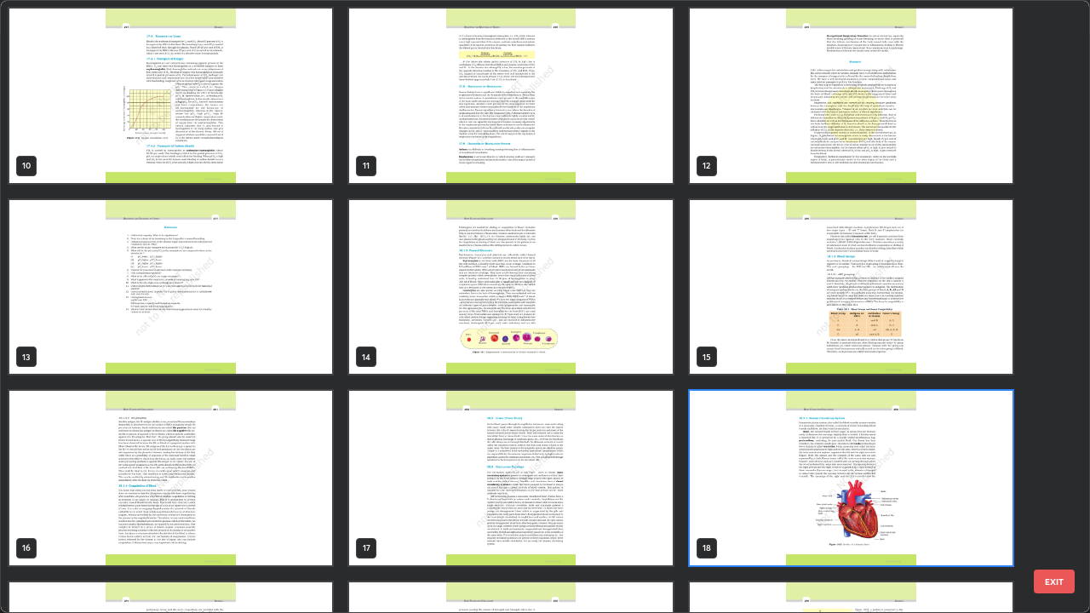
click at [835, 330] on img "grid" at bounding box center [851, 287] width 323 height 175
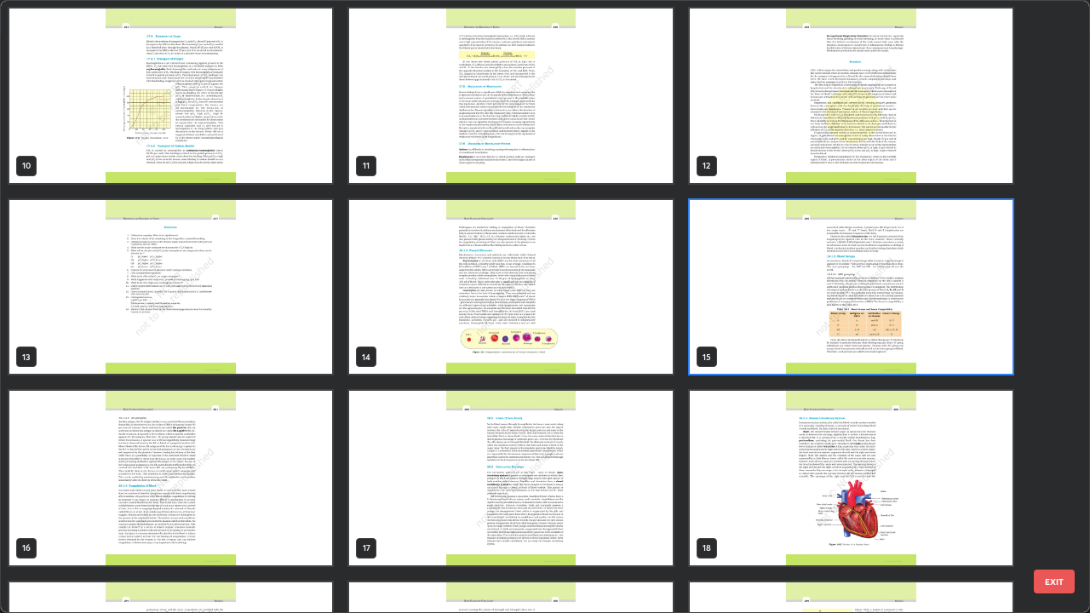
click at [503, 305] on img "grid" at bounding box center [510, 287] width 323 height 175
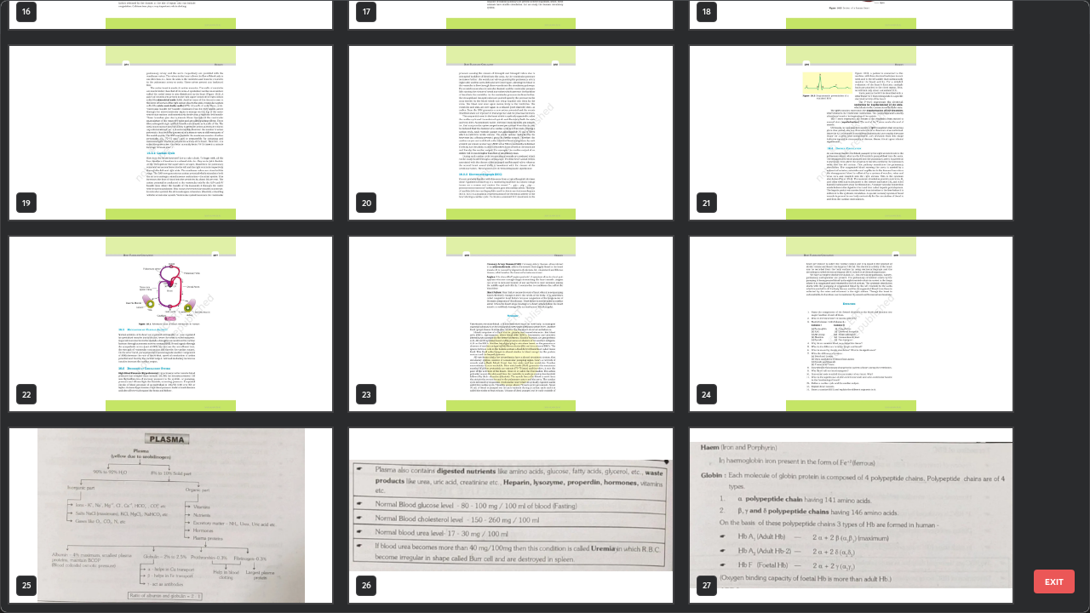
scroll to position [1102, 0]
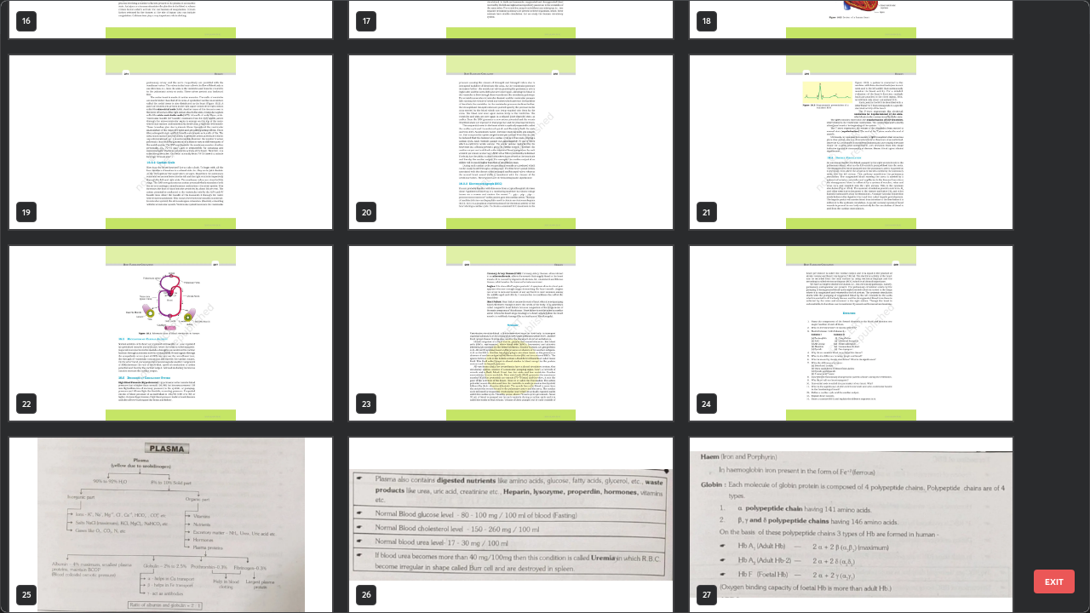
click at [282, 497] on img "grid" at bounding box center [170, 525] width 323 height 175
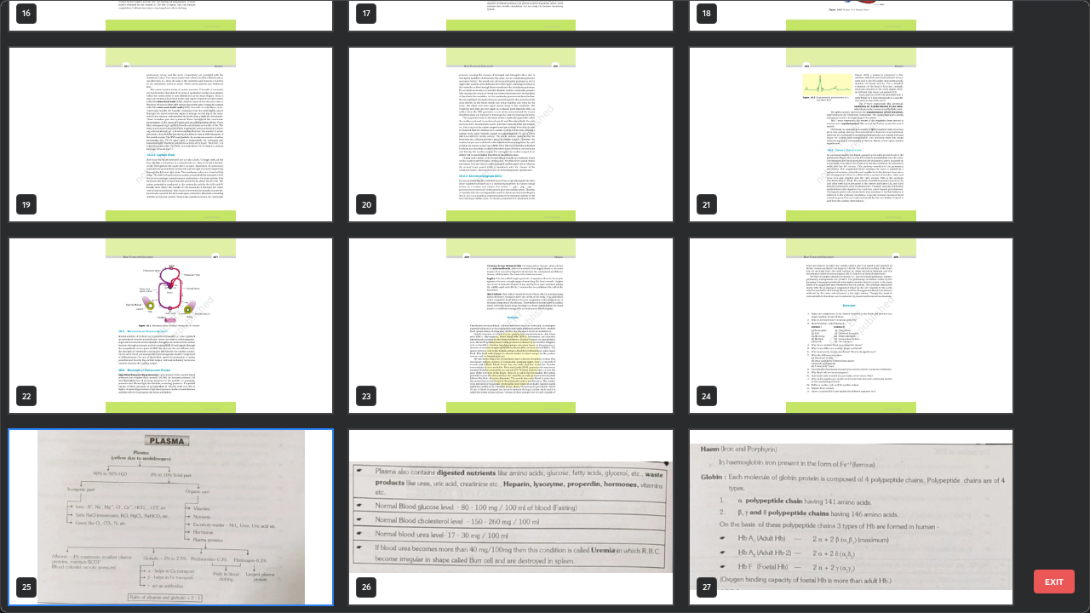
click at [282, 497] on div "16 17 18 19 20 21 22 23 24 25 26 27 28 29 30 31 32 33" at bounding box center [530, 307] width 1059 height 612
click at [298, 497] on img "grid" at bounding box center [170, 517] width 323 height 175
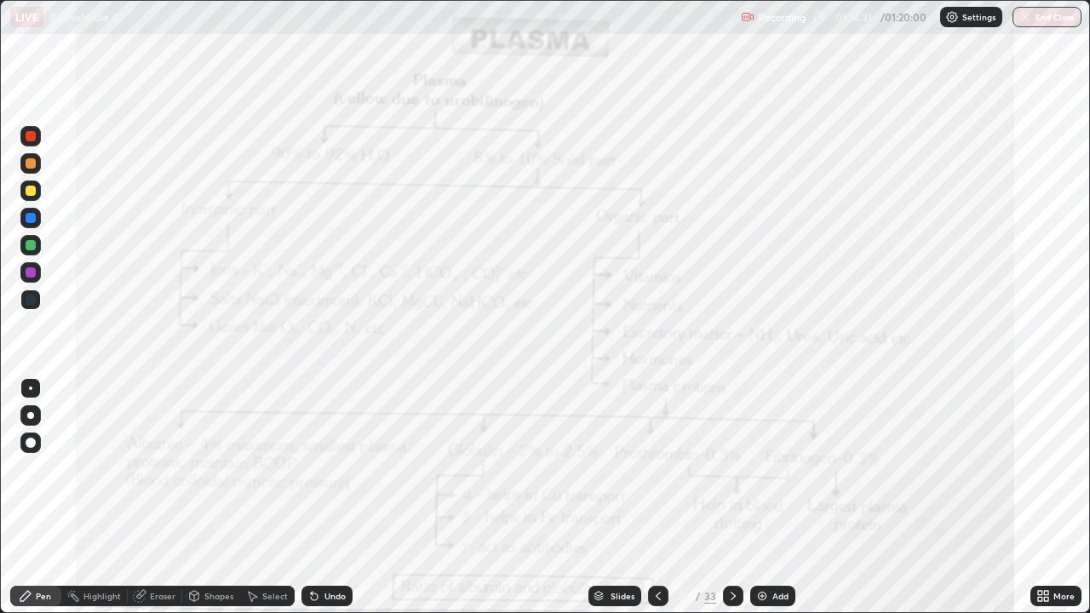
click at [290, 497] on img "grid" at bounding box center [170, 517] width 323 height 175
click at [656, 497] on icon at bounding box center [659, 596] width 14 height 14
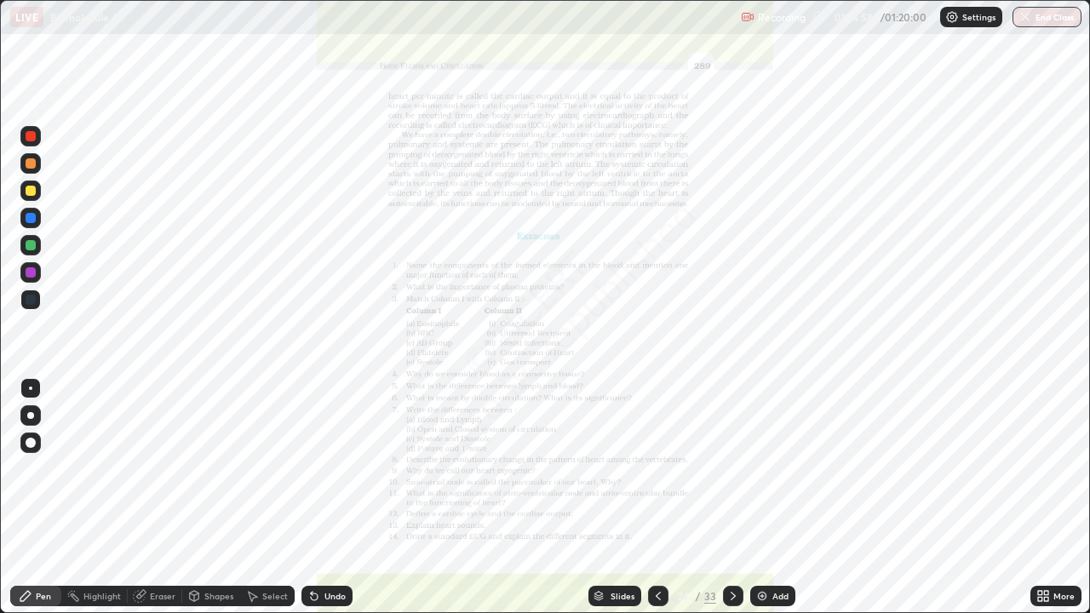
click at [34, 273] on div at bounding box center [31, 272] width 10 height 10
click at [24, 273] on div at bounding box center [30, 272] width 20 height 20
click at [32, 217] on div at bounding box center [31, 218] width 10 height 10
click at [1055, 18] on button "End Class" at bounding box center [1047, 17] width 67 height 20
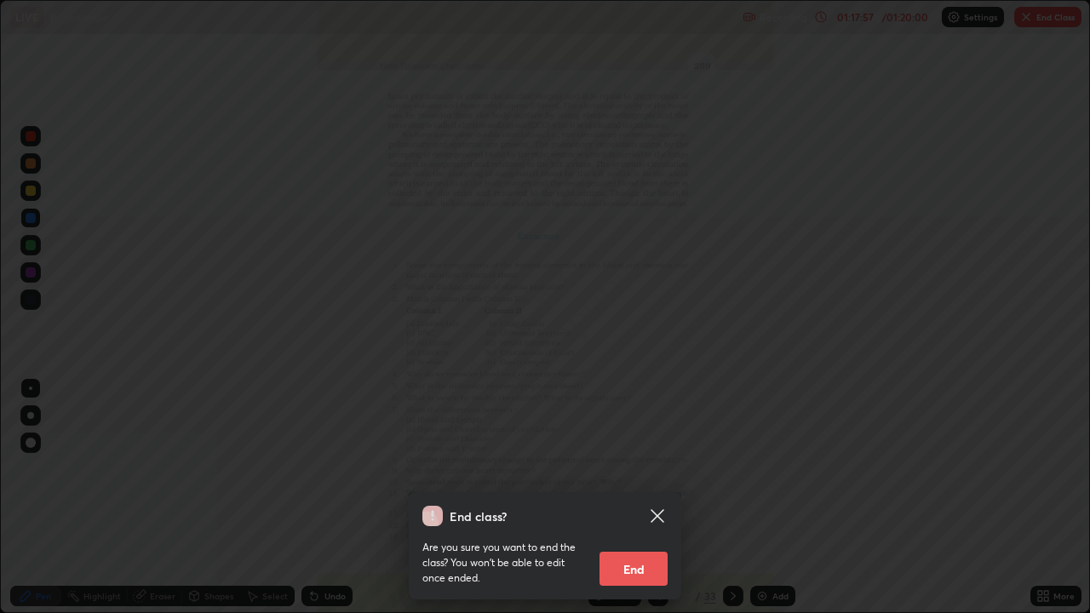
click at [644, 497] on button "End" at bounding box center [634, 569] width 68 height 34
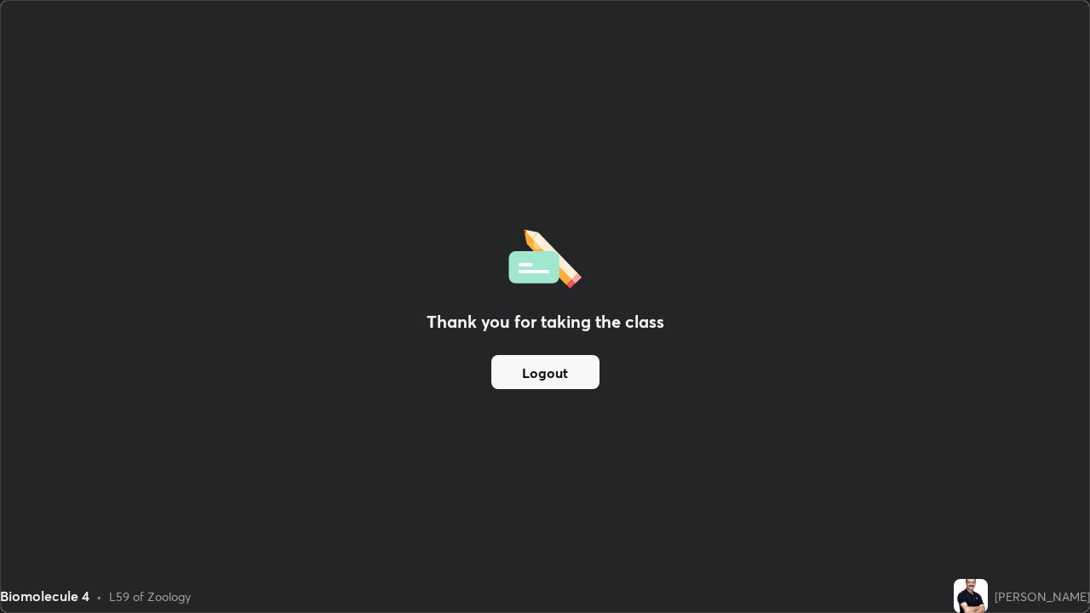
click at [583, 388] on button "Logout" at bounding box center [545, 372] width 108 height 34
